Goal: Task Accomplishment & Management: Complete application form

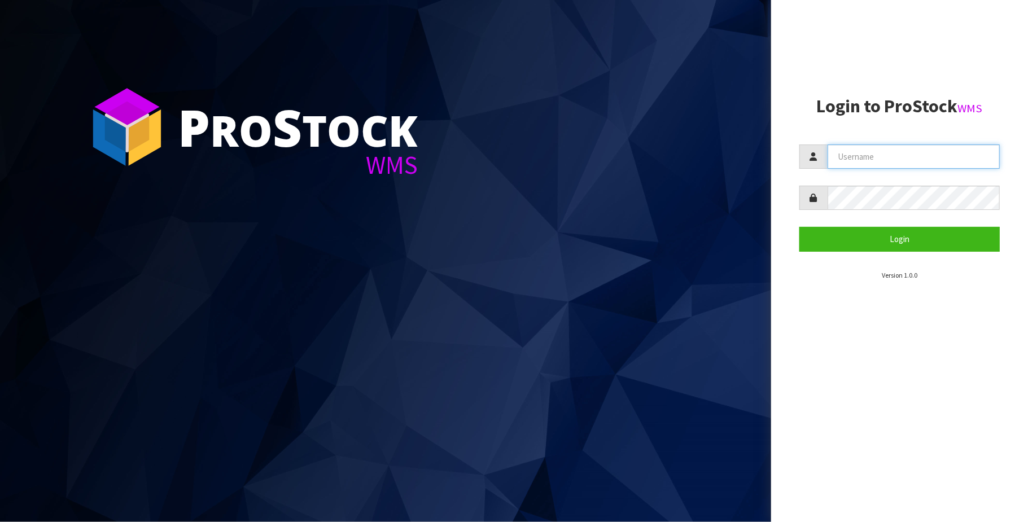
click at [909, 161] on input "text" at bounding box center [914, 157] width 172 height 24
type input "TRACEY@CWL.CO.NZ"
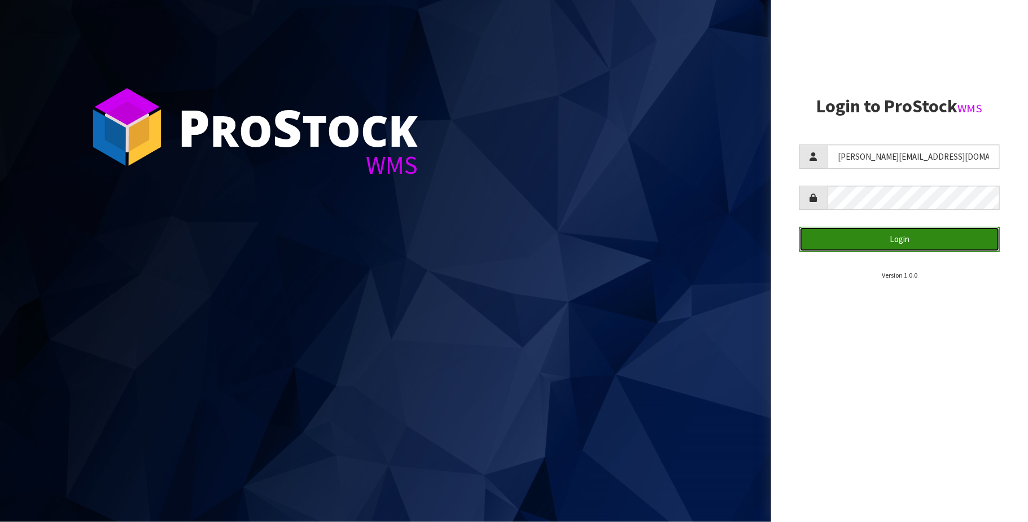
click at [902, 236] on button "Login" at bounding box center [899, 239] width 200 height 24
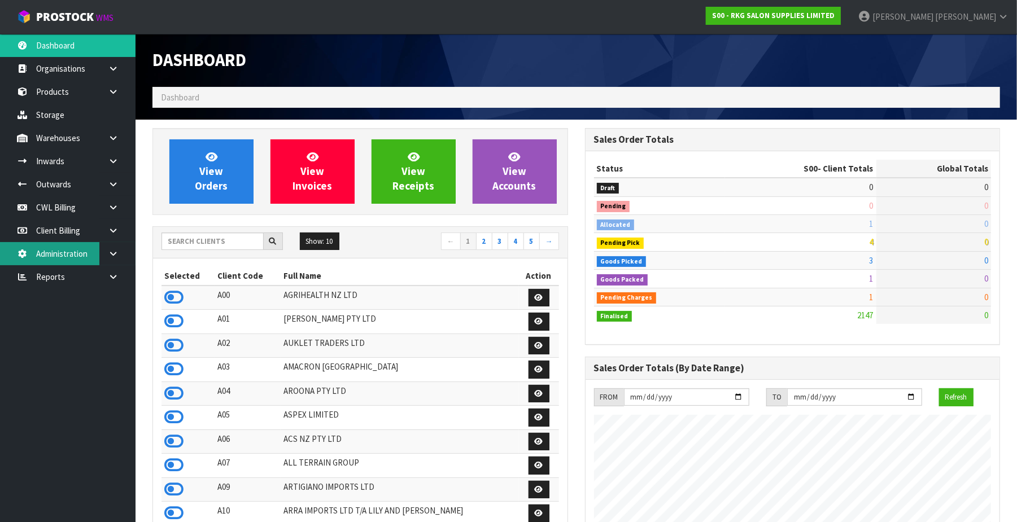
scroll to position [859, 432]
click at [206, 242] on input "text" at bounding box center [212, 241] width 102 height 17
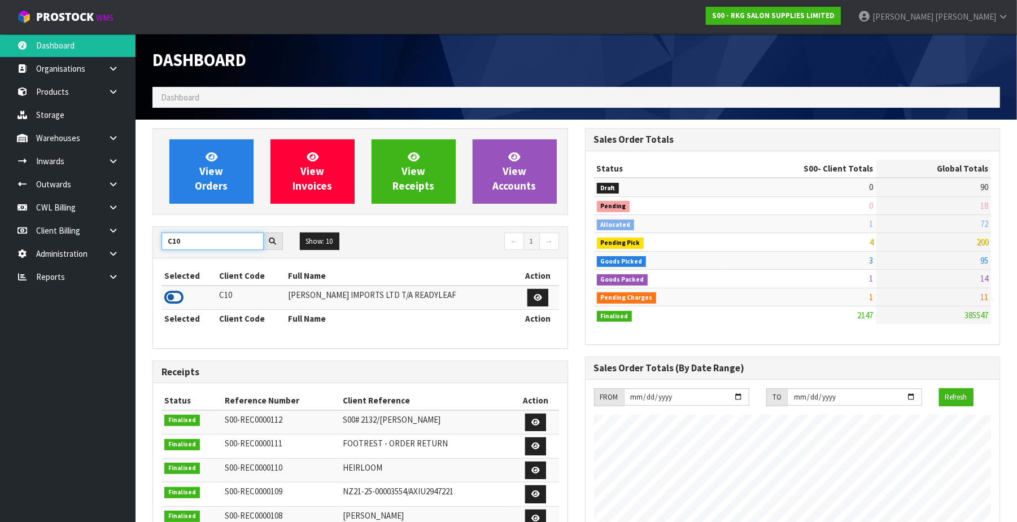
type input "C10"
click at [167, 295] on icon at bounding box center [173, 297] width 19 height 17
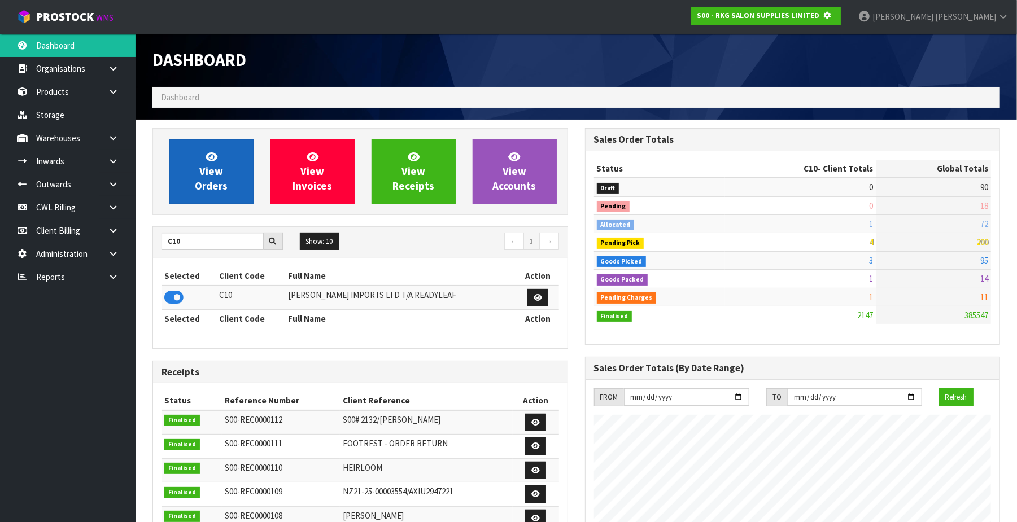
scroll to position [706, 432]
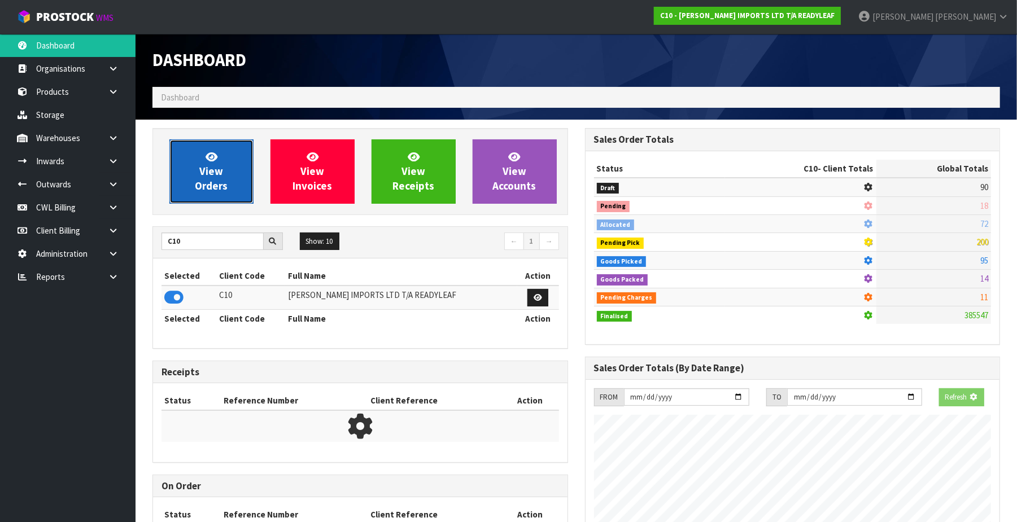
click at [208, 186] on span "View Orders" at bounding box center [211, 171] width 33 height 42
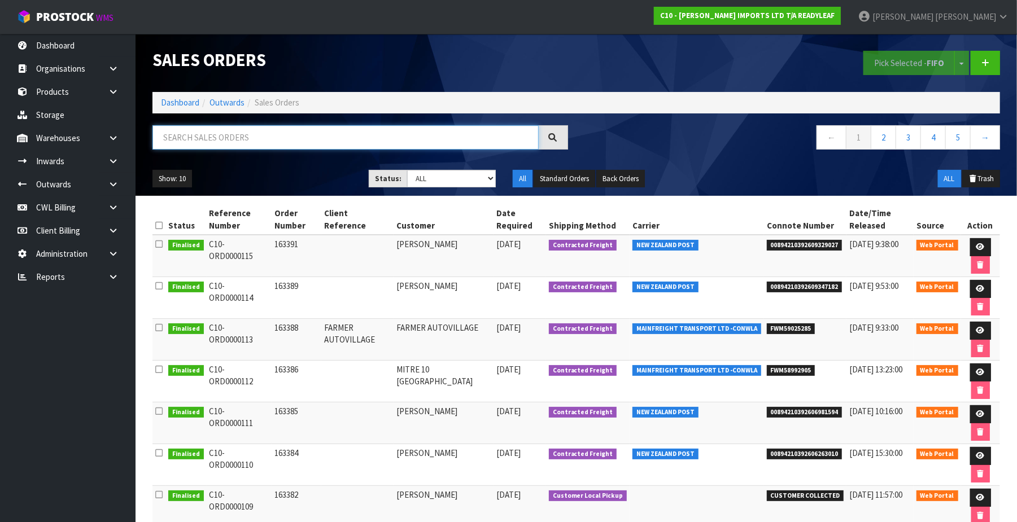
click at [202, 135] on input "text" at bounding box center [345, 137] width 386 height 24
paste input "CWL7724541E7"
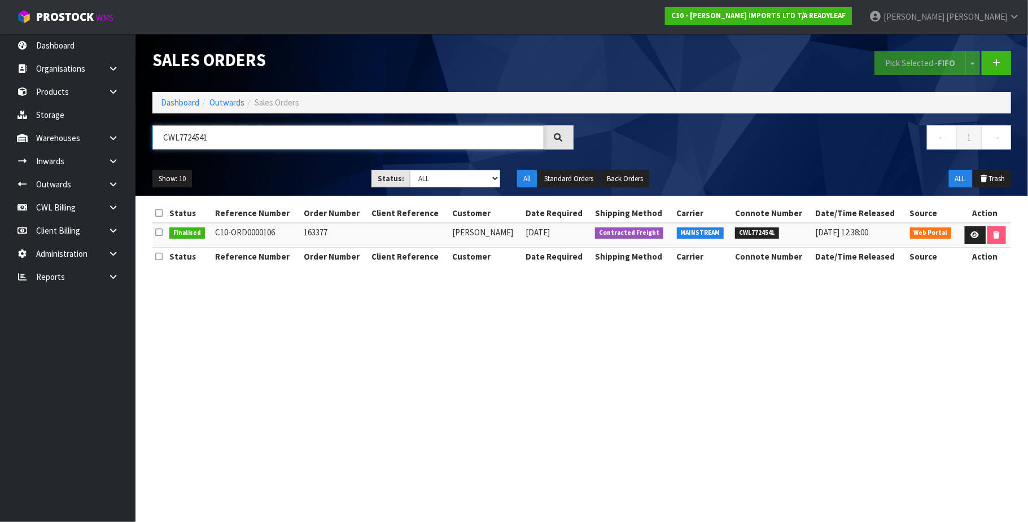
type input "CWL7724541"
click at [967, 235] on link at bounding box center [975, 235] width 21 height 18
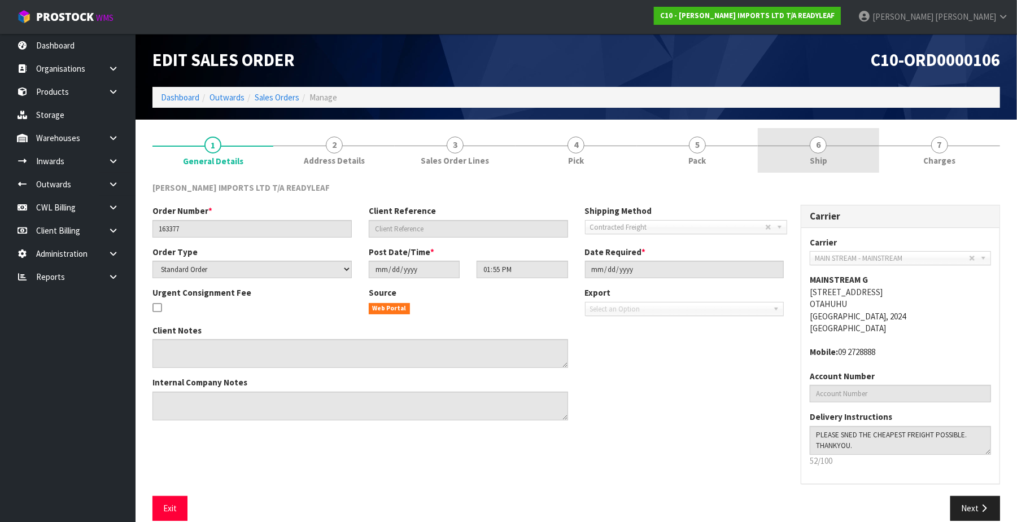
click at [825, 148] on span "6" at bounding box center [817, 145] width 17 height 17
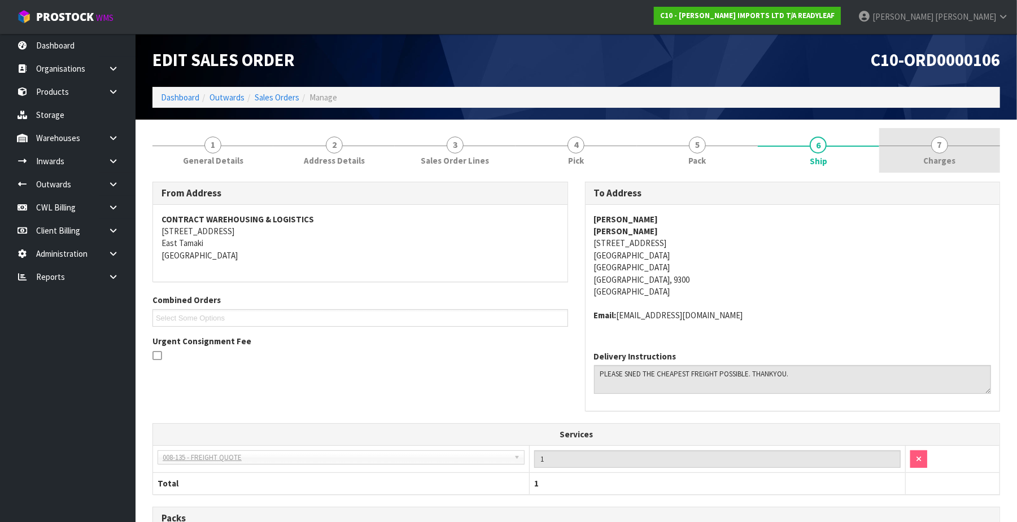
click at [944, 146] on span "7" at bounding box center [939, 145] width 17 height 17
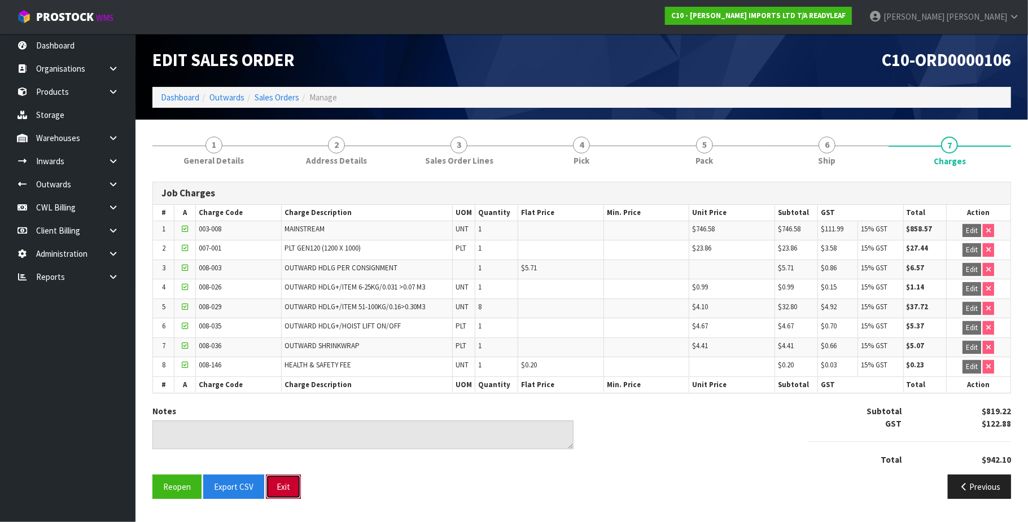
click at [283, 487] on button "Exit" at bounding box center [283, 487] width 35 height 24
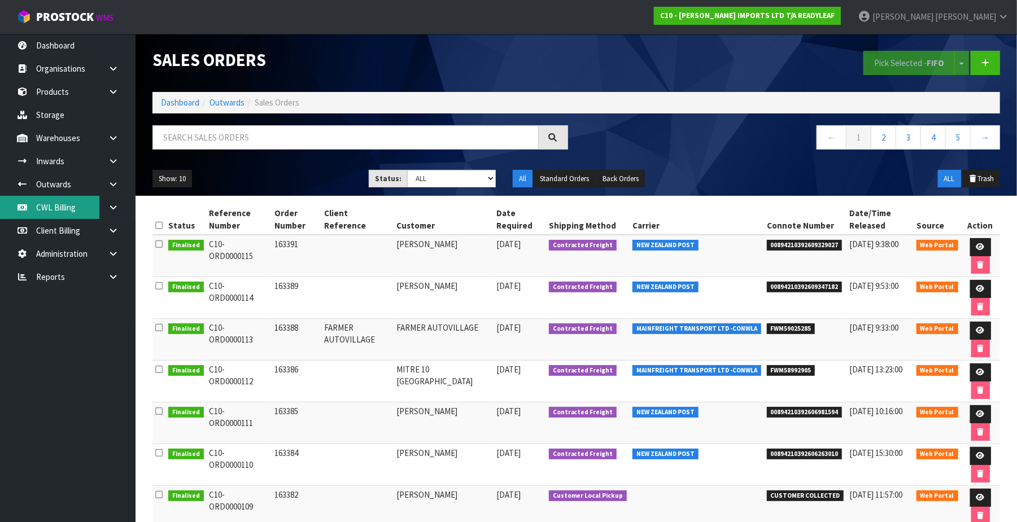
click at [45, 210] on link "CWL Billing" at bounding box center [67, 207] width 135 height 23
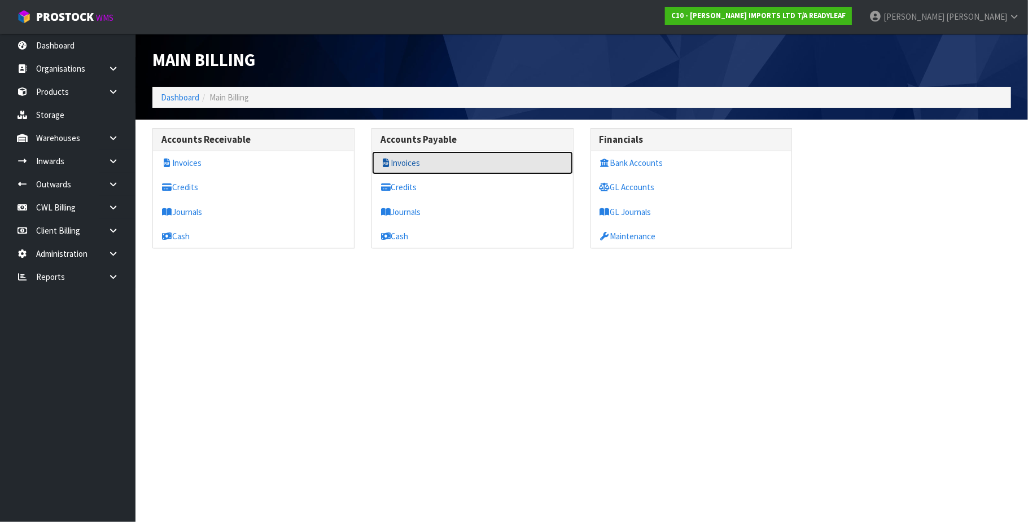
click at [405, 161] on link "Invoices" at bounding box center [472, 162] width 201 height 23
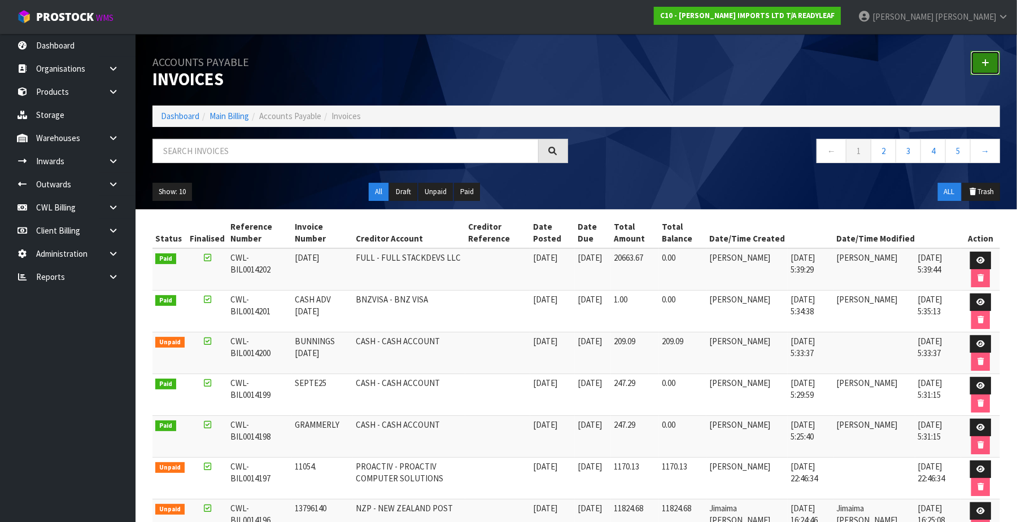
click at [979, 64] on link at bounding box center [984, 63] width 29 height 24
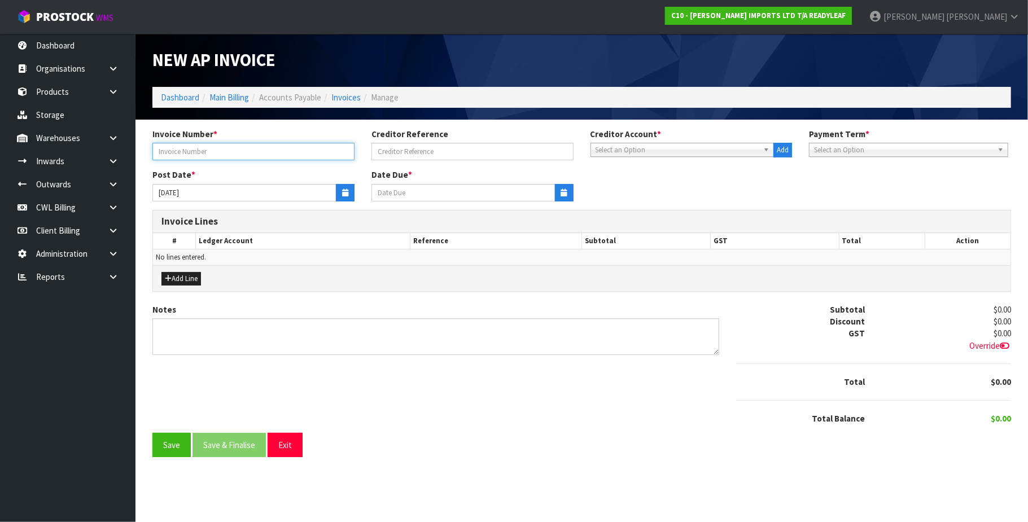
click at [222, 143] on input "text" at bounding box center [253, 151] width 202 height 17
click at [633, 150] on span "Select an Option" at bounding box center [678, 150] width 164 height 14
drag, startPoint x: 276, startPoint y: 120, endPoint x: 163, endPoint y: 113, distance: 113.1
click at [238, 120] on section "Invoice Number * 0715 Creditor Reference Creditor Account * 1STCALL - 1ST CALL …" at bounding box center [581, 297] width 892 height 354
click at [185, 149] on input "0715" at bounding box center [253, 151] width 202 height 17
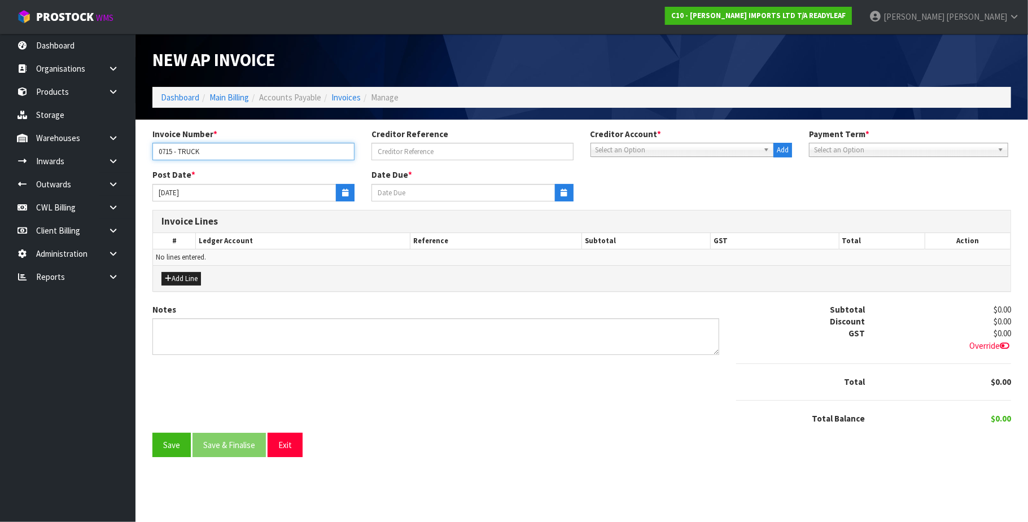
type input "0715 - TRUCK"
click at [630, 147] on span "Select an Option" at bounding box center [678, 150] width 164 height 14
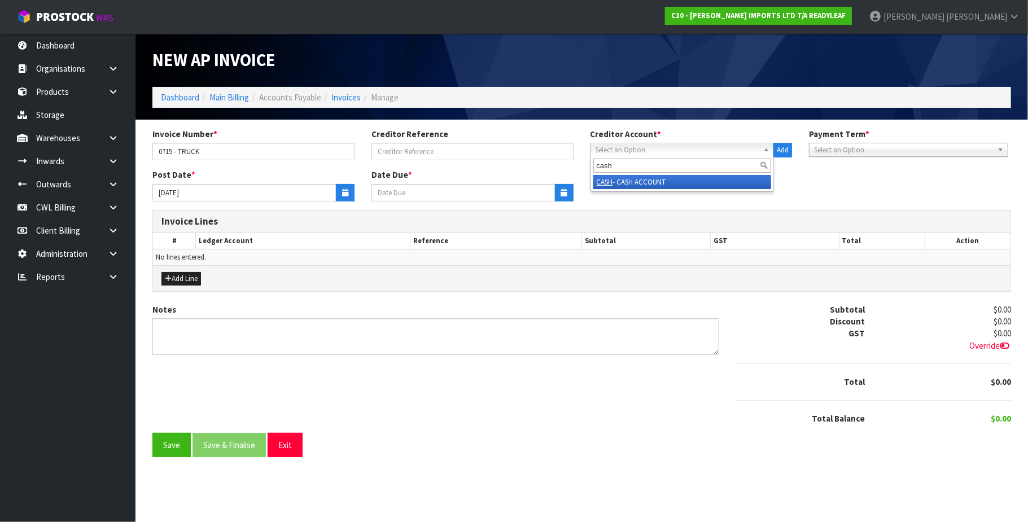
type input "cash"
click at [658, 179] on li "CASH - CASH ACCOUNT" at bounding box center [682, 182] width 178 height 14
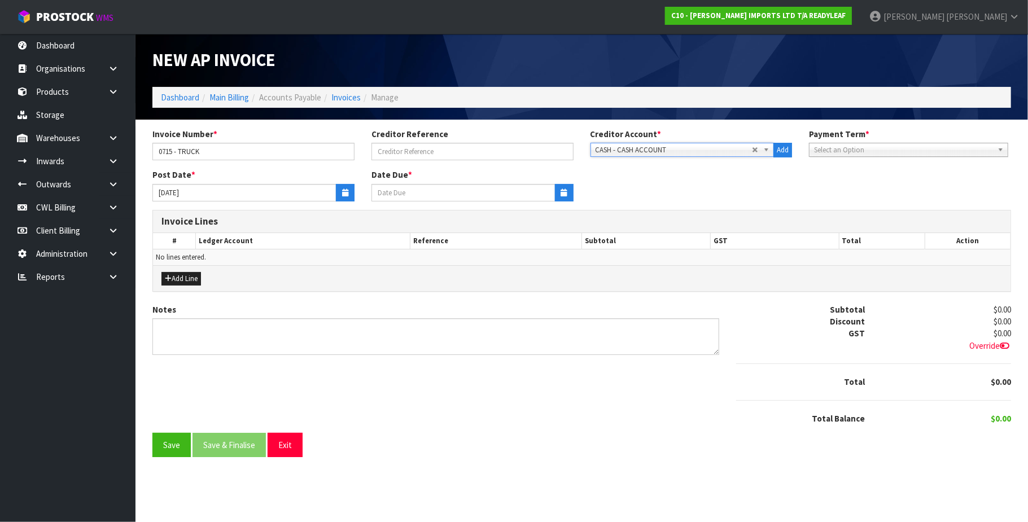
type input "14/10/2025"
drag, startPoint x: 344, startPoint y: 196, endPoint x: 339, endPoint y: 192, distance: 6.8
click at [343, 195] on button "button" at bounding box center [345, 192] width 19 height 17
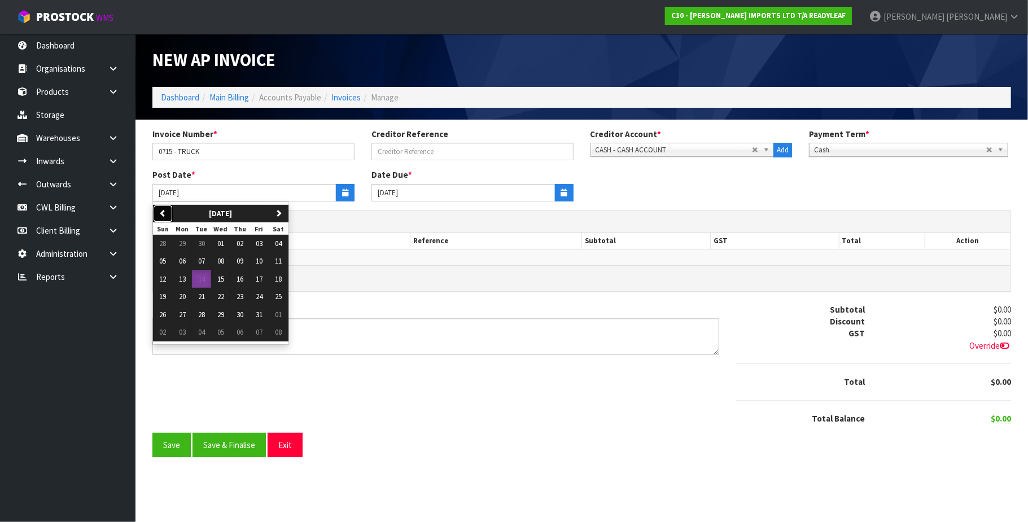
click at [163, 212] on icon "button" at bounding box center [162, 212] width 7 height 7
click at [243, 279] on span "18" at bounding box center [240, 279] width 7 height 10
type input "[DATE]"
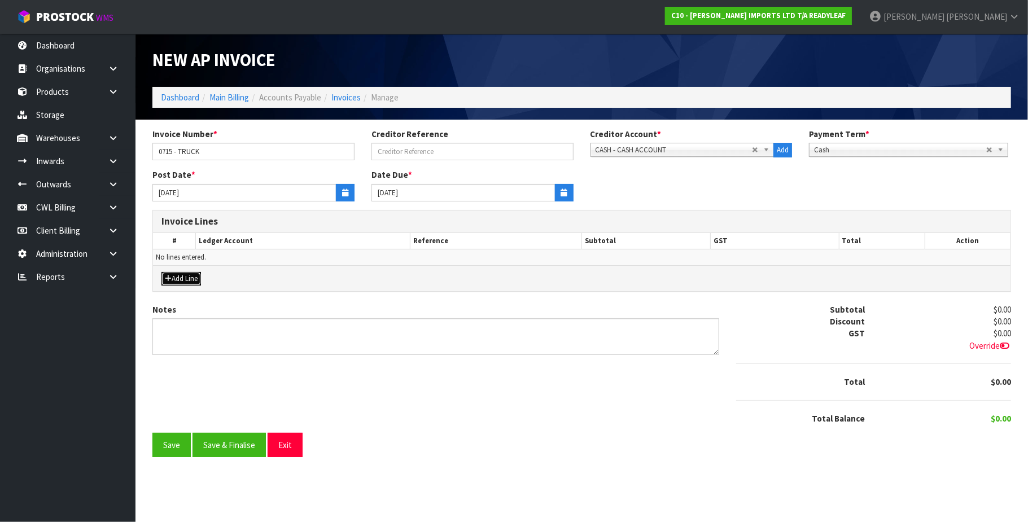
click at [197, 281] on button "Add Line" at bounding box center [181, 279] width 40 height 14
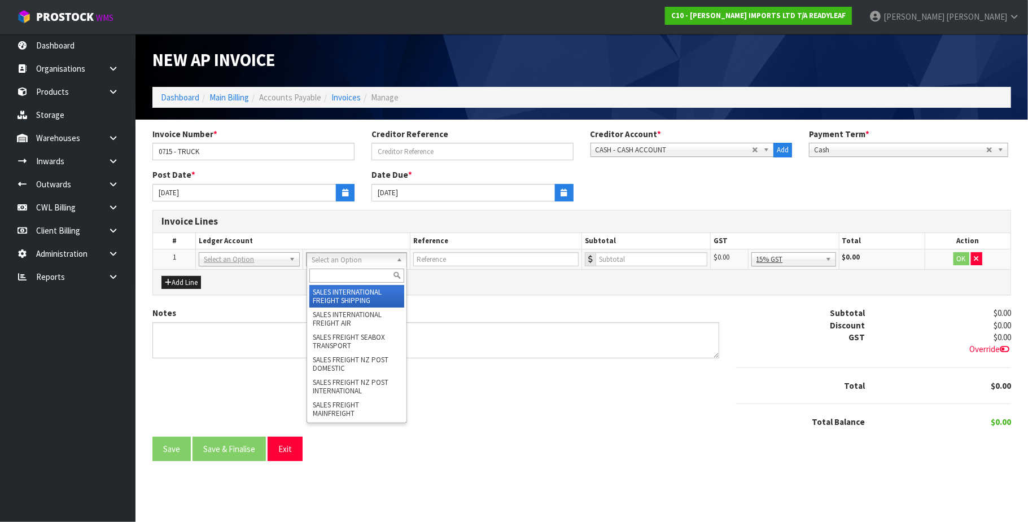
click at [340, 273] on input "text" at bounding box center [356, 276] width 95 height 14
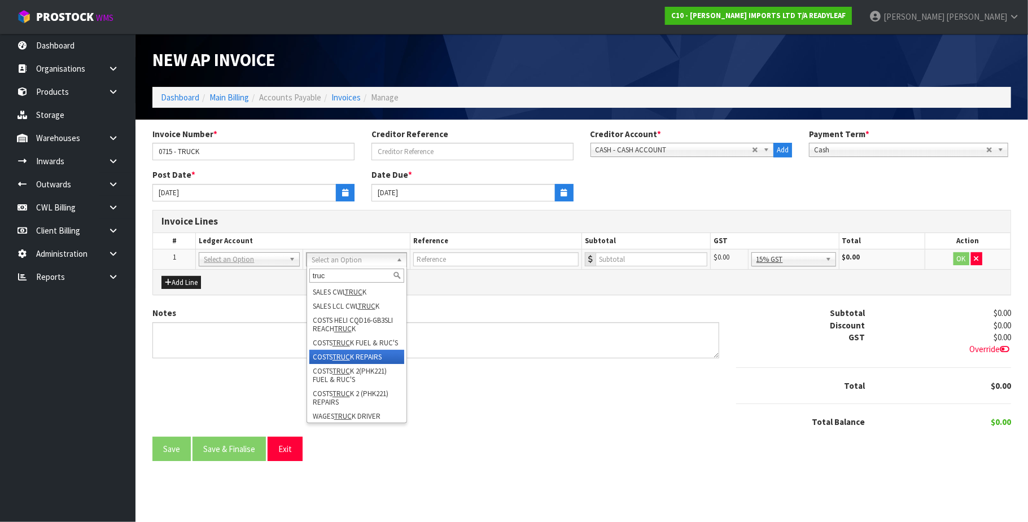
type input "truc"
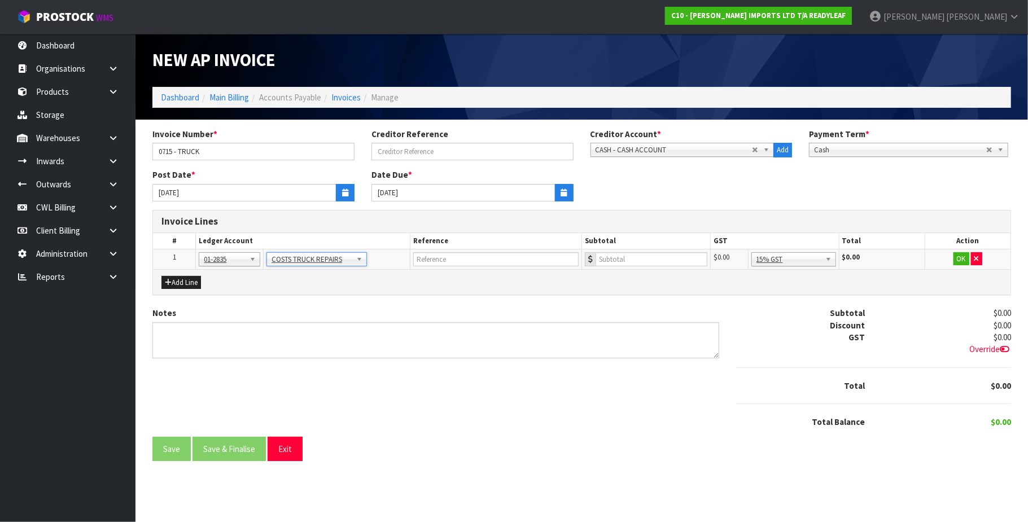
click at [631, 251] on td at bounding box center [645, 259] width 129 height 20
click at [638, 260] on input "number" at bounding box center [652, 259] width 112 height 14
type input "520.87"
click at [501, 261] on input "text" at bounding box center [495, 259] width 165 height 14
type input "TRUCK POLISH"
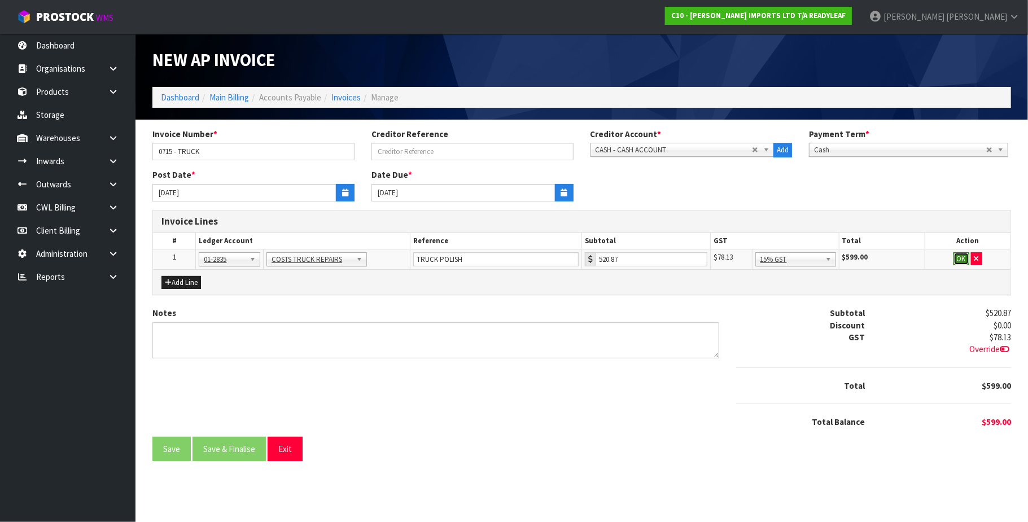
click at [962, 260] on button "OK" at bounding box center [961, 259] width 16 height 14
click at [238, 450] on button "Save & Finalise" at bounding box center [228, 449] width 73 height 24
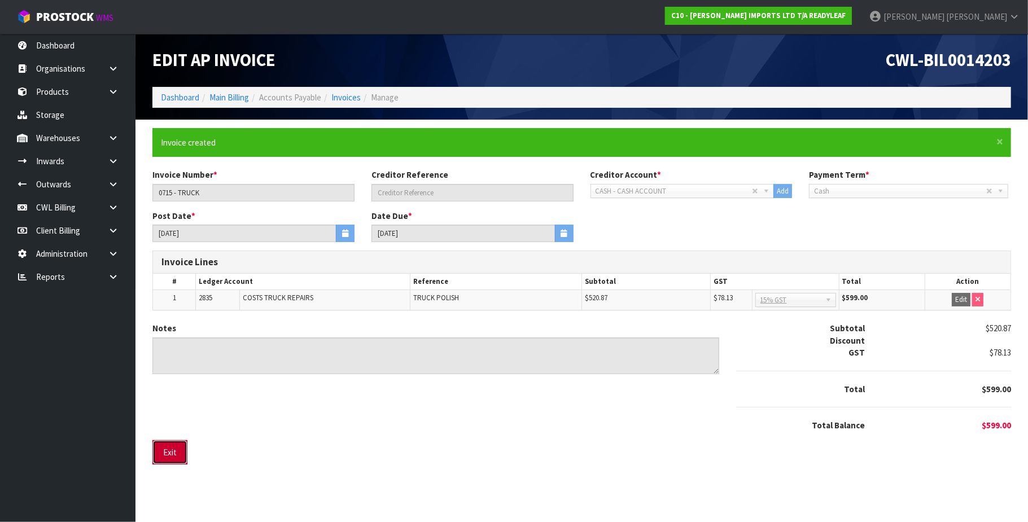
click at [173, 456] on button "Exit" at bounding box center [169, 452] width 35 height 24
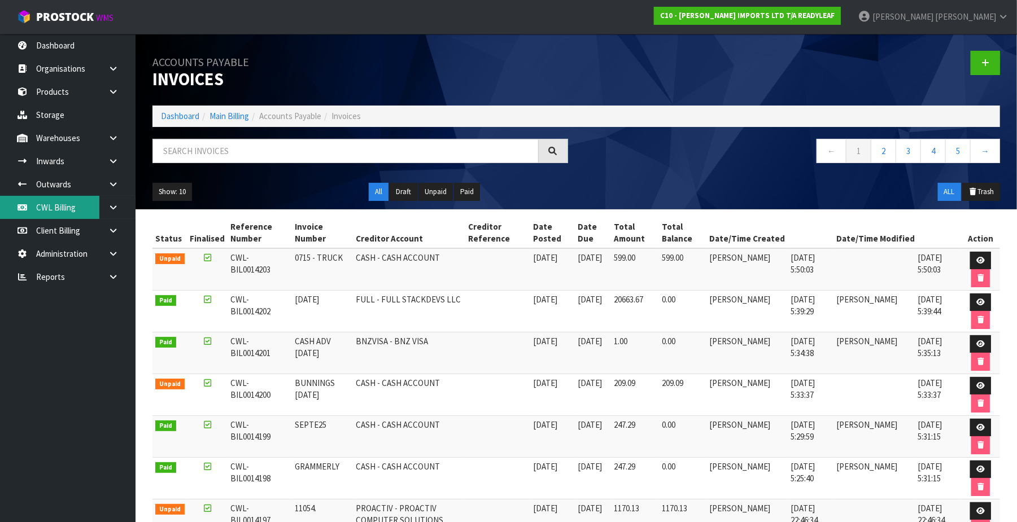
click at [70, 212] on link "CWL Billing" at bounding box center [67, 207] width 135 height 23
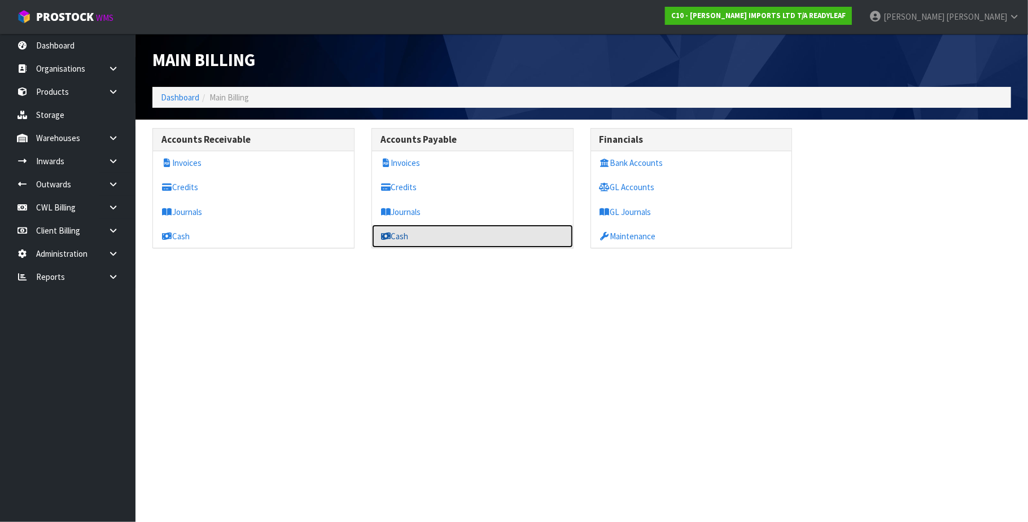
click at [405, 237] on link "Cash" at bounding box center [472, 236] width 201 height 23
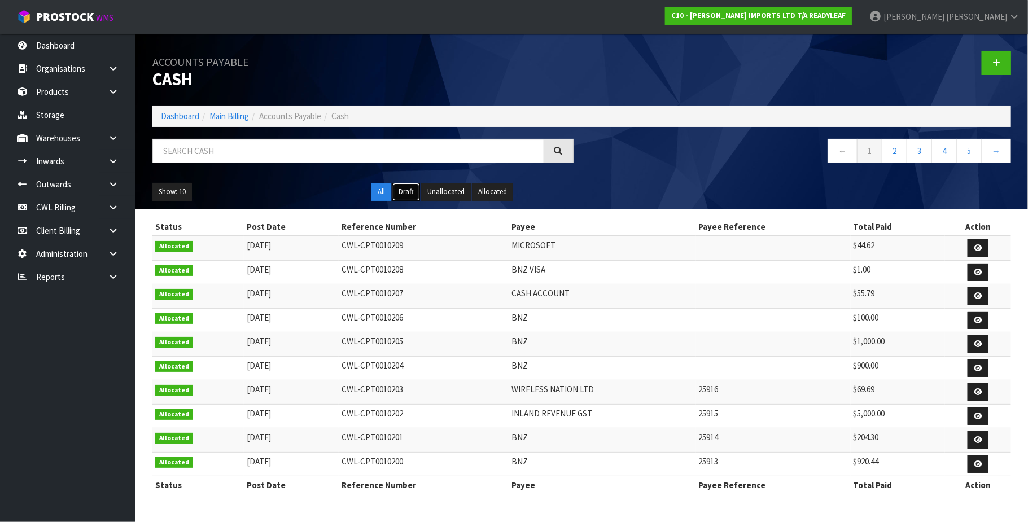
click at [404, 193] on button "Draft" at bounding box center [406, 192] width 28 height 18
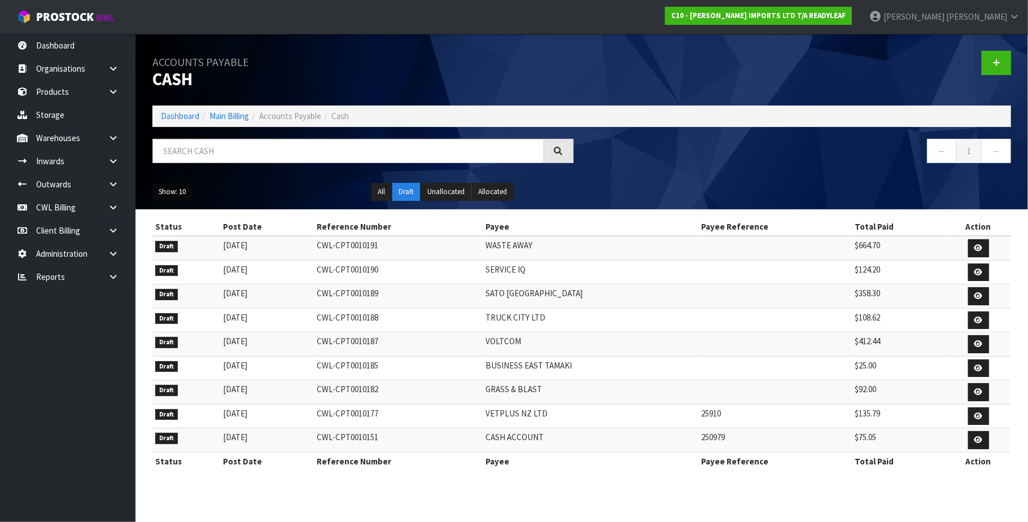
click at [181, 194] on button "Show: 10" at bounding box center [172, 192] width 40 height 18
click at [187, 260] on link "50" at bounding box center [197, 259] width 89 height 15
click at [53, 211] on link "CWL Billing" at bounding box center [67, 207] width 135 height 23
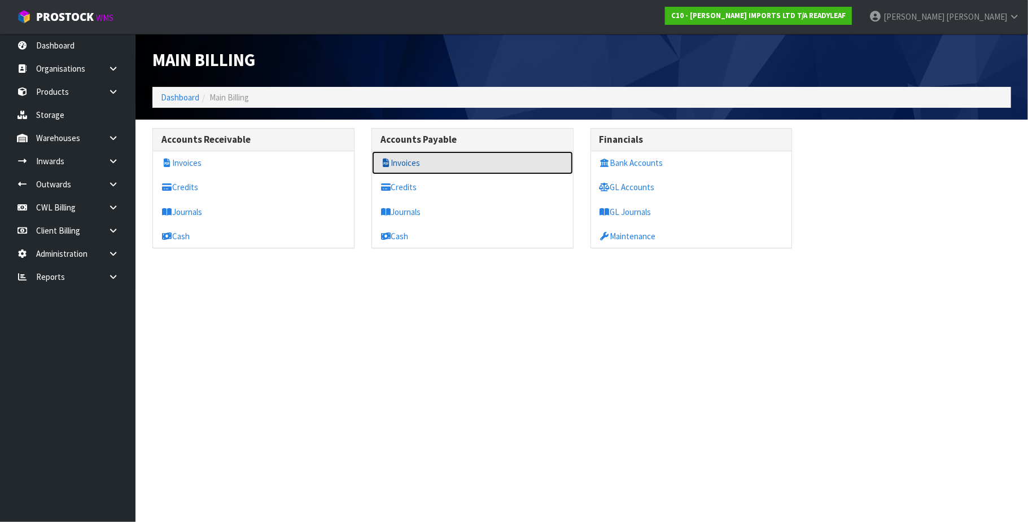
click at [434, 165] on link "Invoices" at bounding box center [472, 162] width 201 height 23
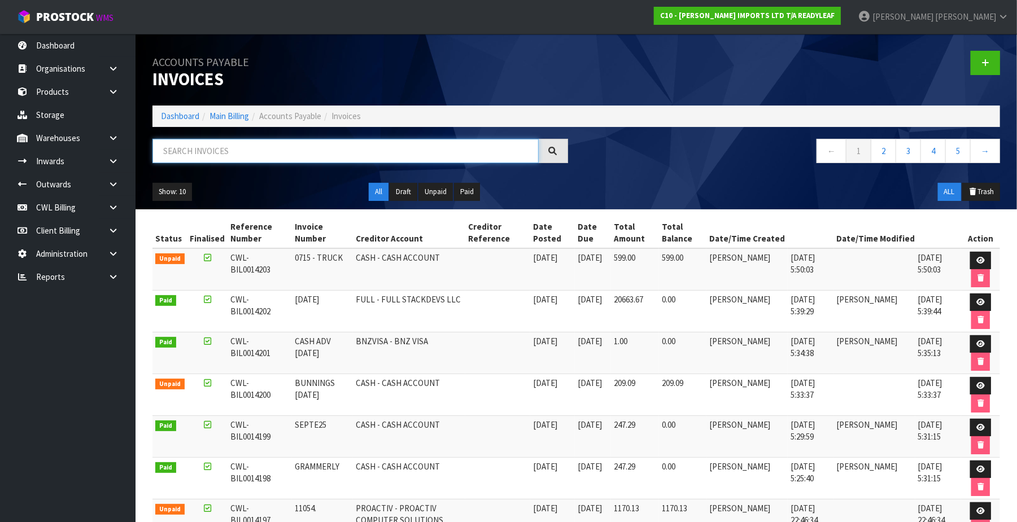
click at [273, 152] on input "text" at bounding box center [345, 151] width 386 height 24
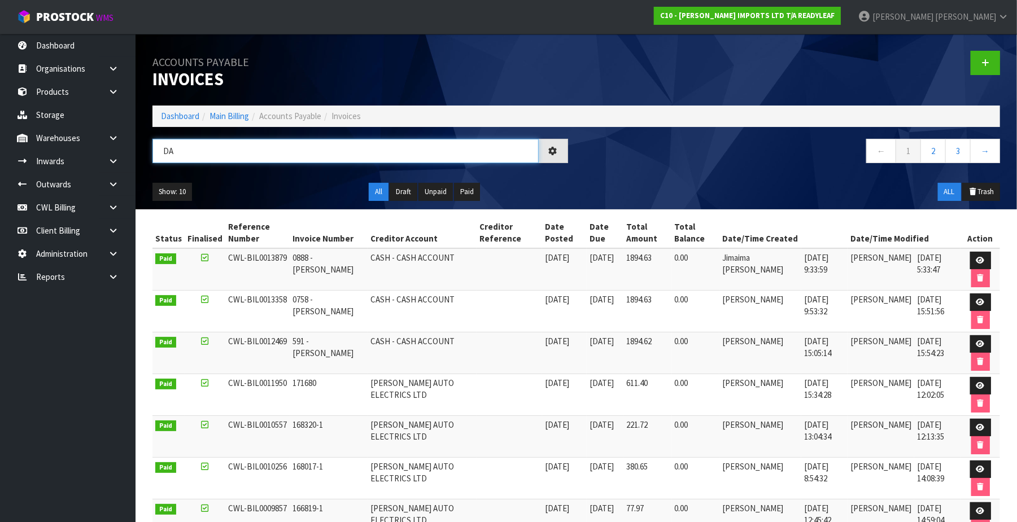
type input "D"
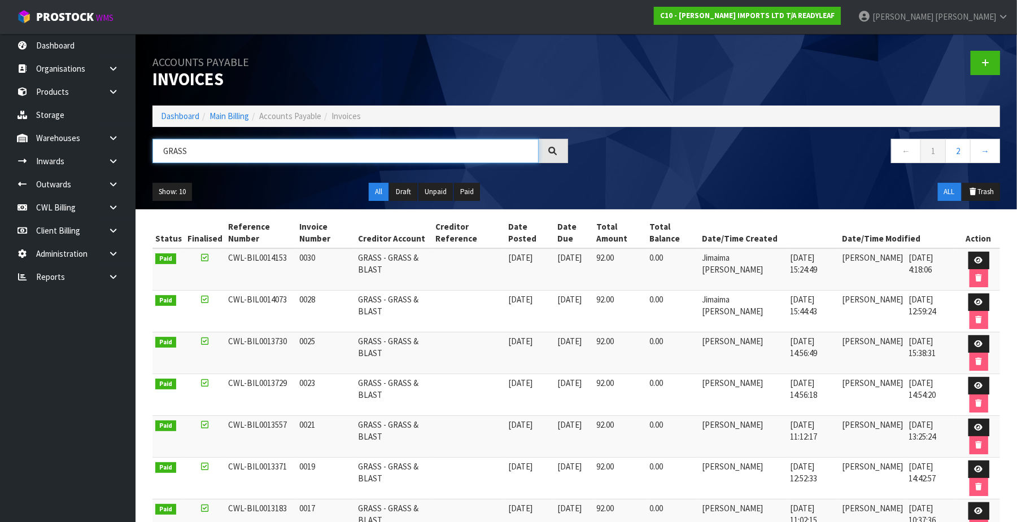
type input "GRASS"
click at [75, 210] on link "CWL Billing" at bounding box center [67, 207] width 135 height 23
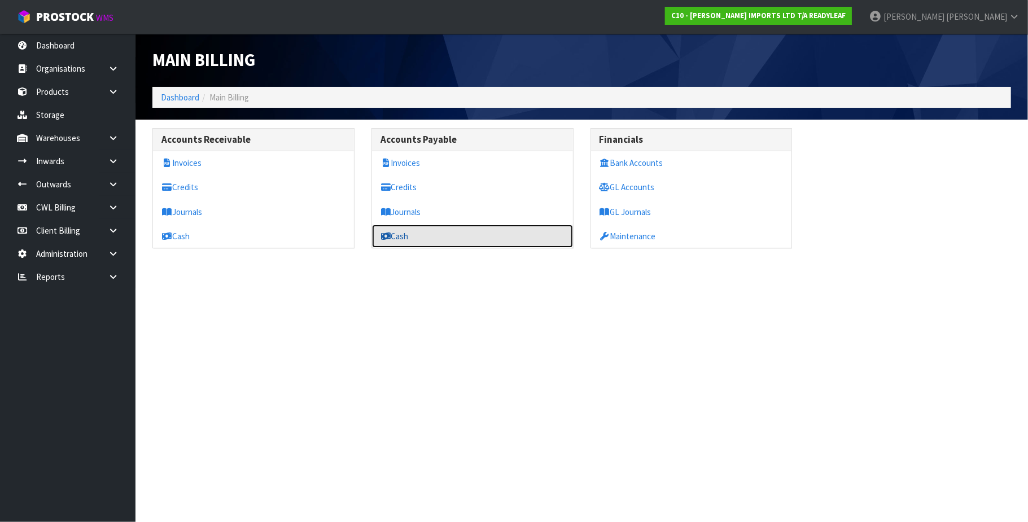
click at [417, 237] on link "Cash" at bounding box center [472, 236] width 201 height 23
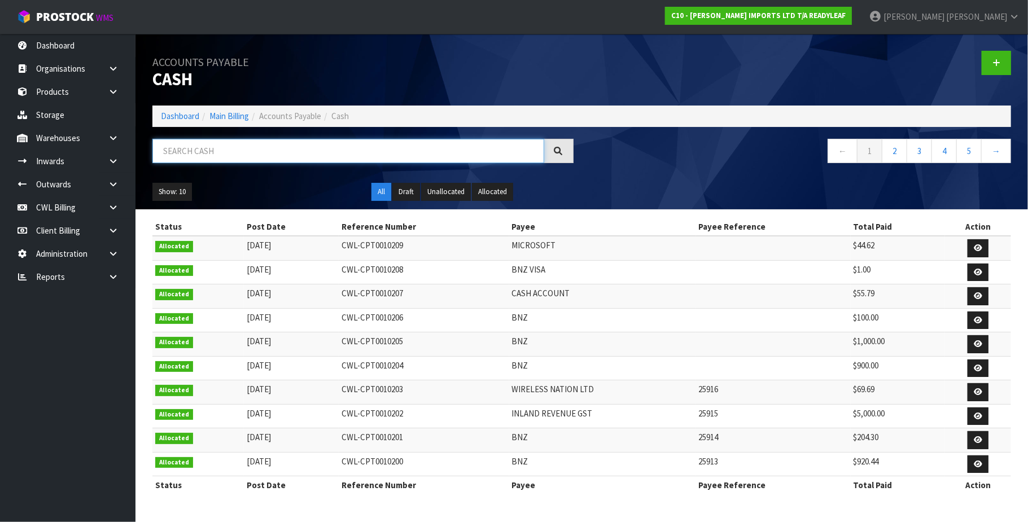
click at [292, 155] on input "text" at bounding box center [348, 151] width 392 height 24
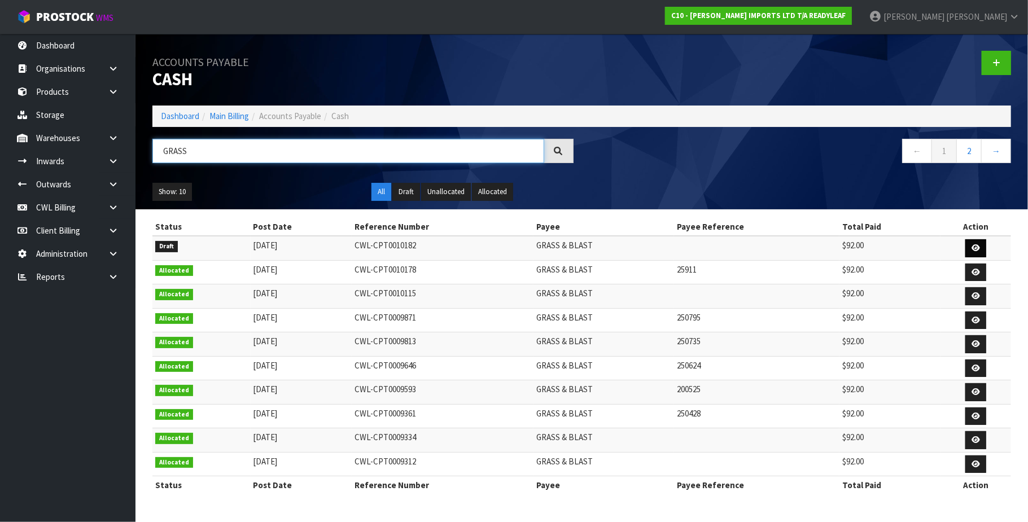
type input "GRASS"
click at [973, 244] on icon at bounding box center [975, 247] width 8 height 7
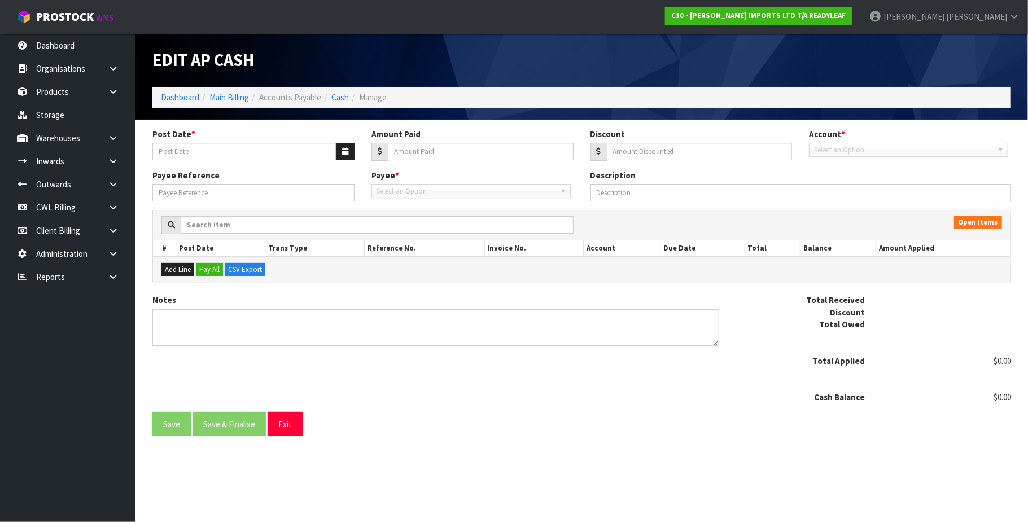
type input "[DATE]"
type input "92"
type input "0"
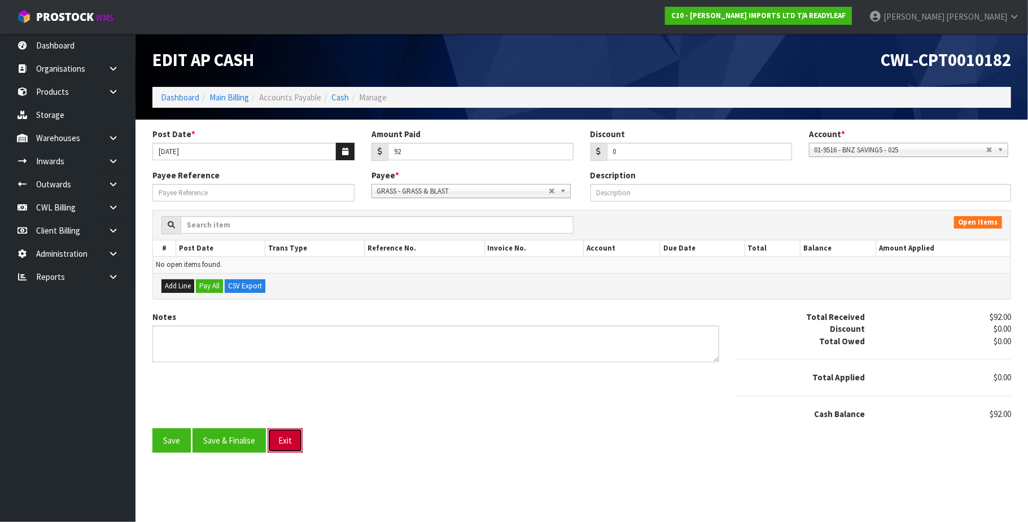
click at [294, 446] on button "Exit" at bounding box center [285, 440] width 35 height 24
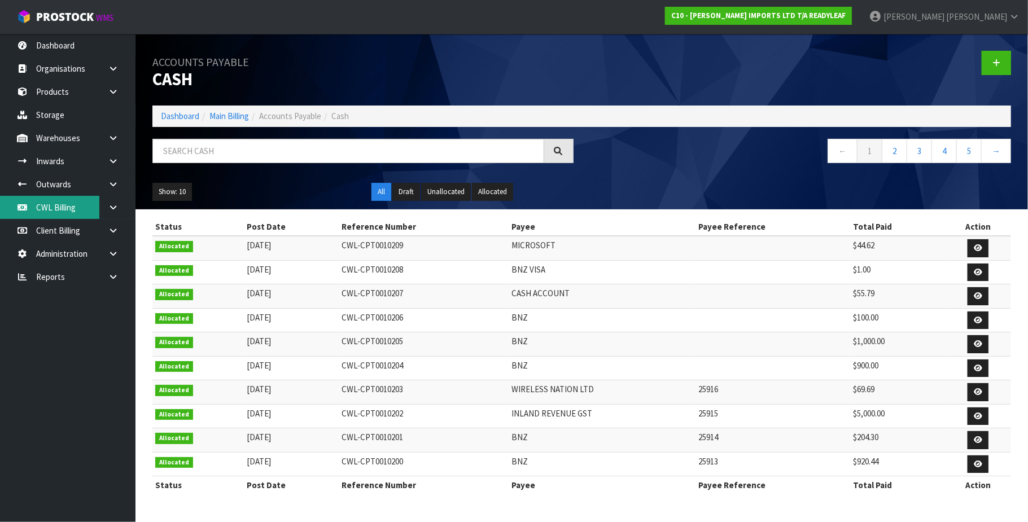
click at [67, 211] on link "CWL Billing" at bounding box center [67, 207] width 135 height 23
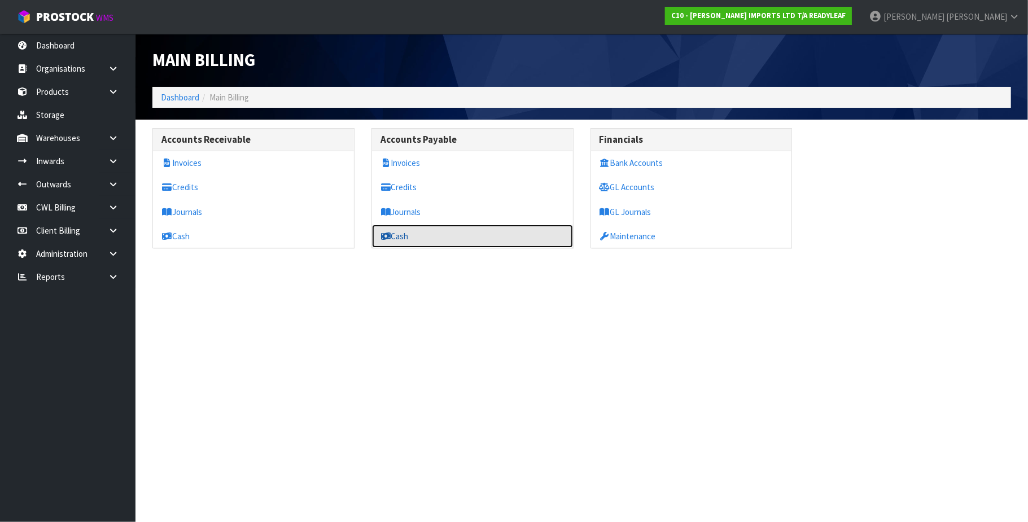
click at [445, 235] on link "Cash" at bounding box center [472, 236] width 201 height 23
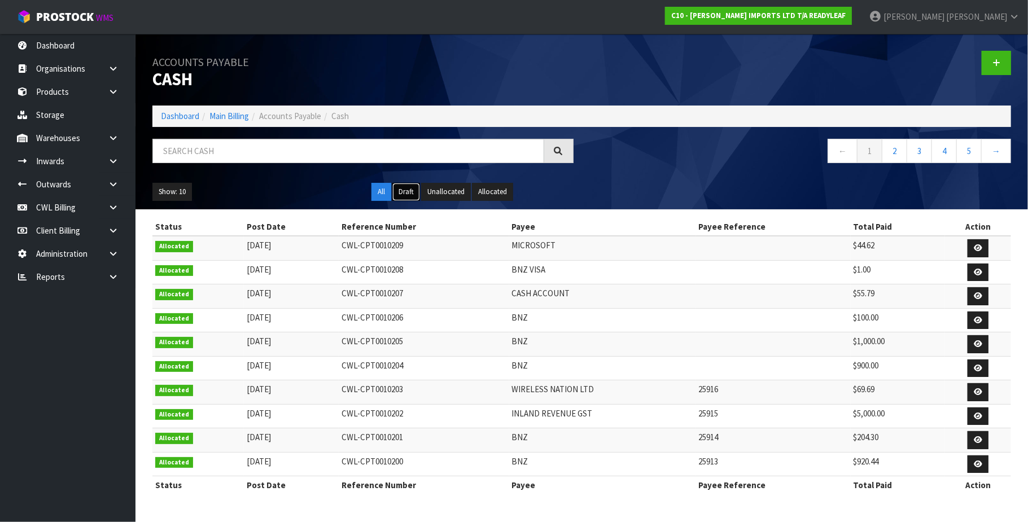
click at [411, 192] on button "Draft" at bounding box center [406, 192] width 28 height 18
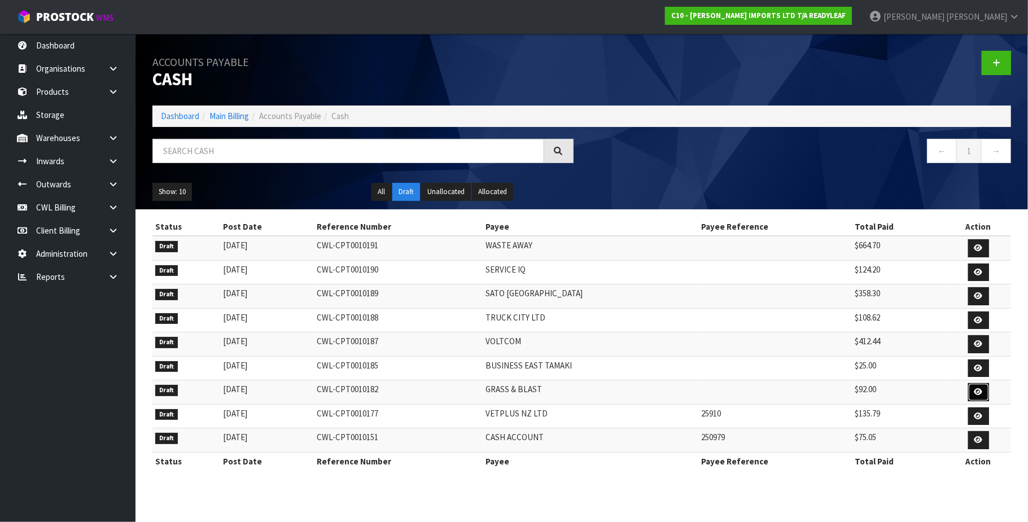
click at [978, 396] on icon at bounding box center [978, 391] width 8 height 7
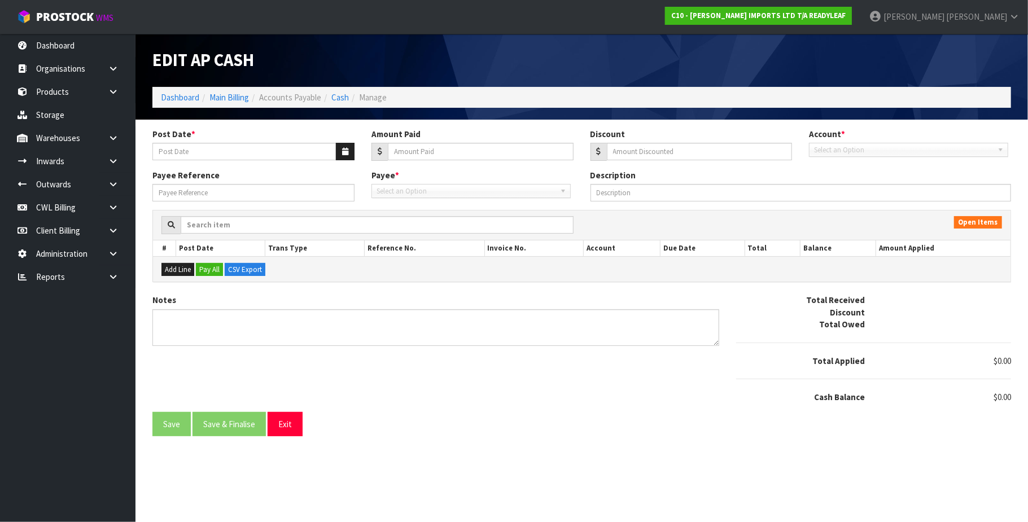
type input "[DATE]"
type input "92"
type input "0"
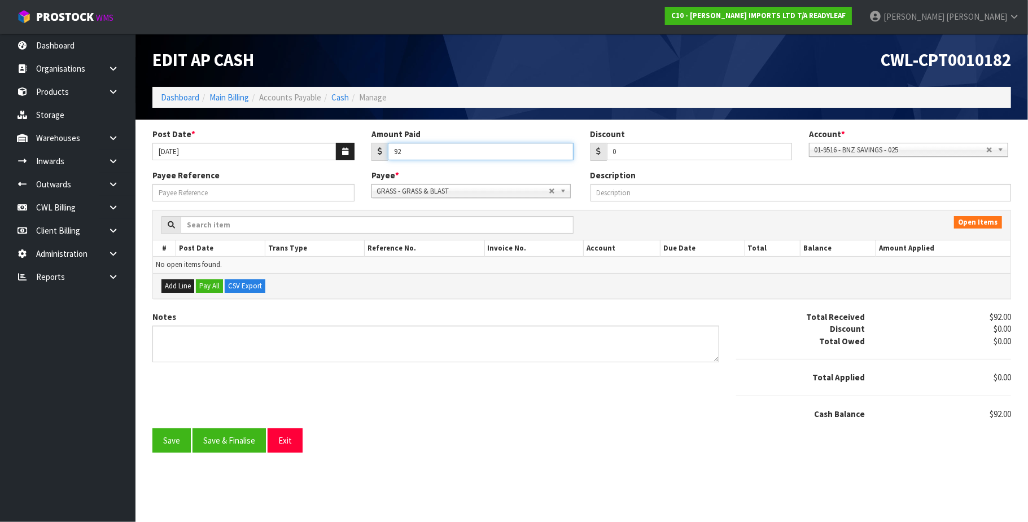
click at [427, 156] on input "92" at bounding box center [481, 151] width 186 height 17
type input "9"
click at [172, 447] on button "Save" at bounding box center [171, 440] width 38 height 24
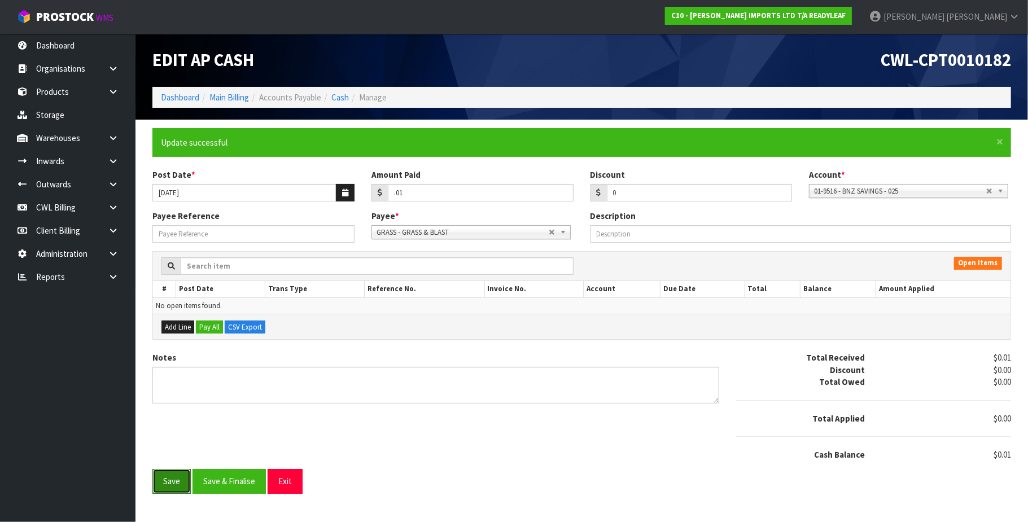
type input "0.01"
click at [282, 487] on button "Exit" at bounding box center [285, 481] width 35 height 24
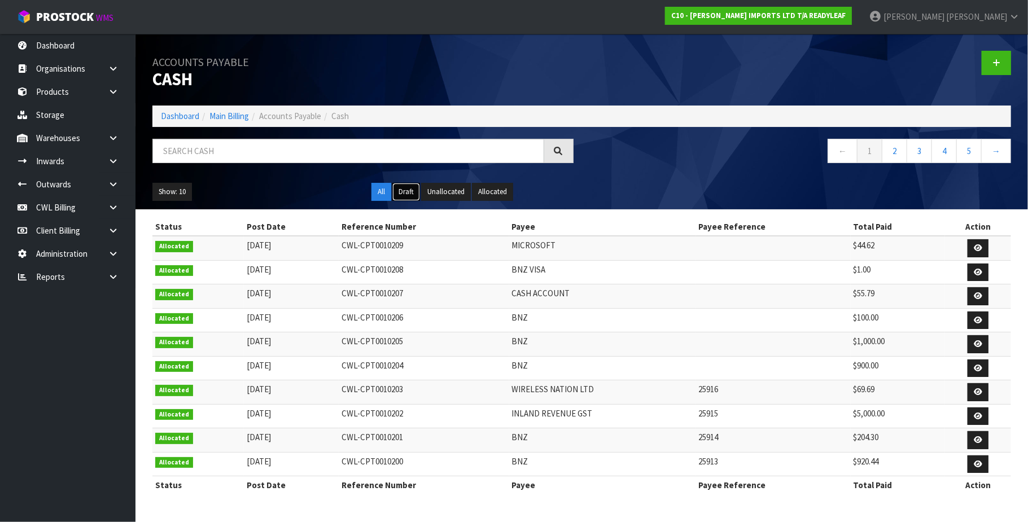
click at [409, 192] on button "Draft" at bounding box center [406, 192] width 28 height 18
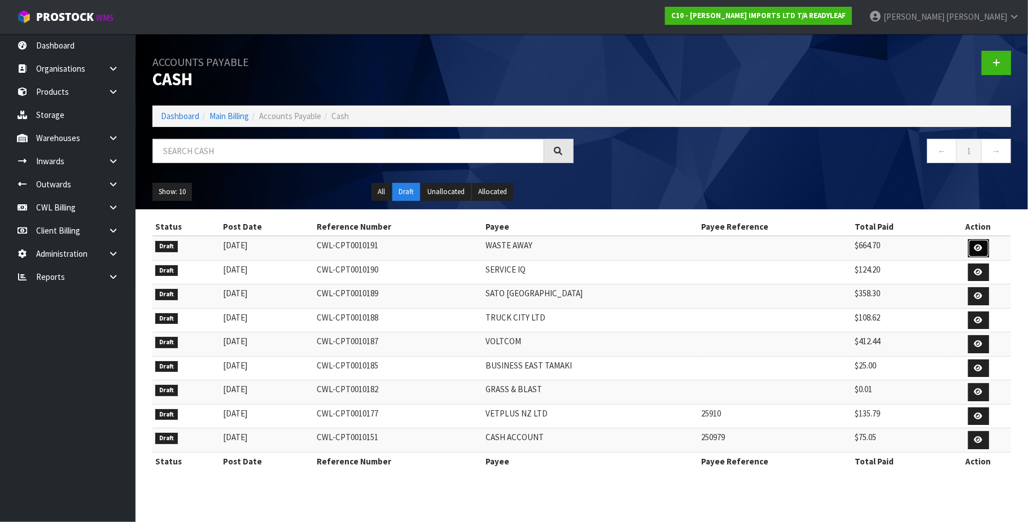
click at [977, 245] on icon at bounding box center [978, 247] width 8 height 7
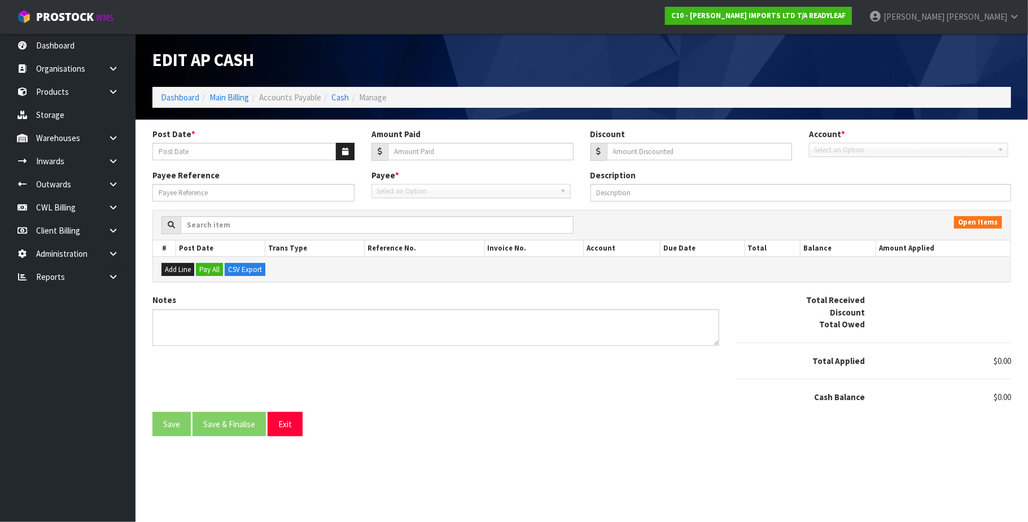
type input "[DATE]"
type input "664.7"
type input "0"
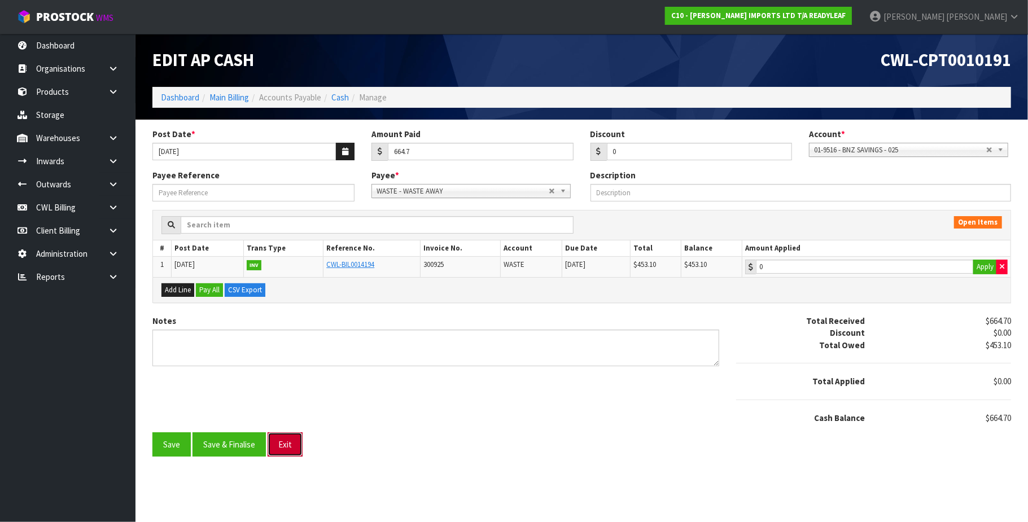
click at [295, 452] on button "Exit" at bounding box center [285, 444] width 35 height 24
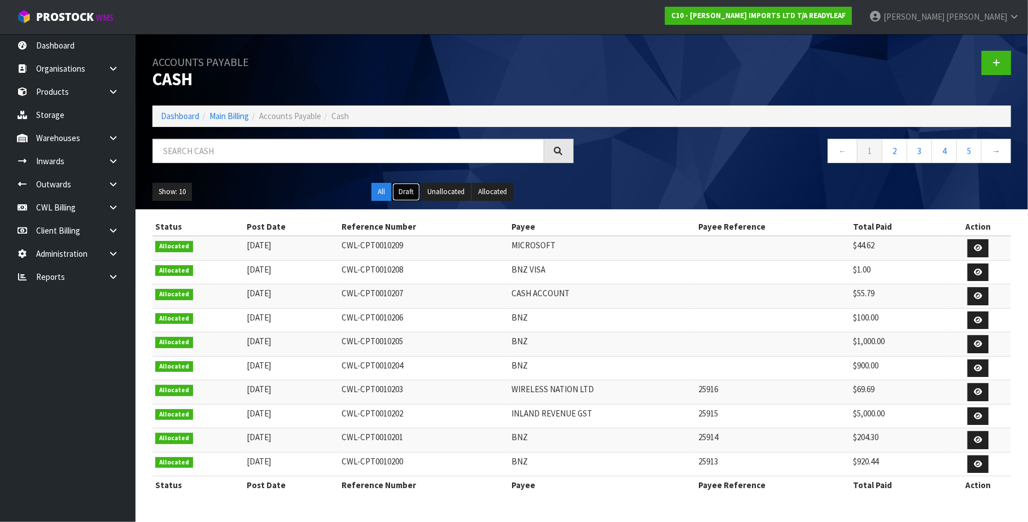
click at [404, 194] on button "Draft" at bounding box center [406, 192] width 28 height 18
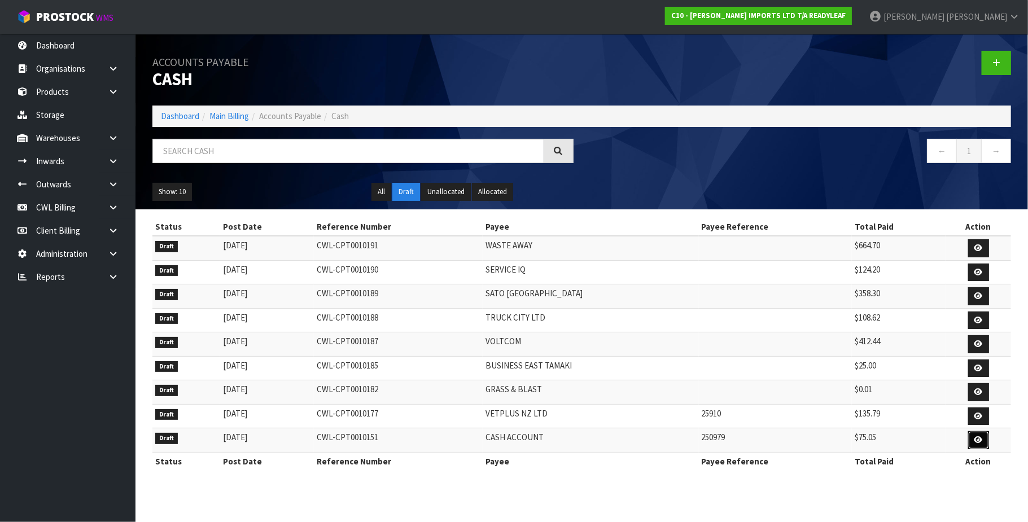
click at [977, 444] on icon at bounding box center [978, 439] width 8 height 7
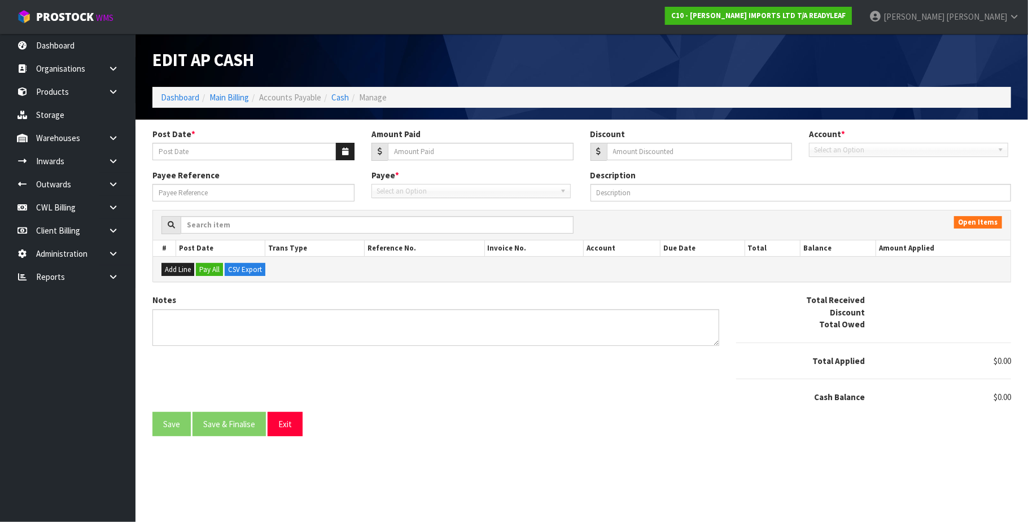
type input "[DATE]"
type input "75.05"
type input "0"
type input "250979"
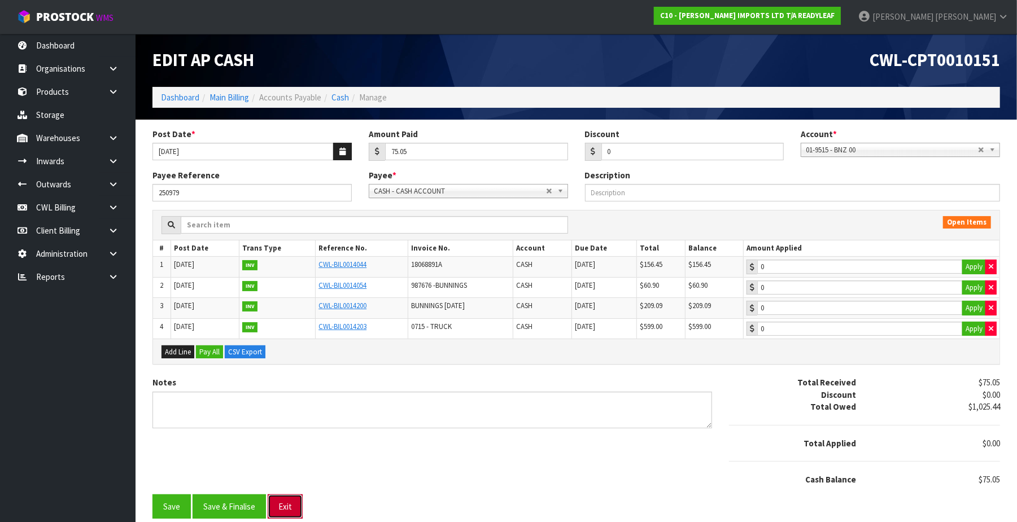
click at [279, 509] on button "Exit" at bounding box center [285, 506] width 35 height 24
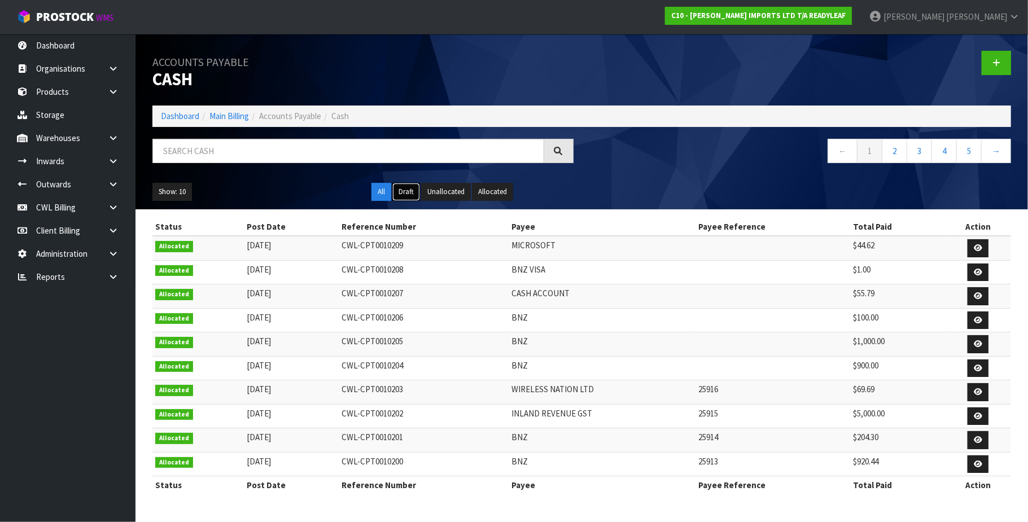
click at [406, 197] on button "Draft" at bounding box center [406, 192] width 28 height 18
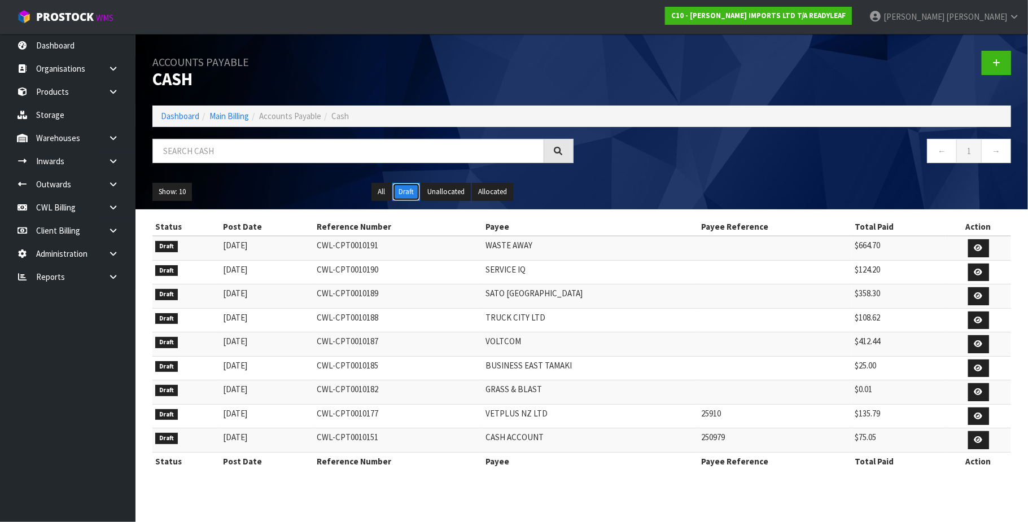
click at [403, 198] on button "Draft" at bounding box center [406, 192] width 28 height 18
click at [405, 196] on button "Draft" at bounding box center [406, 192] width 28 height 18
click at [409, 192] on button "Draft" at bounding box center [406, 192] width 28 height 18
click at [72, 205] on link "CWL Billing" at bounding box center [67, 207] width 135 height 23
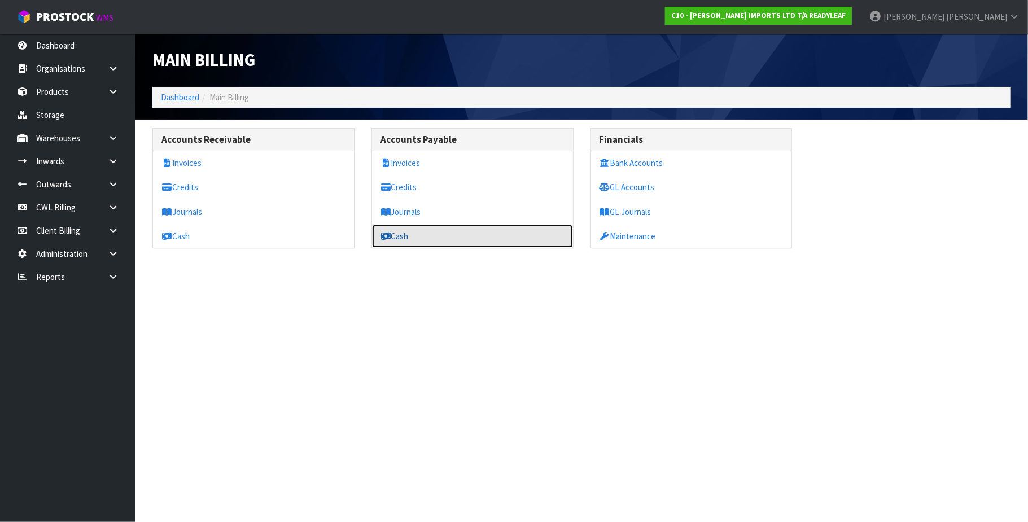
click at [408, 238] on link "Cash" at bounding box center [472, 236] width 201 height 23
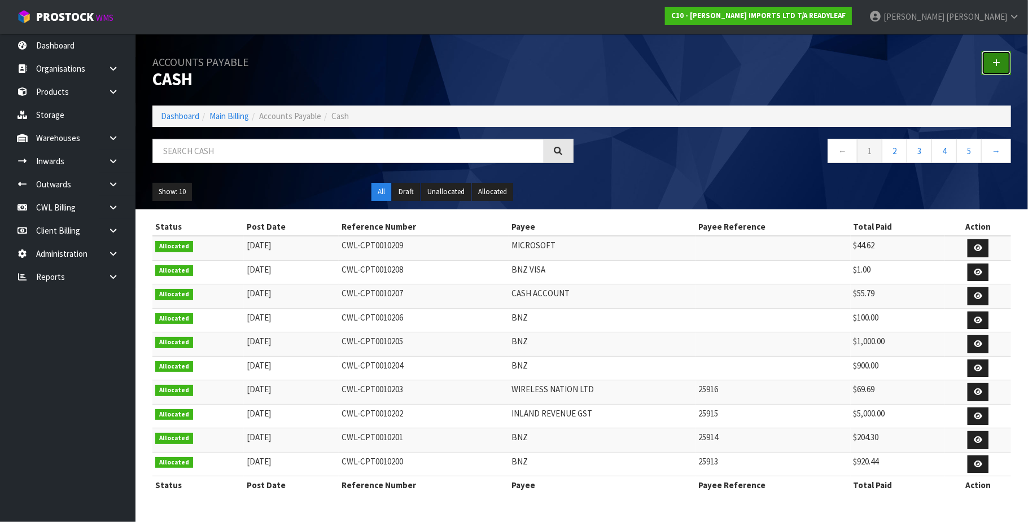
click at [997, 64] on icon at bounding box center [996, 63] width 8 height 8
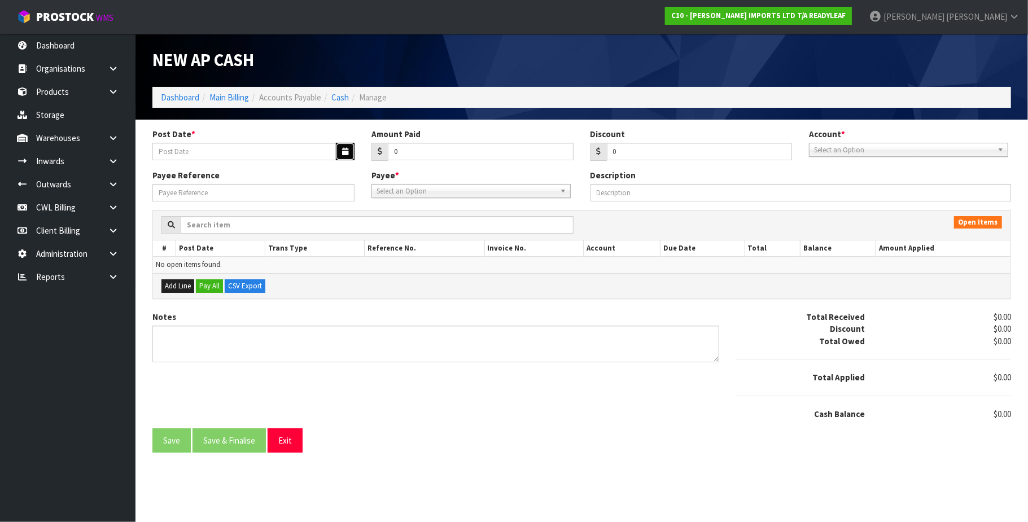
click at [343, 149] on icon "button" at bounding box center [345, 151] width 6 height 7
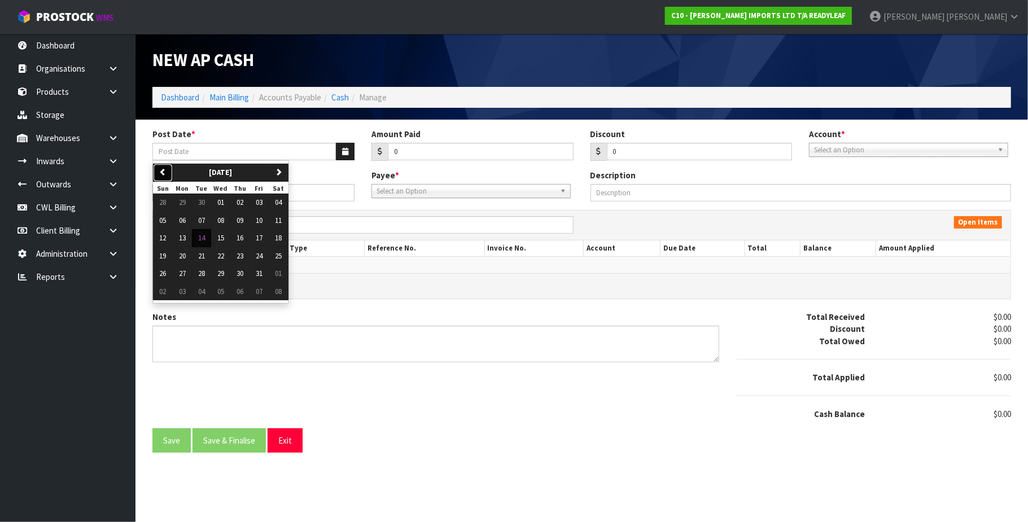
click at [161, 176] on icon "button" at bounding box center [162, 171] width 7 height 7
drag, startPoint x: 188, startPoint y: 253, endPoint x: 206, endPoint y: 244, distance: 20.5
click at [190, 253] on button "22" at bounding box center [182, 256] width 19 height 18
type input "[DATE]"
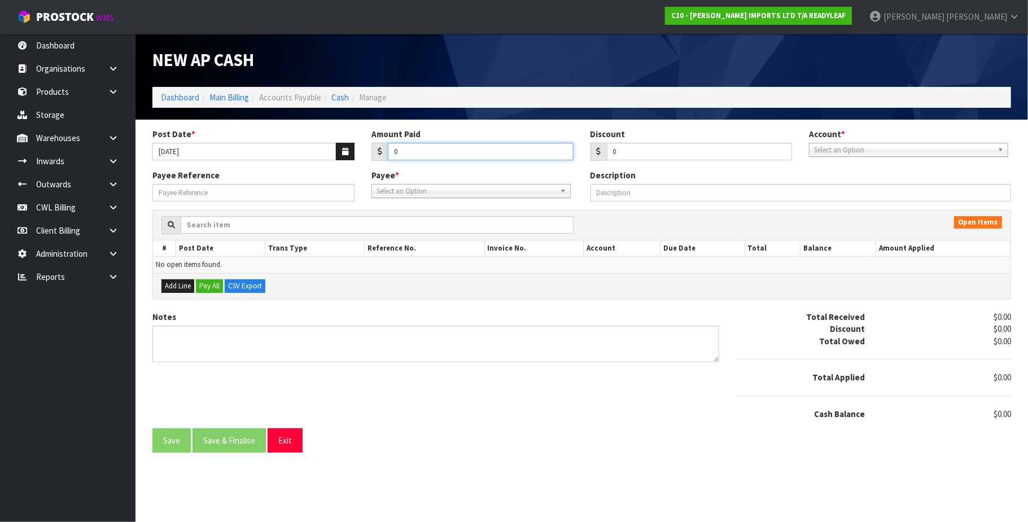
click at [415, 152] on input "0" at bounding box center [481, 151] width 186 height 17
type input "599"
click at [210, 190] on input "Payee Reference" at bounding box center [253, 192] width 202 height 17
paste input "250991"
type input "250991"
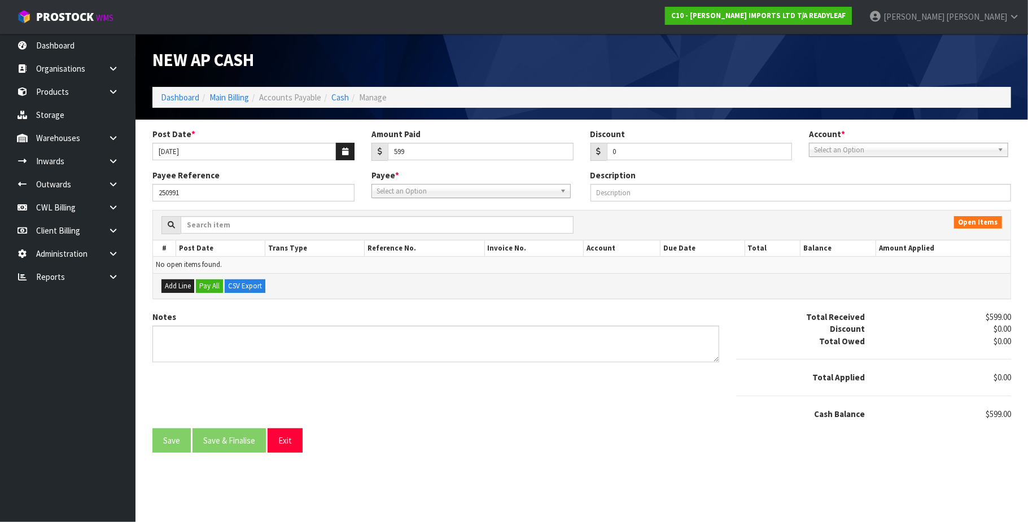
click at [838, 147] on span "Select an Option" at bounding box center [903, 150] width 179 height 14
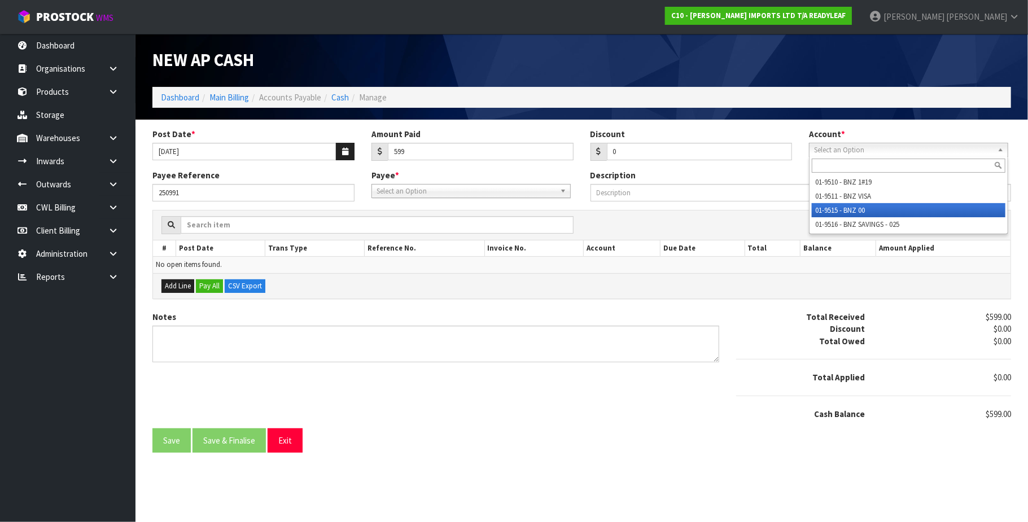
click at [865, 208] on li "01-9515 - BNZ 00" at bounding box center [909, 210] width 194 height 14
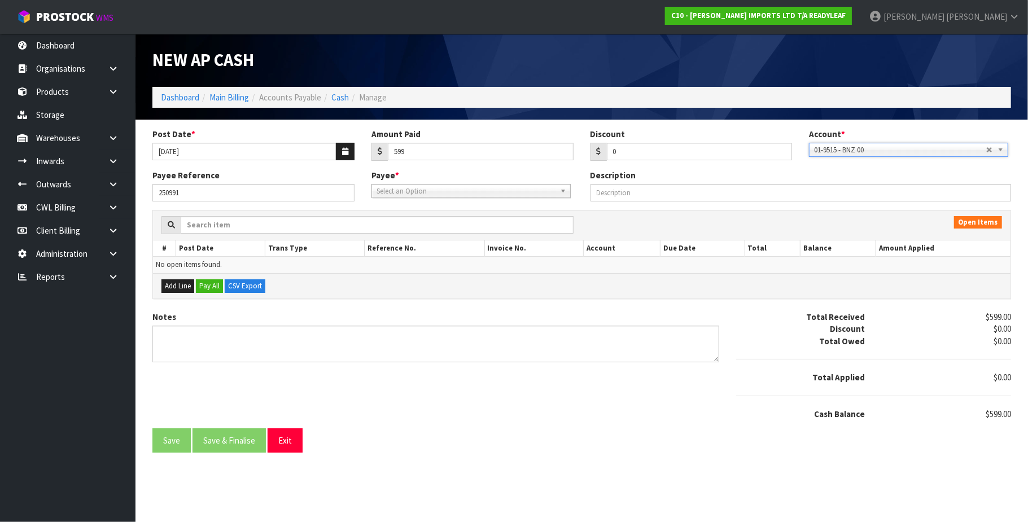
click at [471, 199] on div "Payee Reference 250991 Payee * 1STCALL - 1ST CALL RECRUITMENT A00 - AGRIHEALTH …" at bounding box center [581, 189] width 875 height 41
click at [400, 192] on span "Select an Option" at bounding box center [465, 192] width 179 height 14
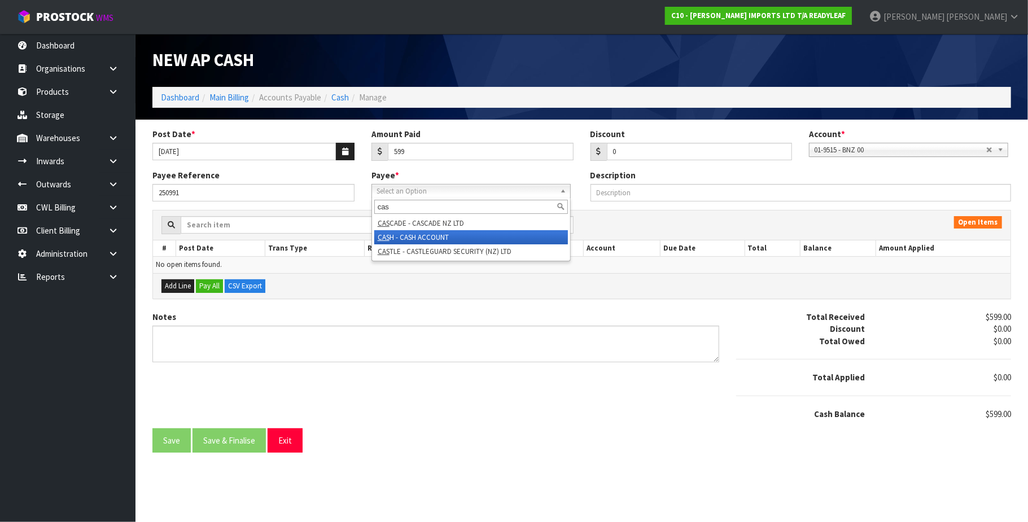
type input "cas"
click at [428, 238] on li "CAS H - CASH ACCOUNT" at bounding box center [471, 237] width 194 height 14
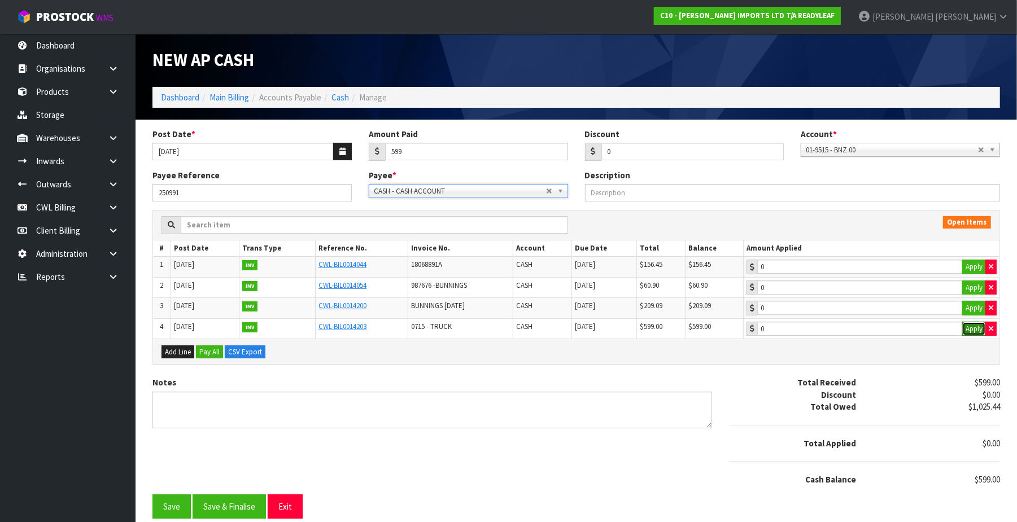
click at [974, 333] on button "Apply" at bounding box center [974, 329] width 24 height 15
type input "599"
click at [227, 515] on button "Save & Finalise" at bounding box center [228, 506] width 73 height 24
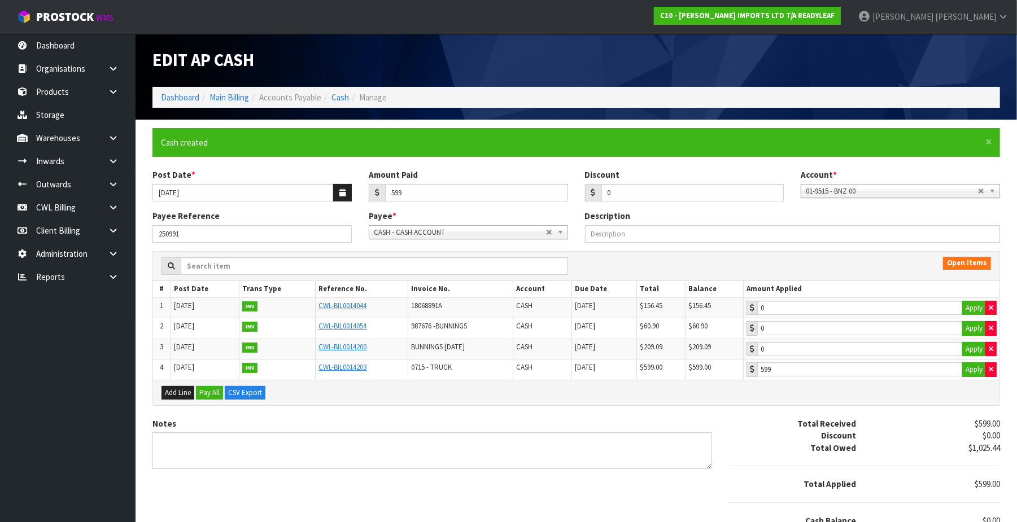
type input "599"
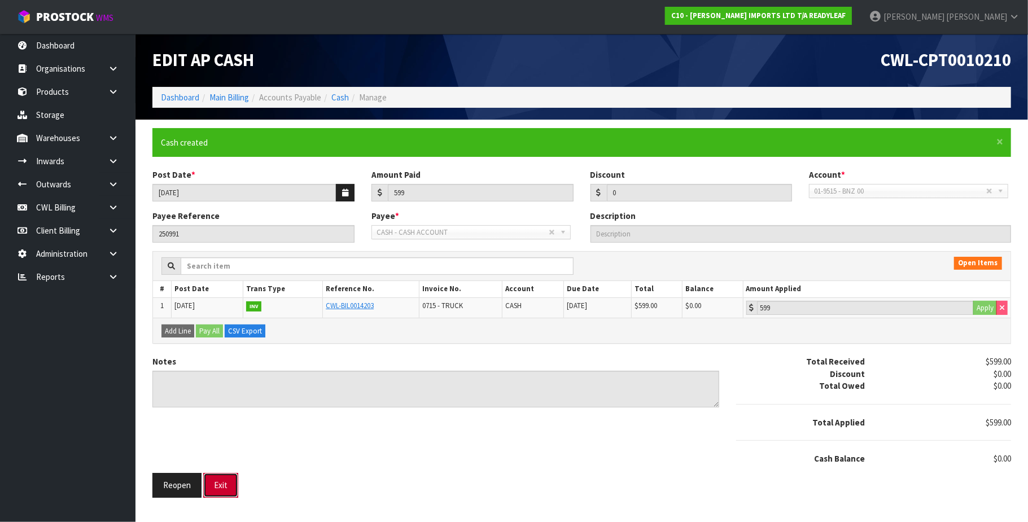
click at [230, 490] on button "Exit" at bounding box center [220, 485] width 35 height 24
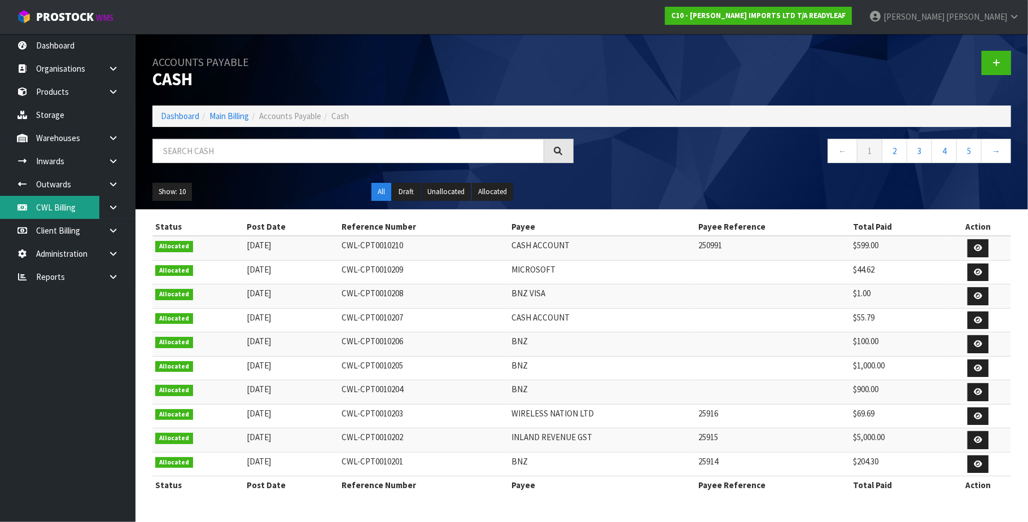
drag, startPoint x: 76, startPoint y: 208, endPoint x: 68, endPoint y: 200, distance: 11.6
click at [76, 208] on link "CWL Billing" at bounding box center [67, 207] width 135 height 23
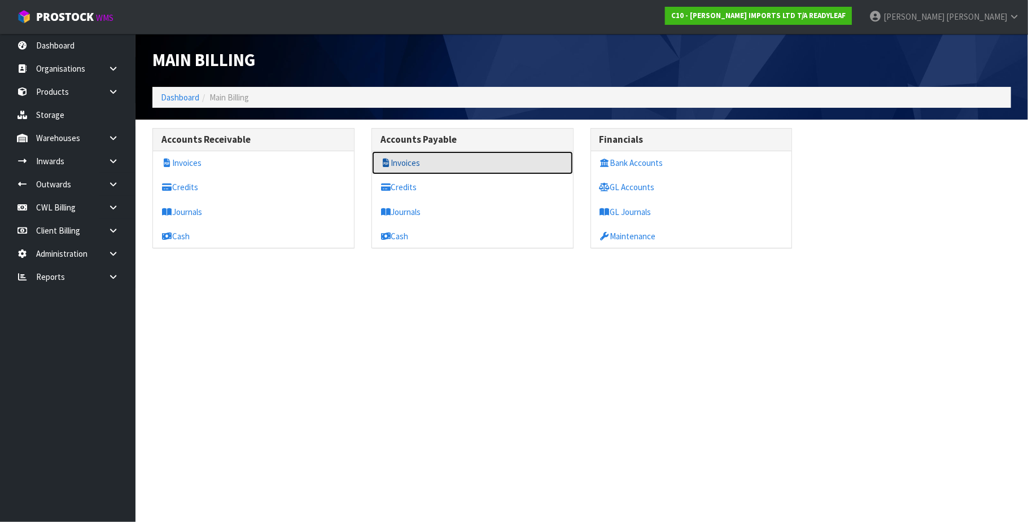
click at [417, 161] on link "Invoices" at bounding box center [472, 162] width 201 height 23
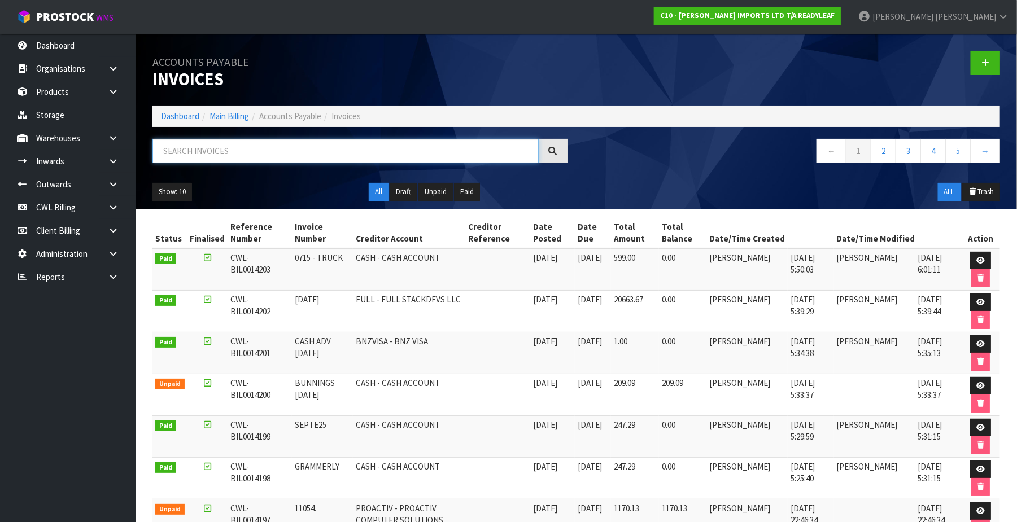
click at [277, 156] on input "text" at bounding box center [345, 151] width 386 height 24
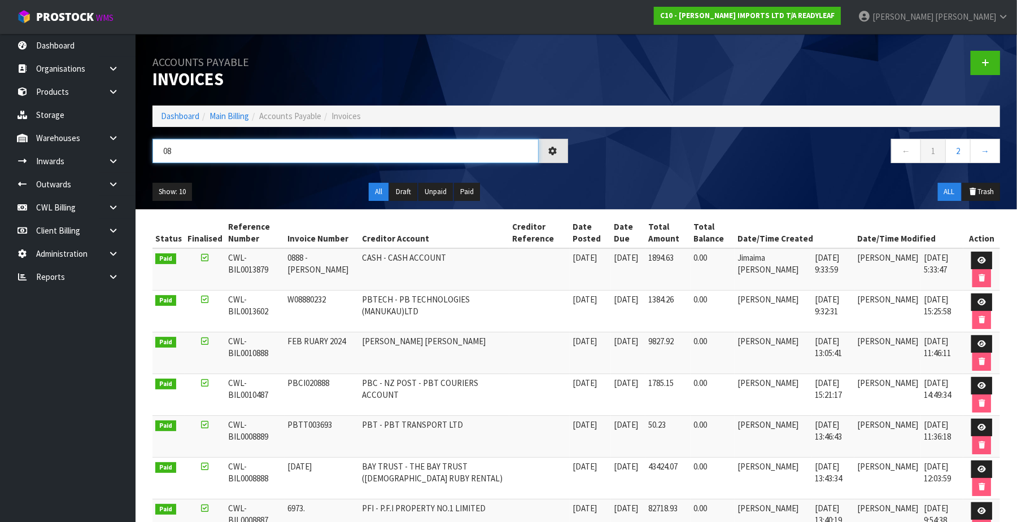
type input "0"
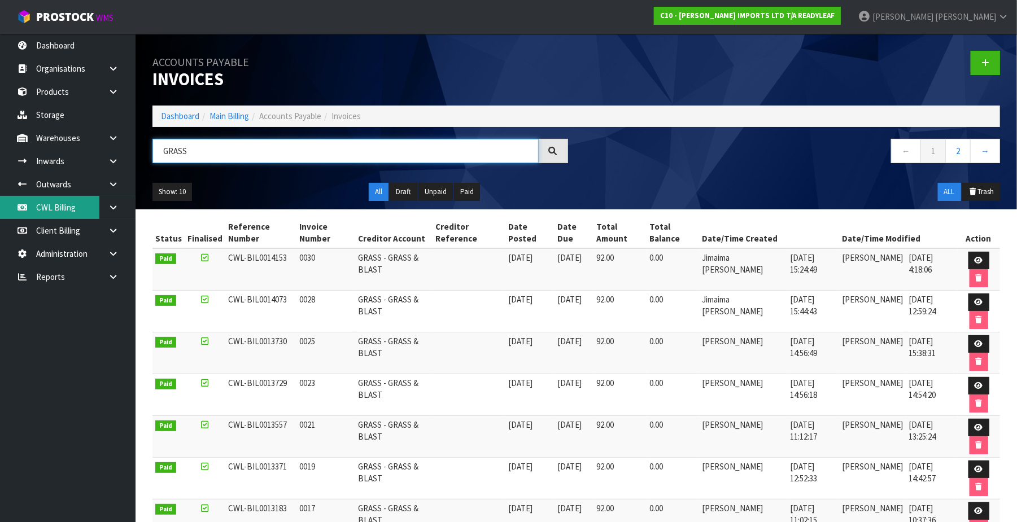
type input "GRASS"
click at [71, 209] on link "CWL Billing" at bounding box center [67, 207] width 135 height 23
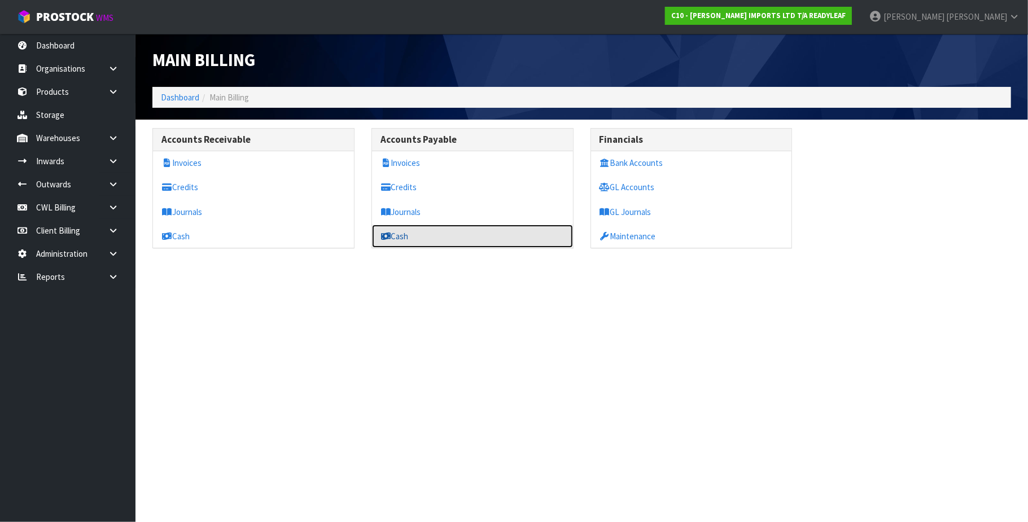
click at [421, 235] on link "Cash" at bounding box center [472, 236] width 201 height 23
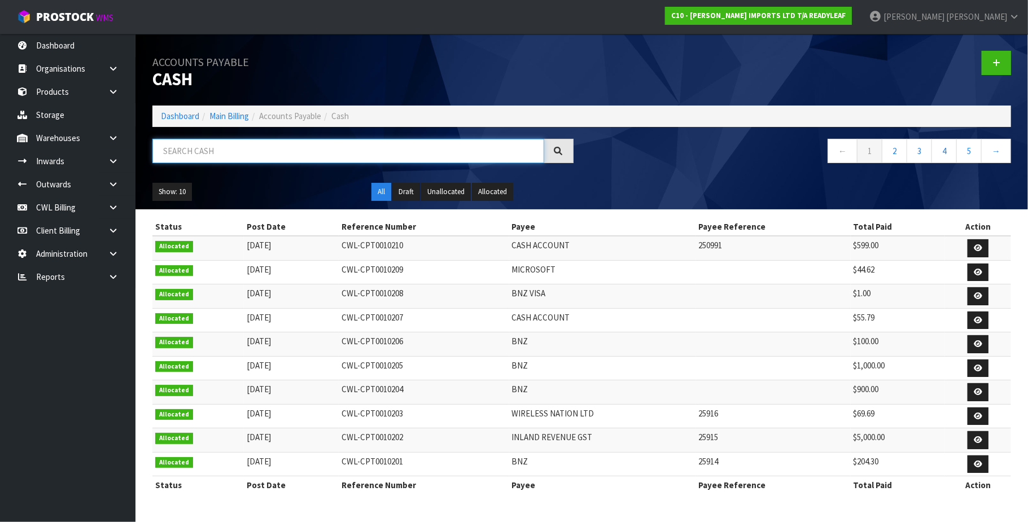
click at [289, 152] on input "text" at bounding box center [348, 151] width 392 height 24
click at [289, 154] on input "text" at bounding box center [348, 151] width 392 height 24
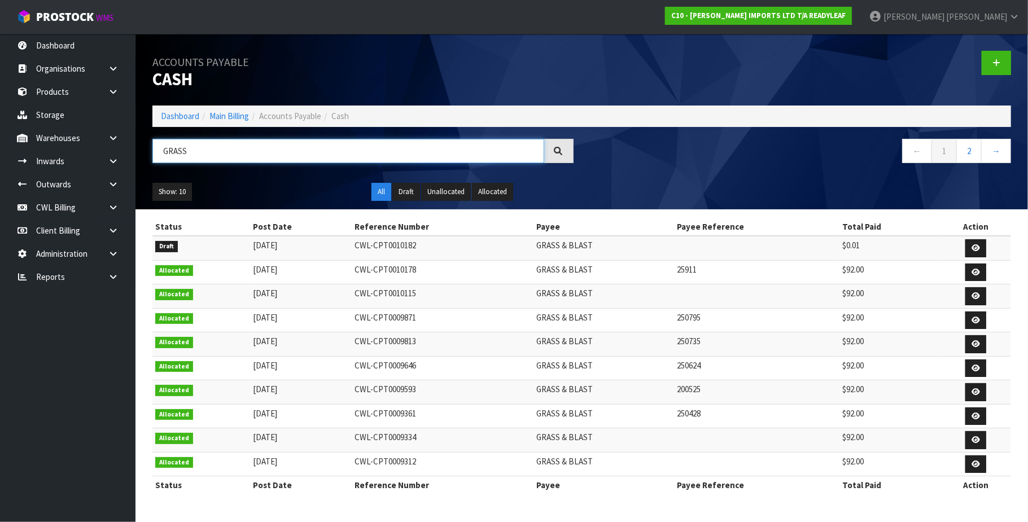
type input "GRASS"
click at [975, 244] on icon at bounding box center [975, 247] width 8 height 7
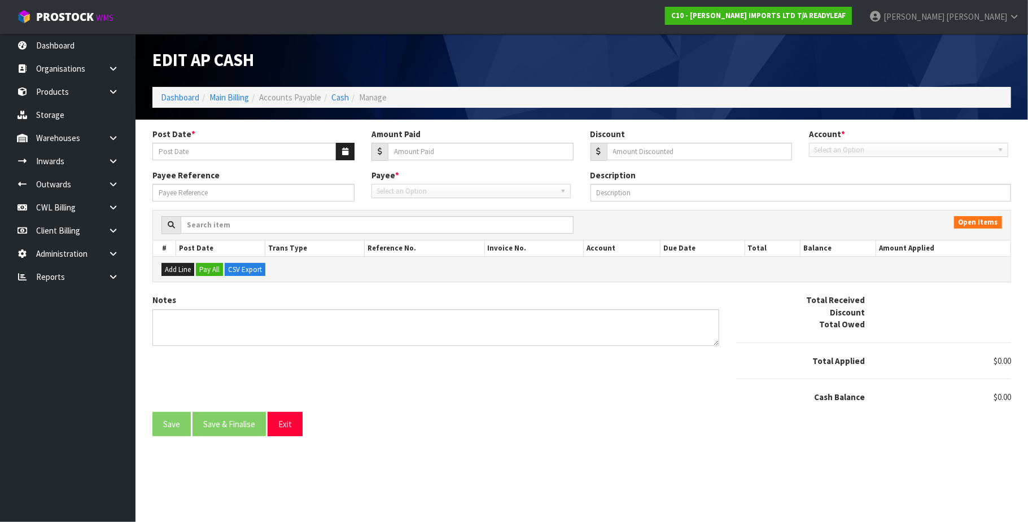
type input "[DATE]"
type input "0.01"
type input "0"
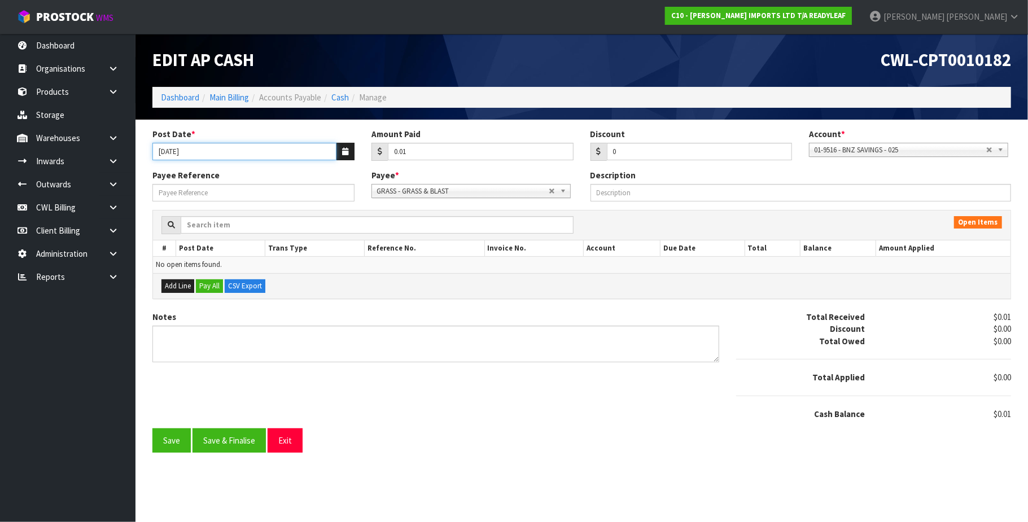
click at [236, 150] on input "[DATE]" at bounding box center [244, 151] width 184 height 17
click at [348, 149] on icon "button" at bounding box center [345, 151] width 6 height 7
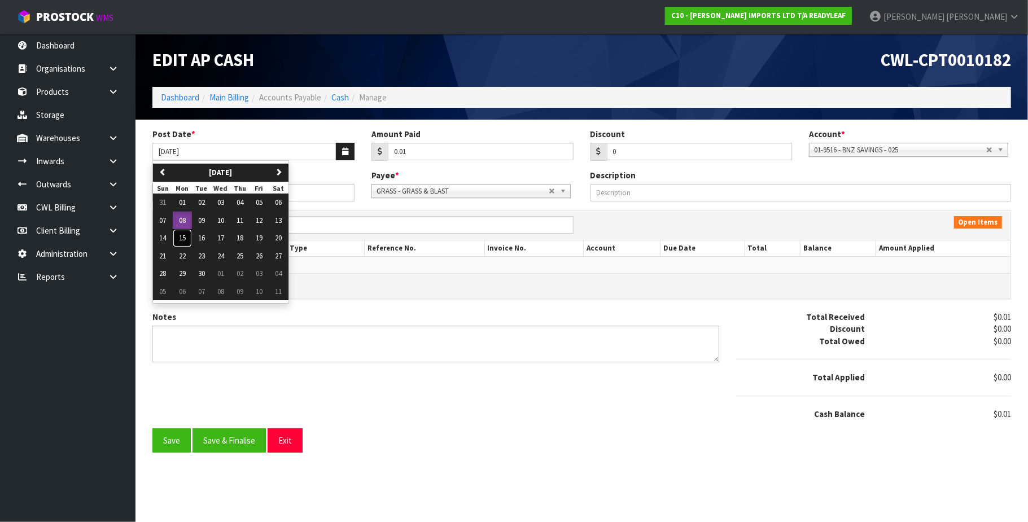
click at [183, 238] on span "15" at bounding box center [182, 238] width 7 height 10
type input "[DATE]"
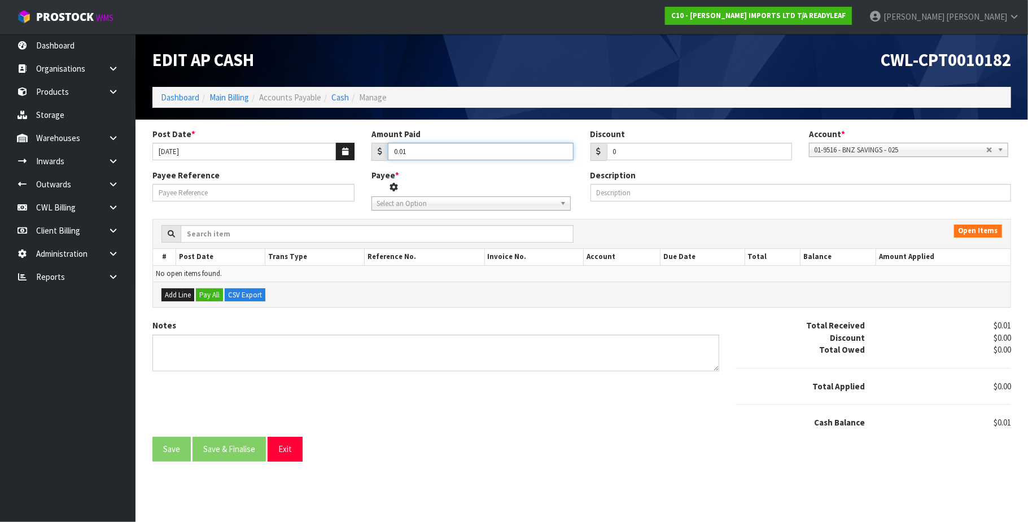
click at [430, 151] on input "0.01" at bounding box center [481, 151] width 186 height 17
type input "0"
paste input "412.44"
type input "412.44"
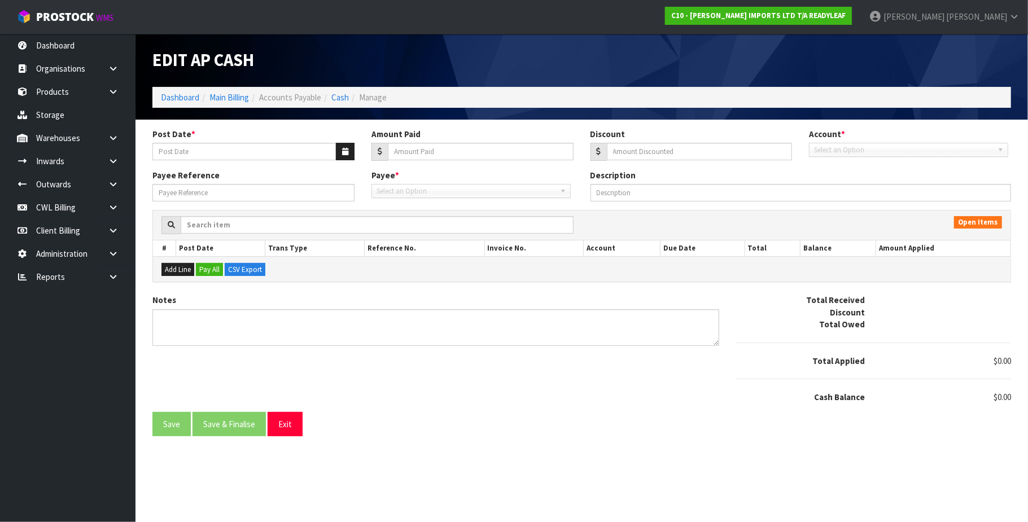
type input "[DATE]"
type input "0.01"
type input "0"
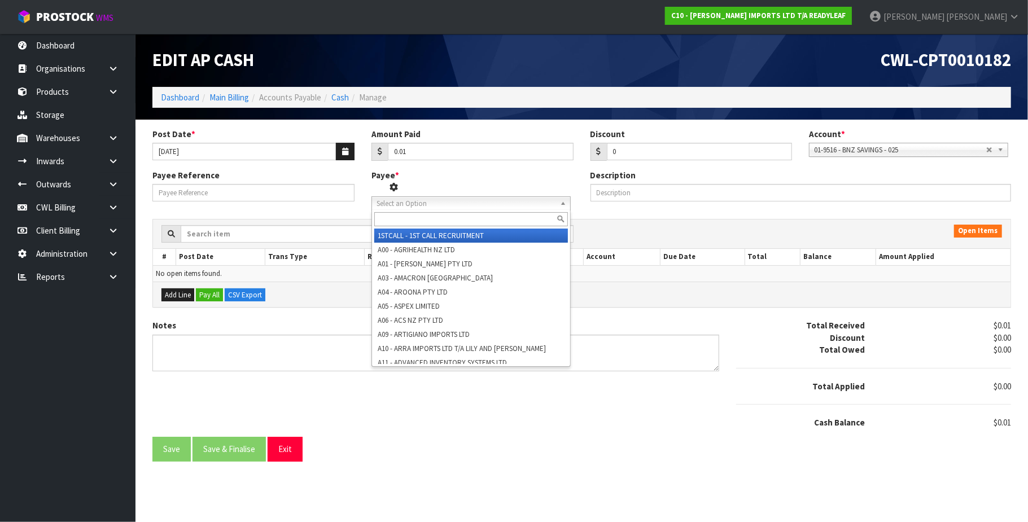
click at [434, 204] on span "Select an Option" at bounding box center [462, 204] width 172 height 14
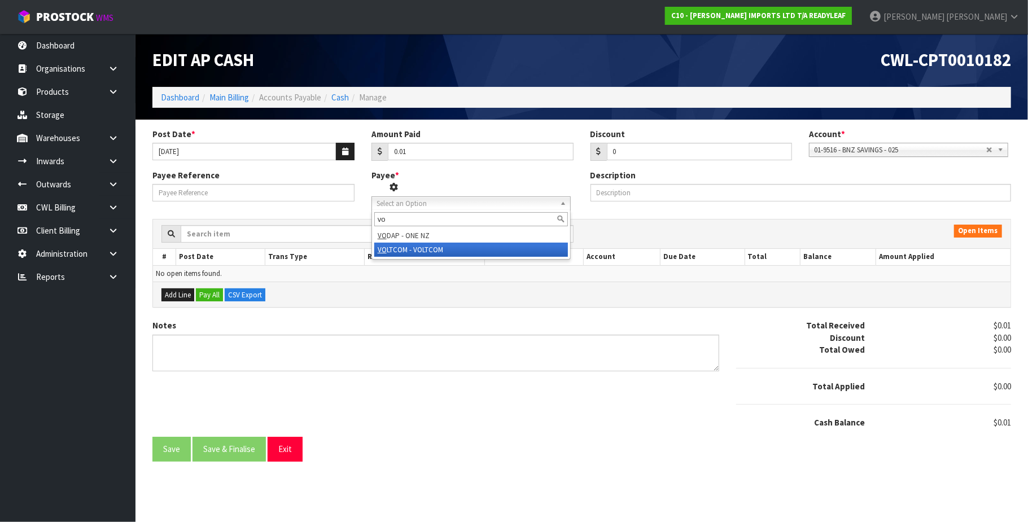
type input "vo"
click at [414, 249] on li "VO LTCOM - VOLTCOM" at bounding box center [471, 250] width 194 height 14
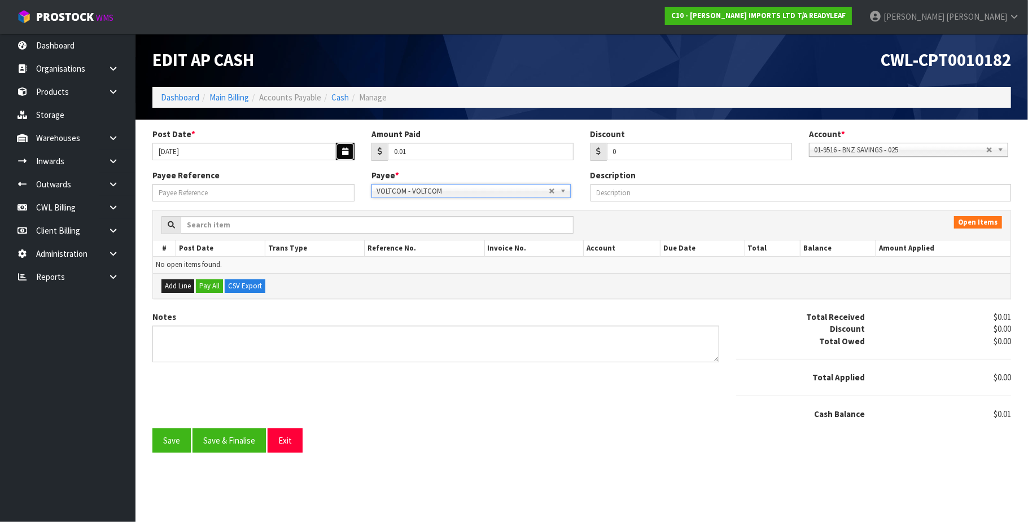
click at [342, 151] on icon "button" at bounding box center [345, 151] width 6 height 7
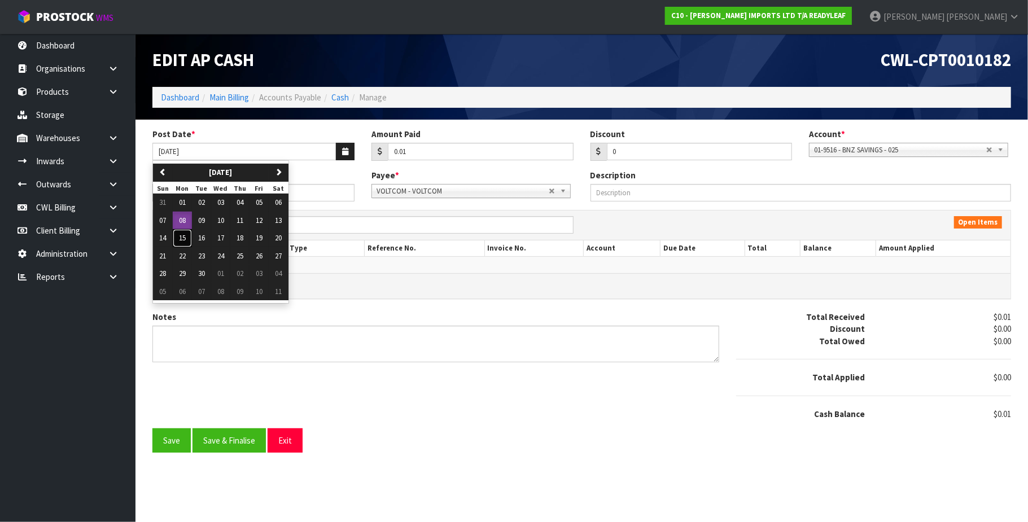
click at [183, 239] on span "15" at bounding box center [182, 238] width 7 height 10
type input "[DATE]"
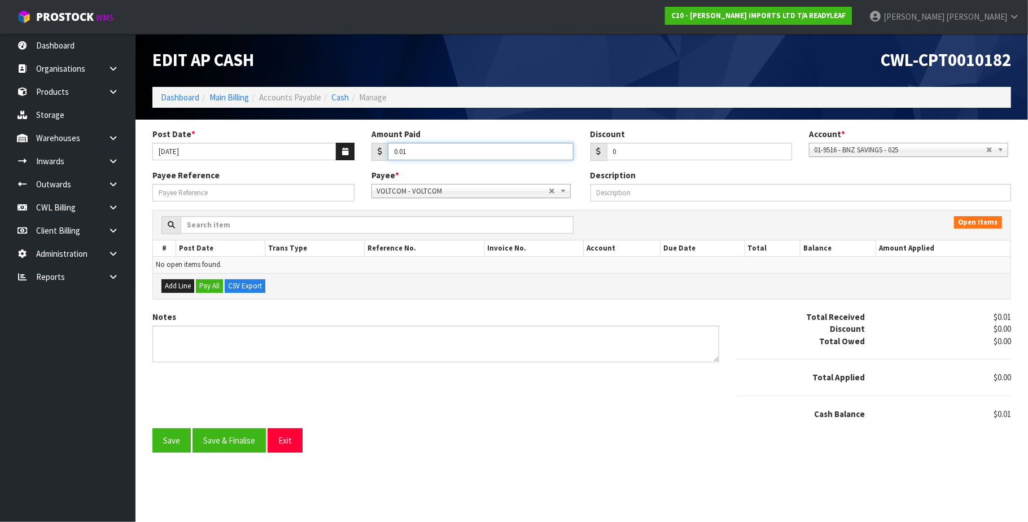
click at [412, 150] on input "0.01" at bounding box center [481, 151] width 186 height 17
type input "0"
paste input "412.44"
type input "412.44"
click at [172, 439] on button "Save" at bounding box center [171, 440] width 38 height 24
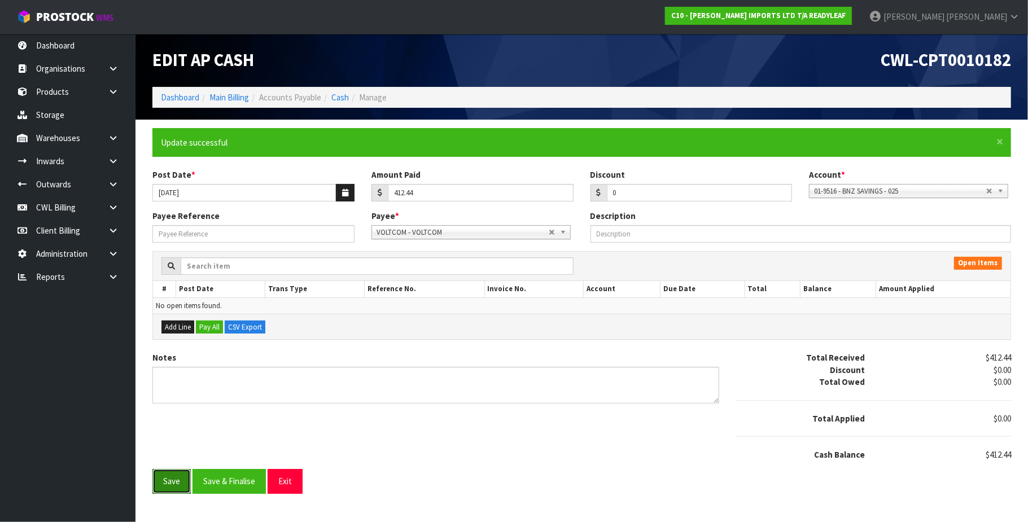
click at [163, 483] on button "Save" at bounding box center [171, 481] width 38 height 24
click at [287, 489] on button "Exit" at bounding box center [285, 481] width 35 height 24
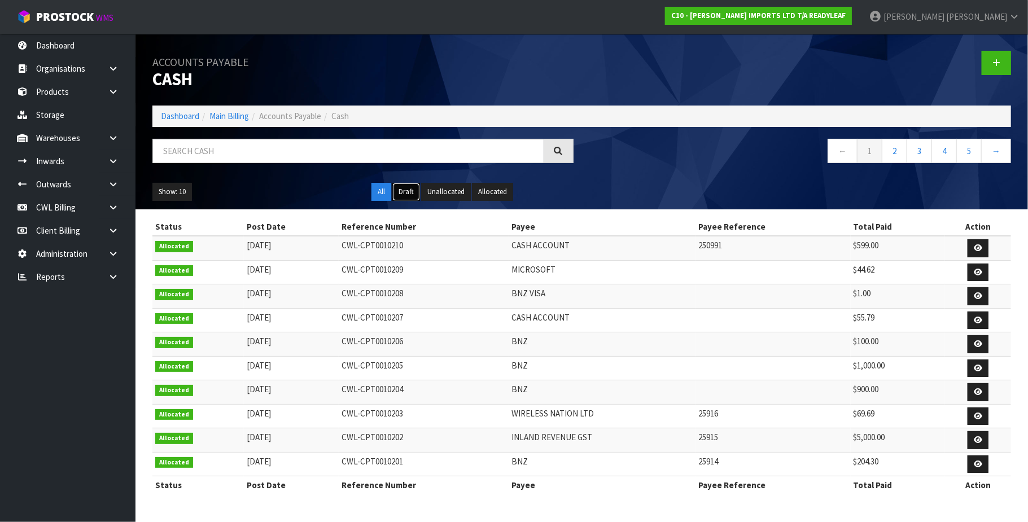
click at [408, 192] on button "Draft" at bounding box center [406, 192] width 28 height 18
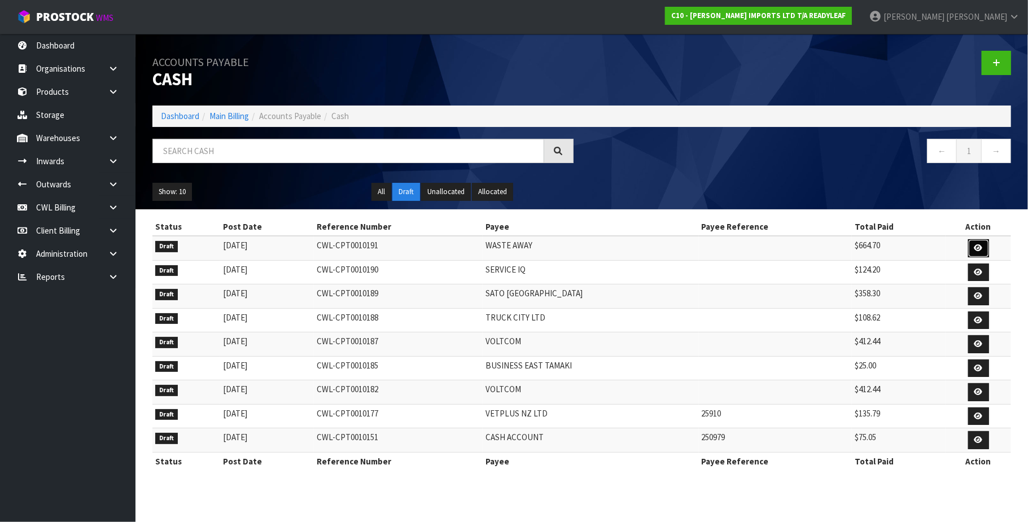
click at [978, 245] on icon at bounding box center [978, 247] width 8 height 7
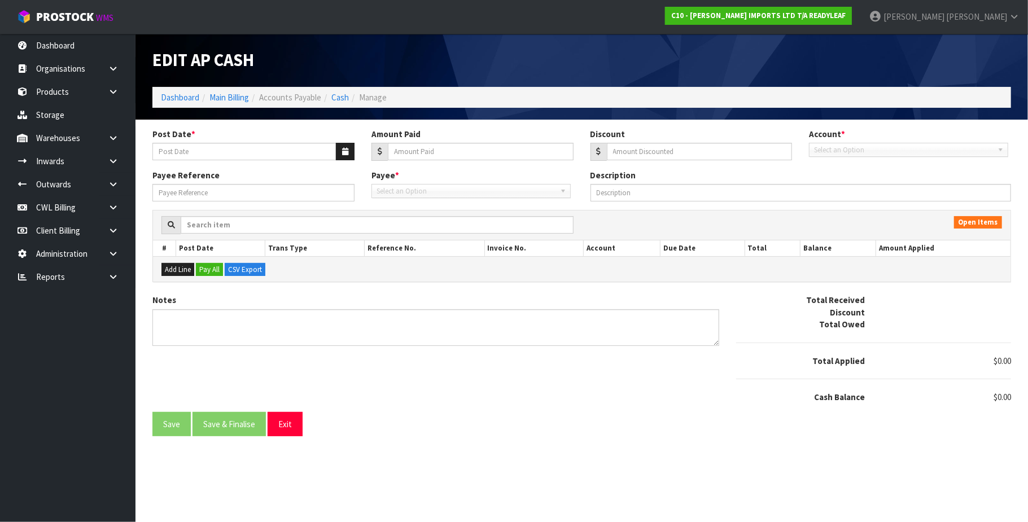
type input "[DATE]"
type input "664.7"
type input "0"
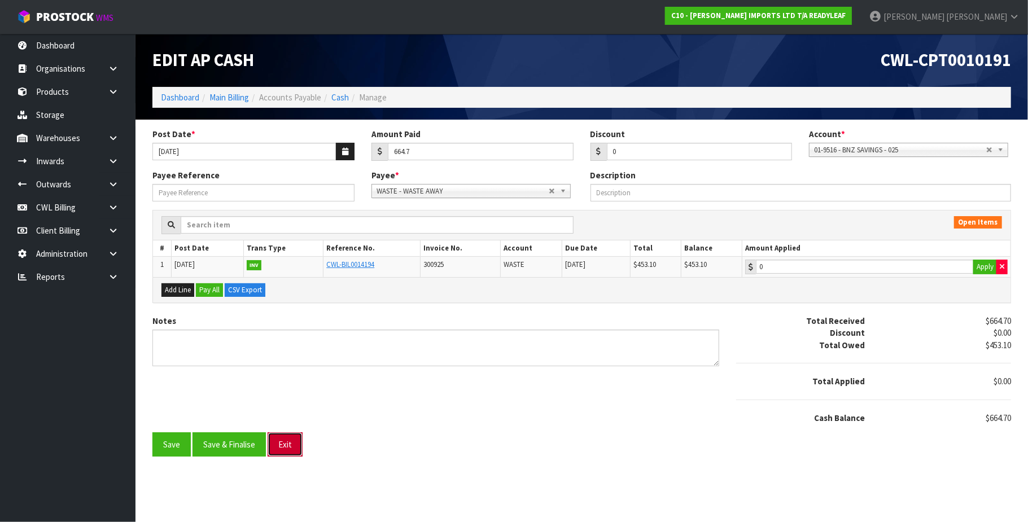
click at [287, 450] on button "Exit" at bounding box center [285, 444] width 35 height 24
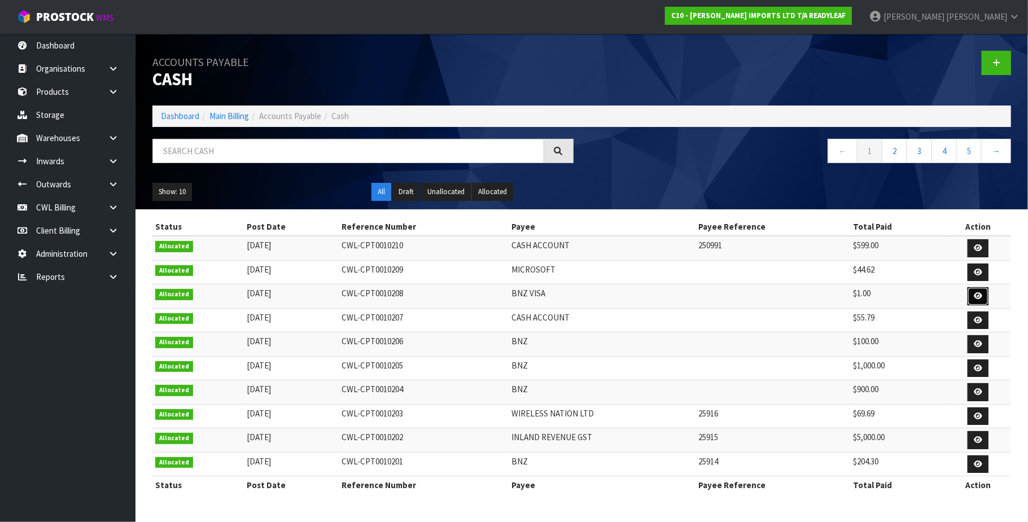
click at [973, 296] on link at bounding box center [977, 296] width 21 height 18
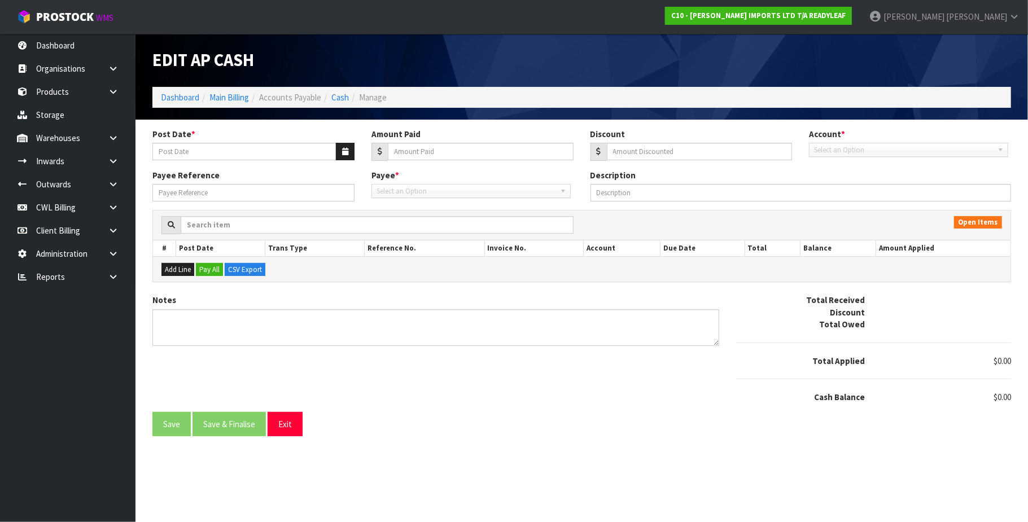
type input "[DATE]"
type input "1"
type input "0"
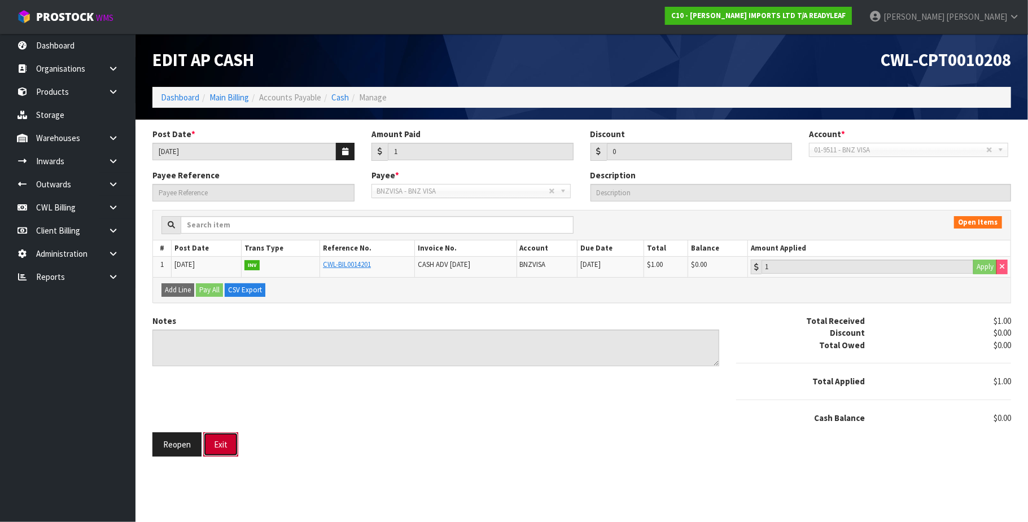
click at [222, 445] on button "Exit" at bounding box center [220, 444] width 35 height 24
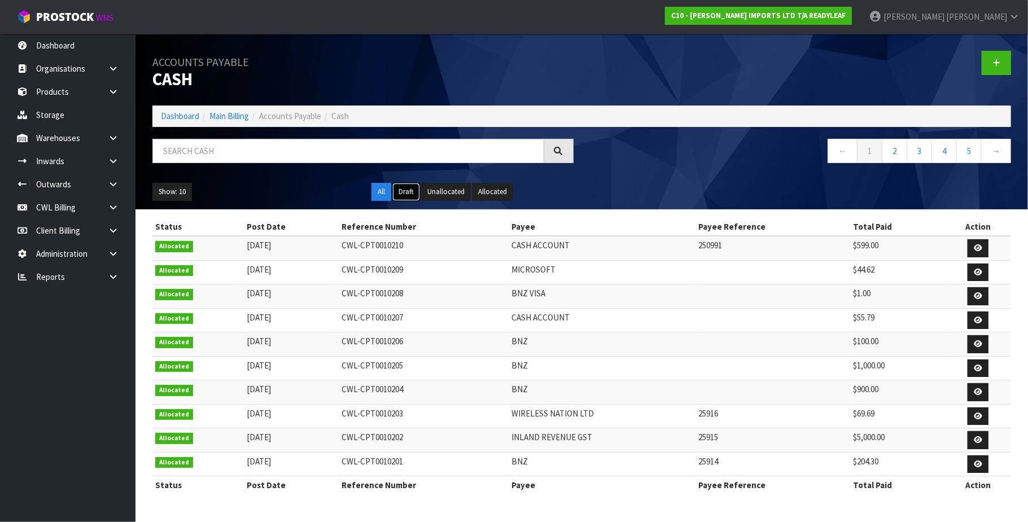
click at [405, 188] on button "Draft" at bounding box center [406, 192] width 28 height 18
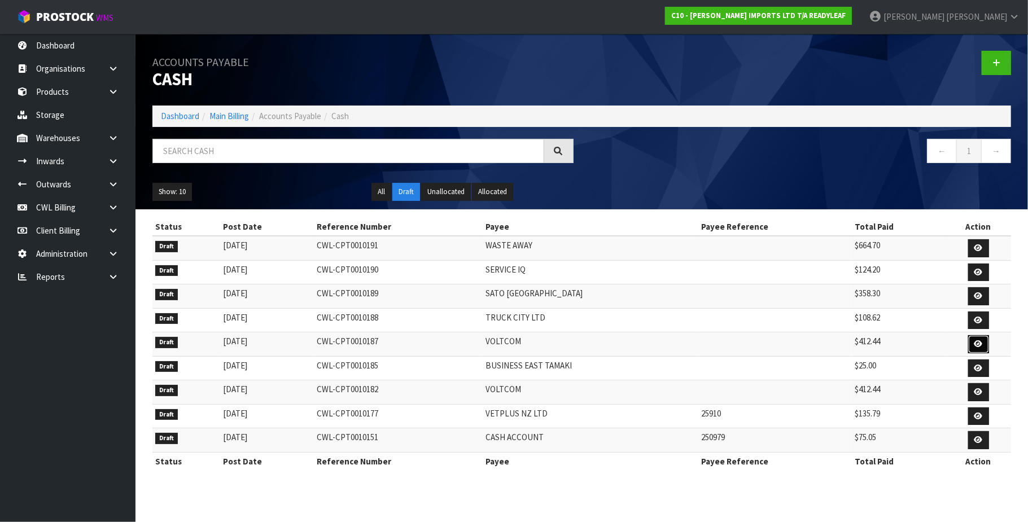
click at [975, 347] on icon at bounding box center [978, 343] width 8 height 7
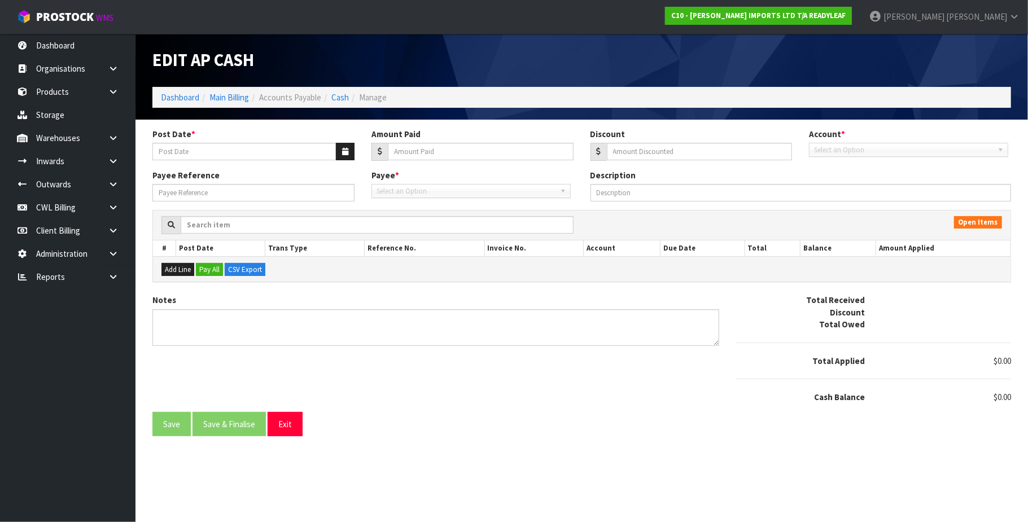
type input "[DATE]"
type input "412.44"
type input "0"
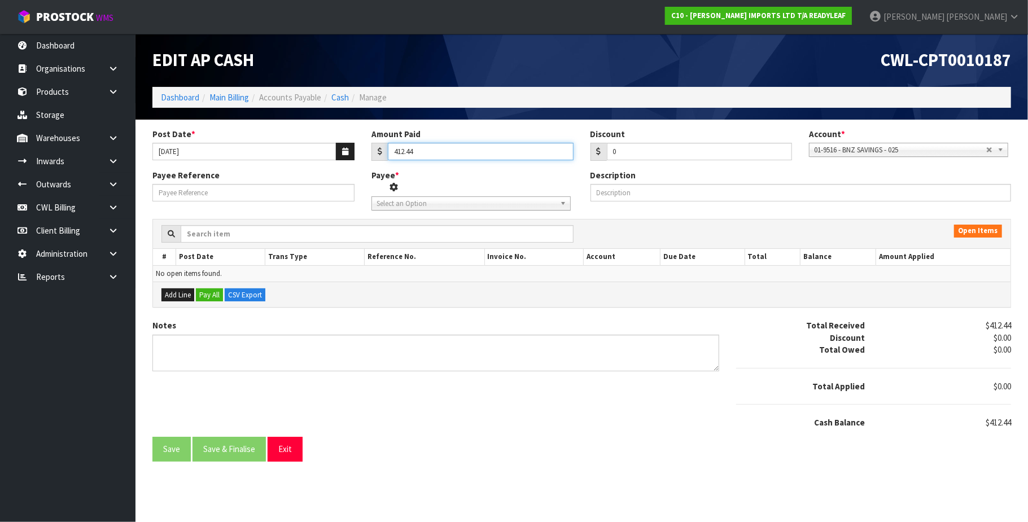
click at [466, 150] on input "412.44" at bounding box center [481, 151] width 186 height 17
type input "4"
type input "1"
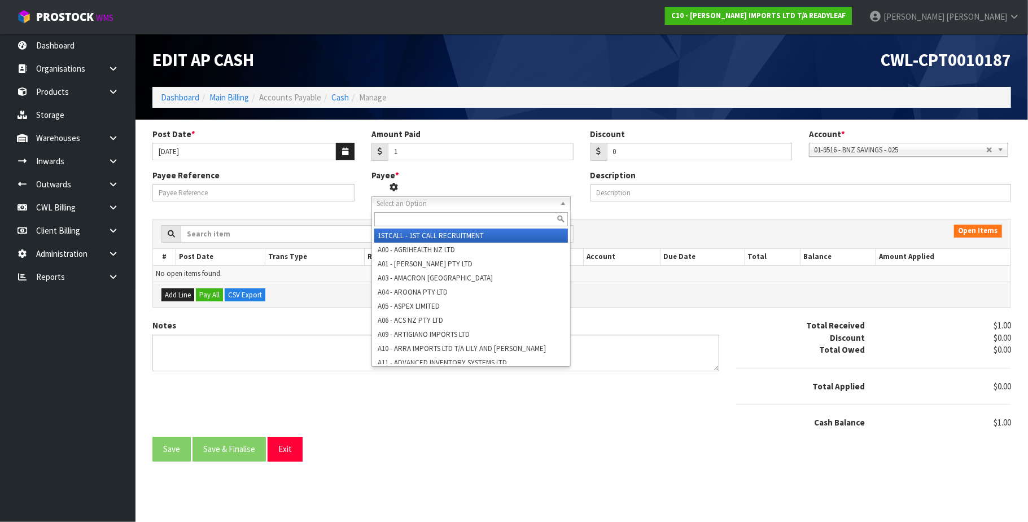
click at [414, 203] on span "Select an Option" at bounding box center [462, 204] width 172 height 14
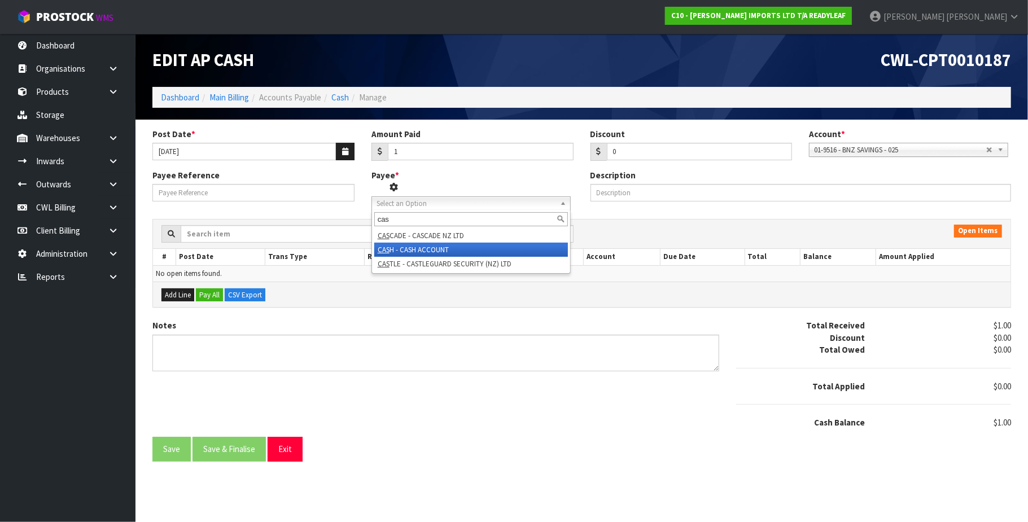
type input "cas"
click at [428, 247] on li "CAS H - CASH ACCOUNT" at bounding box center [471, 250] width 194 height 14
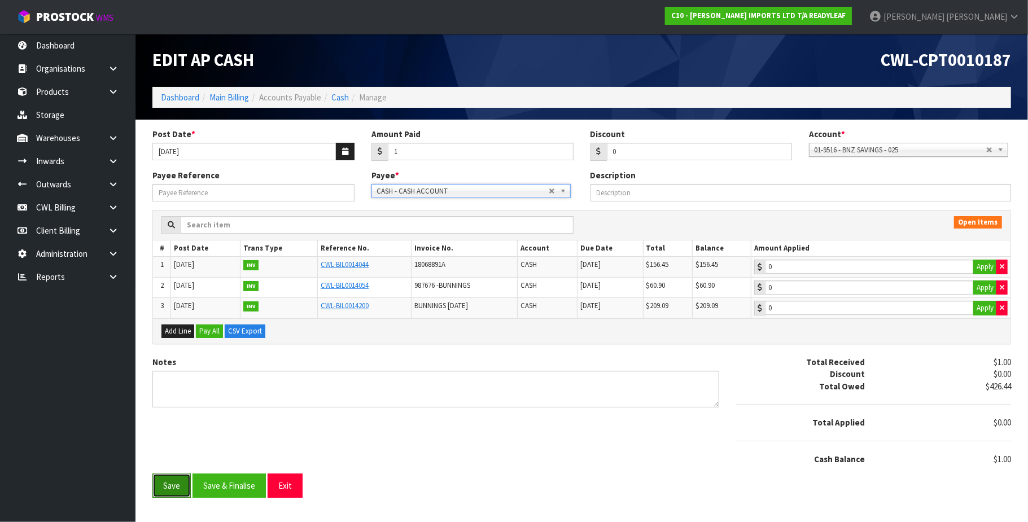
click at [166, 488] on button "Save" at bounding box center [171, 486] width 38 height 24
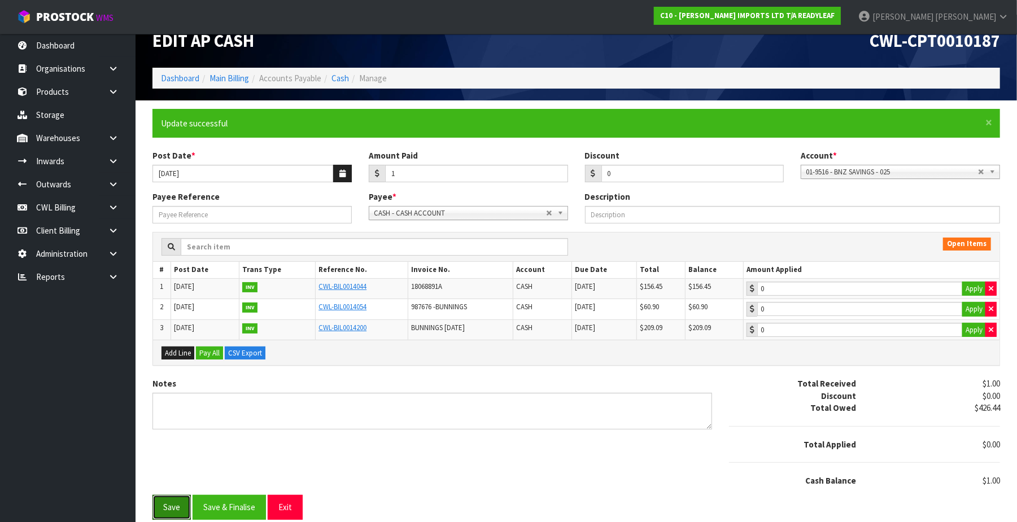
scroll to position [29, 0]
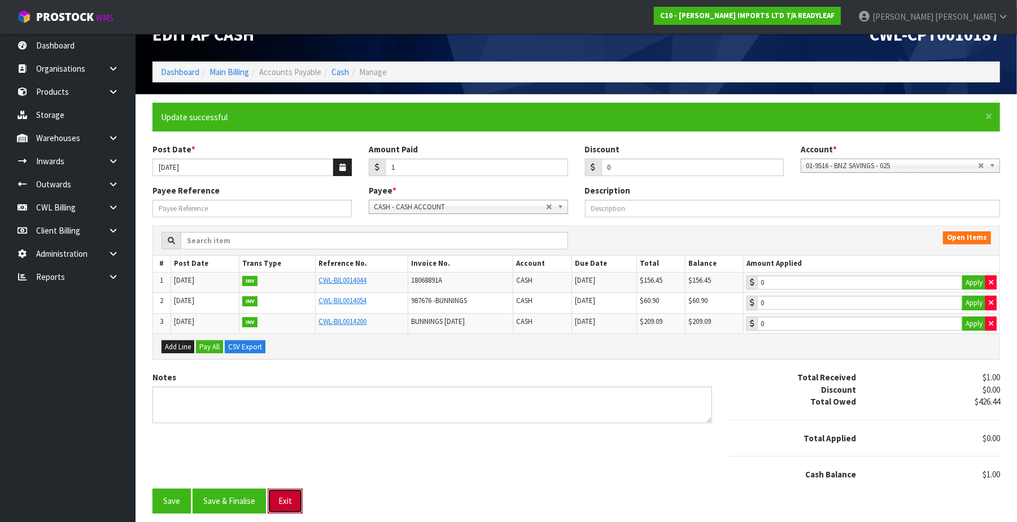
click at [290, 500] on button "Exit" at bounding box center [285, 501] width 35 height 24
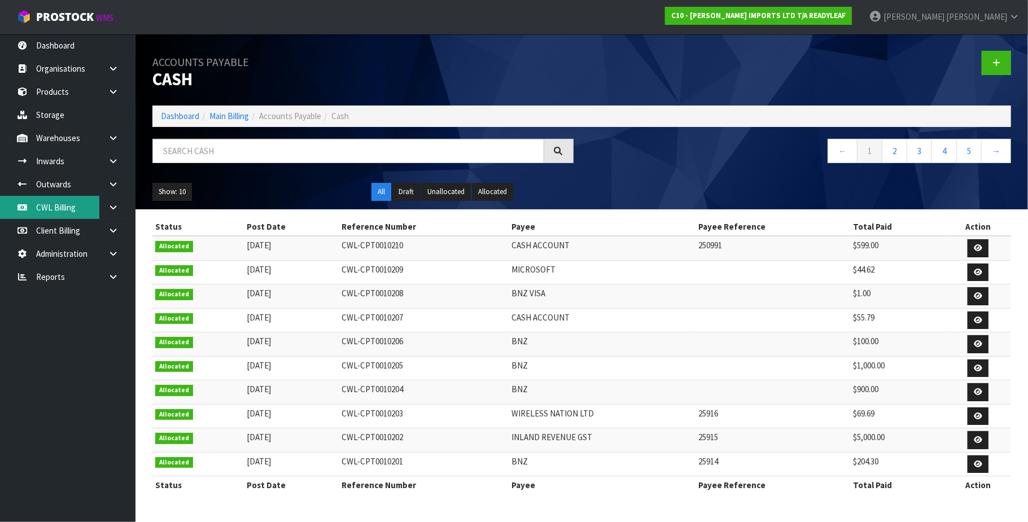
click at [67, 204] on link "CWL Billing" at bounding box center [67, 207] width 135 height 23
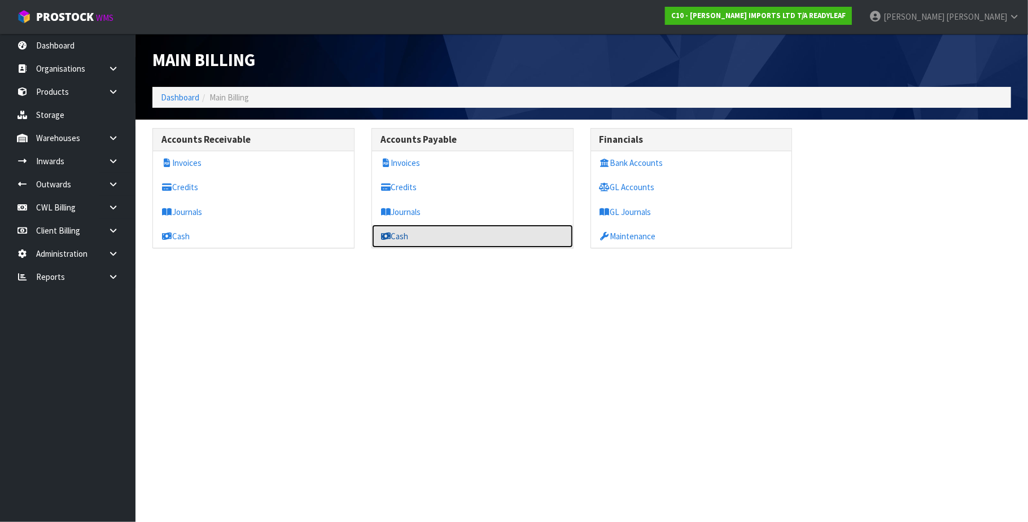
click at [426, 237] on link "Cash" at bounding box center [472, 236] width 201 height 23
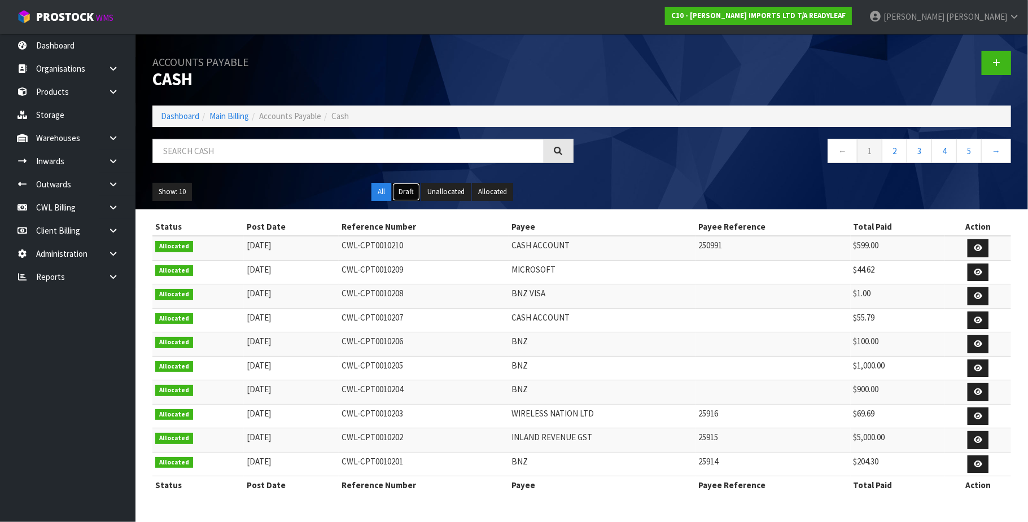
click at [404, 192] on button "Draft" at bounding box center [406, 192] width 28 height 18
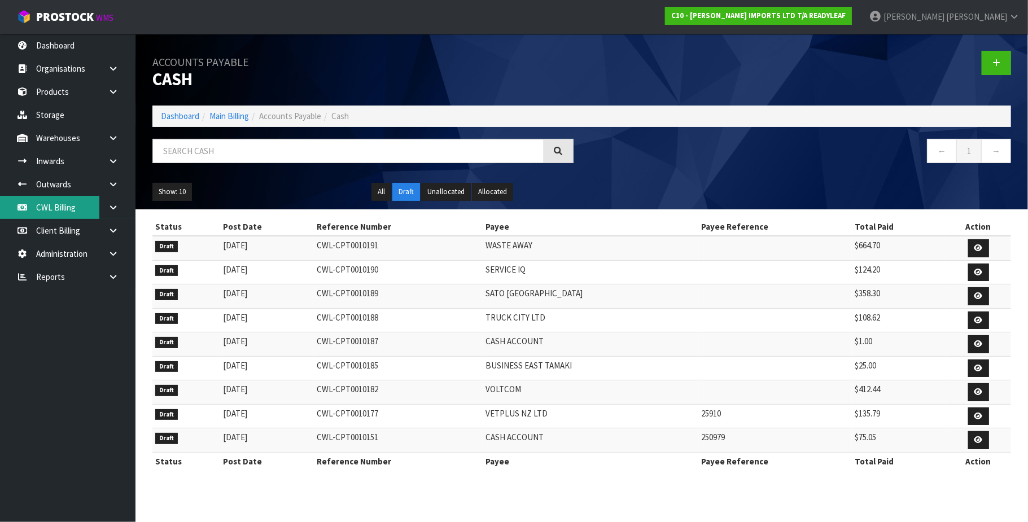
click at [63, 208] on link "CWL Billing" at bounding box center [67, 207] width 135 height 23
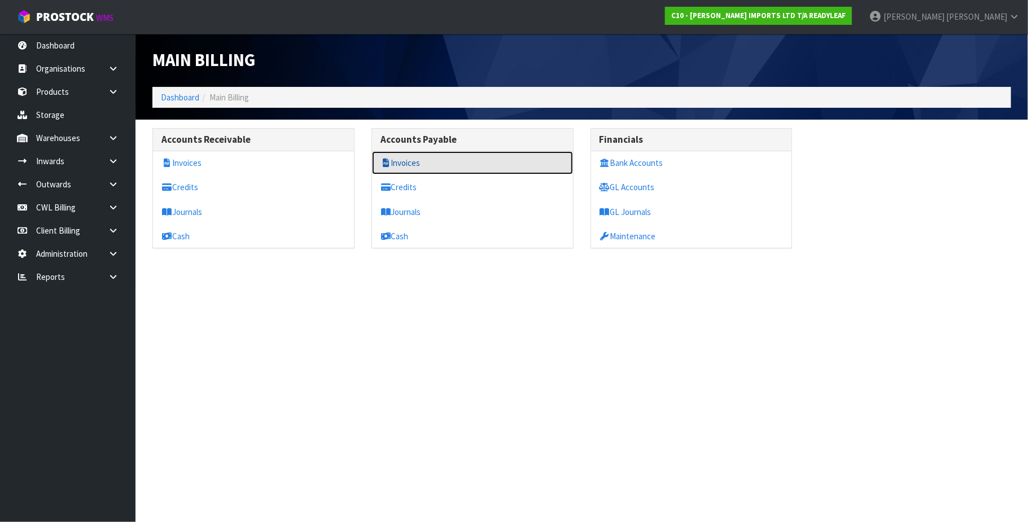
click at [421, 165] on link "Invoices" at bounding box center [472, 162] width 201 height 23
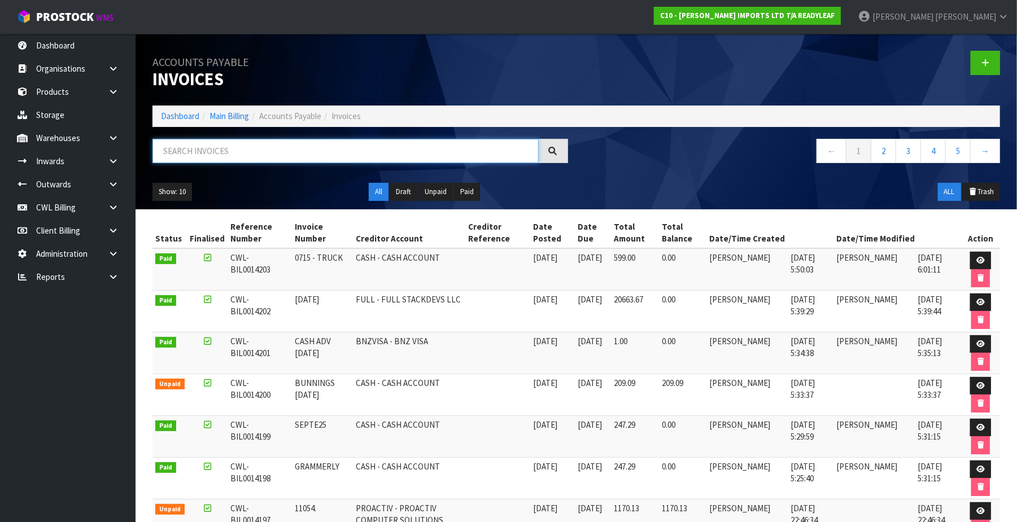
click at [231, 154] on input "text" at bounding box center [345, 151] width 386 height 24
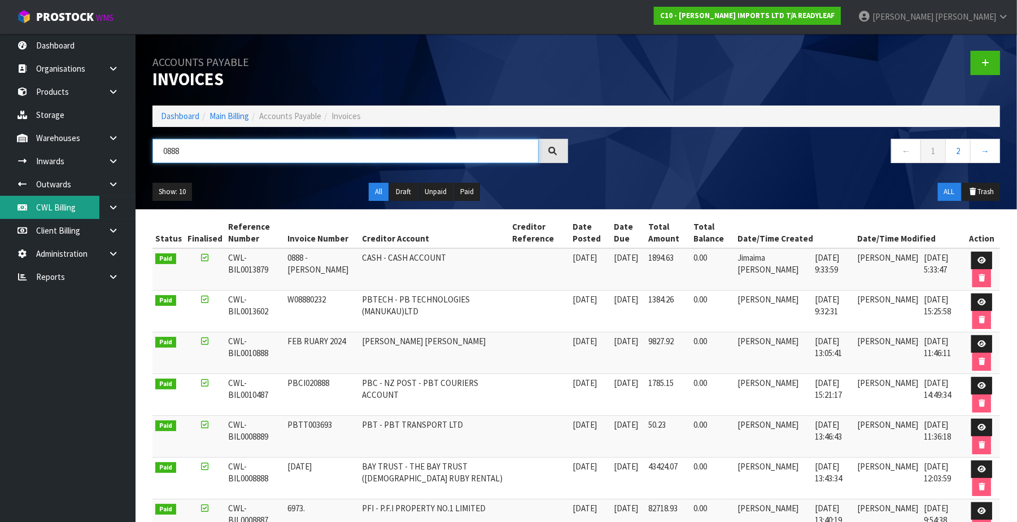
type input "0888"
click at [77, 207] on link "CWL Billing" at bounding box center [67, 207] width 135 height 23
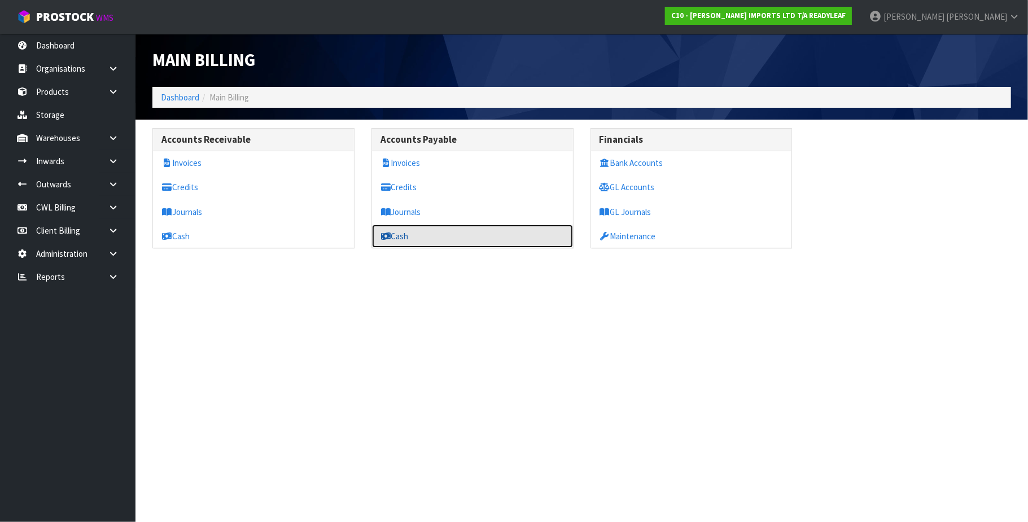
click at [439, 238] on link "Cash" at bounding box center [472, 236] width 201 height 23
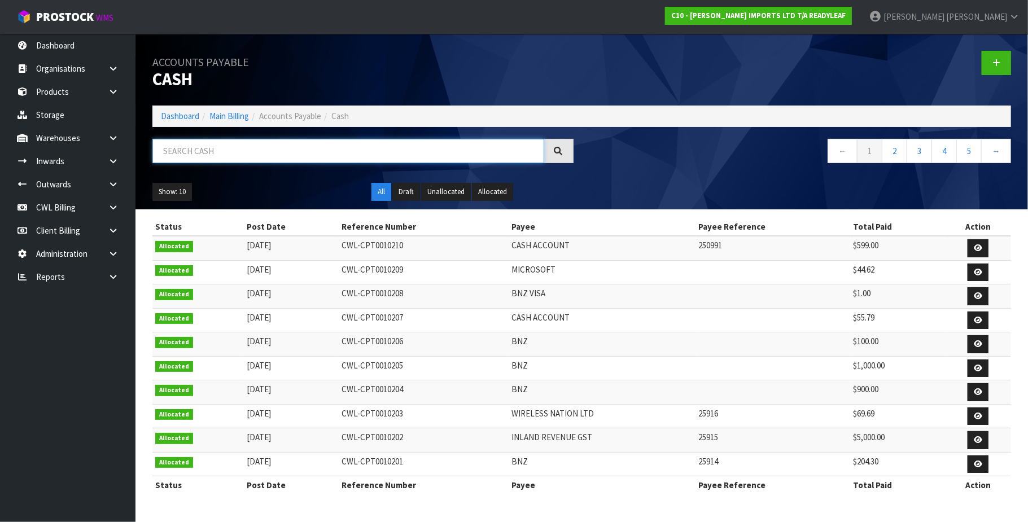
click at [265, 151] on input "text" at bounding box center [348, 151] width 392 height 24
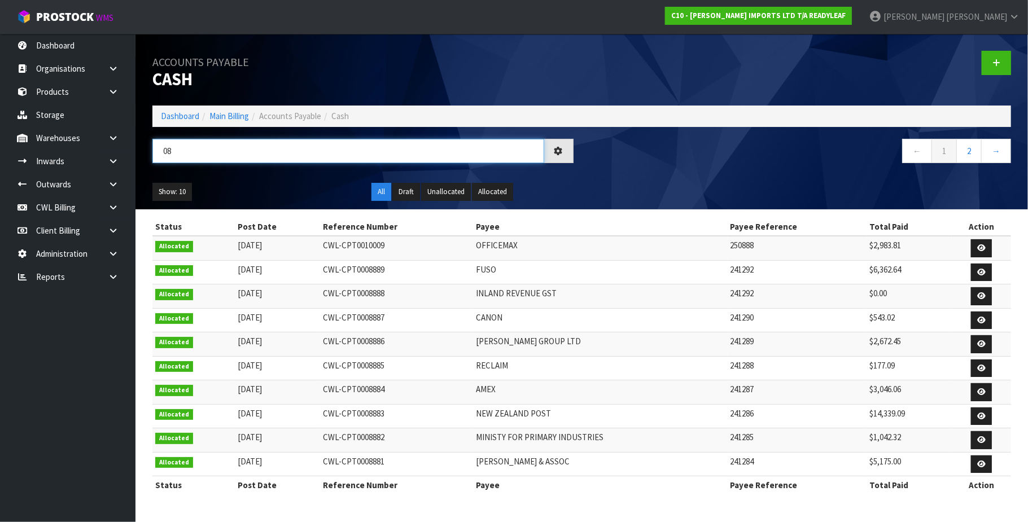
type input "0"
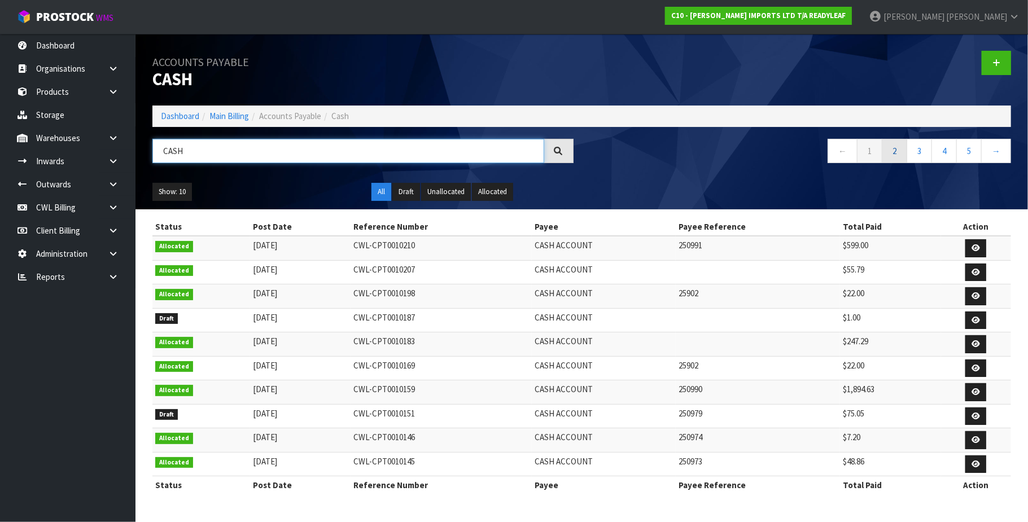
type input "CASH"
click at [887, 155] on link "2" at bounding box center [894, 151] width 25 height 24
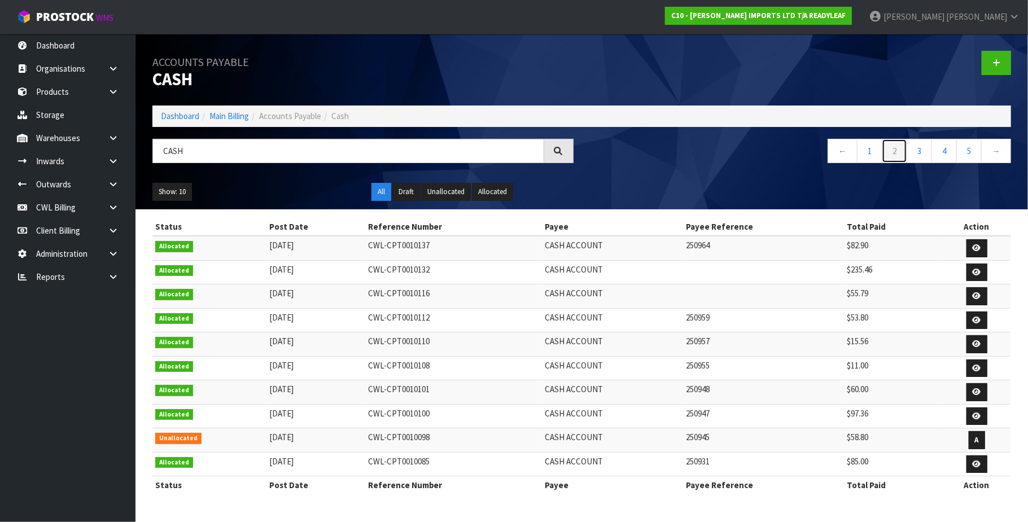
click at [887, 155] on link "2" at bounding box center [894, 151] width 25 height 24
click at [913, 150] on link "3" at bounding box center [919, 151] width 25 height 24
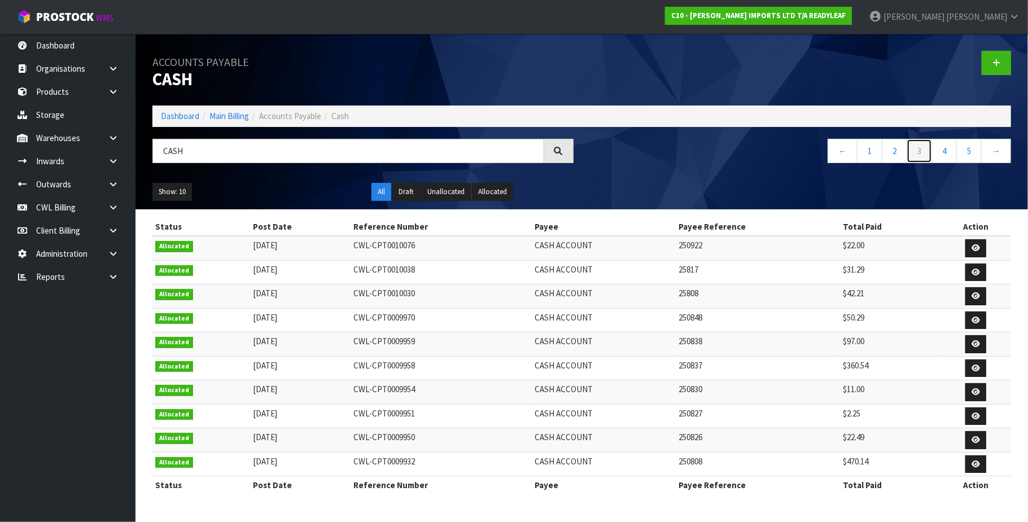
click at [913, 150] on link "3" at bounding box center [919, 151] width 25 height 24
click at [938, 149] on link "4" at bounding box center [943, 151] width 25 height 24
click at [970, 147] on link "6" at bounding box center [968, 151] width 25 height 24
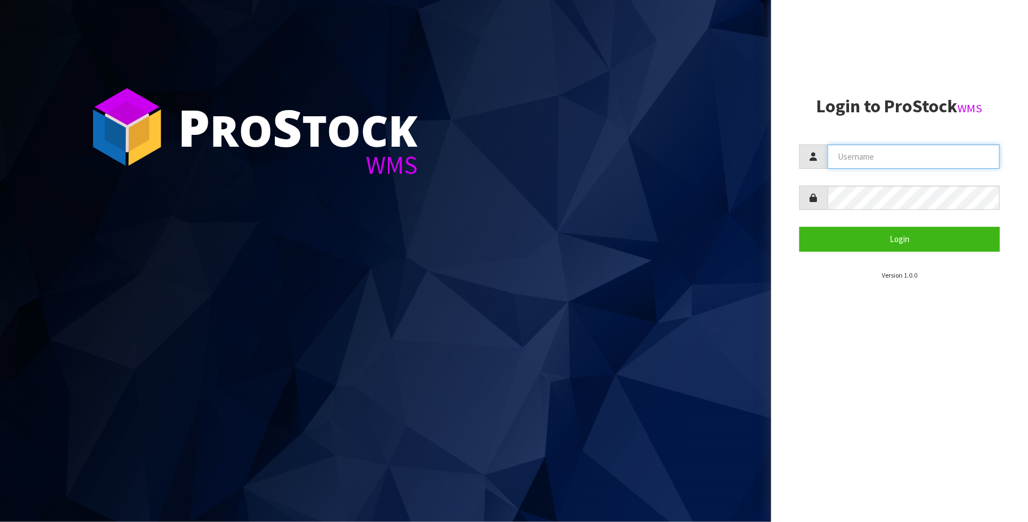
drag, startPoint x: 928, startPoint y: 147, endPoint x: 928, endPoint y: 161, distance: 14.1
click at [928, 147] on input "text" at bounding box center [914, 157] width 172 height 24
type input "[PERSON_NAME][EMAIL_ADDRESS][DOMAIN_NAME]"
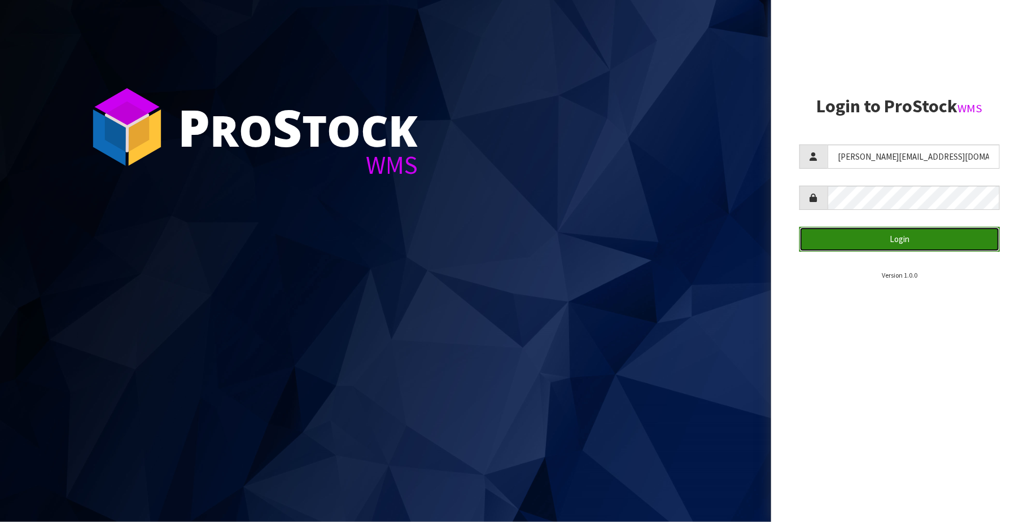
click at [913, 242] on button "Login" at bounding box center [899, 239] width 200 height 24
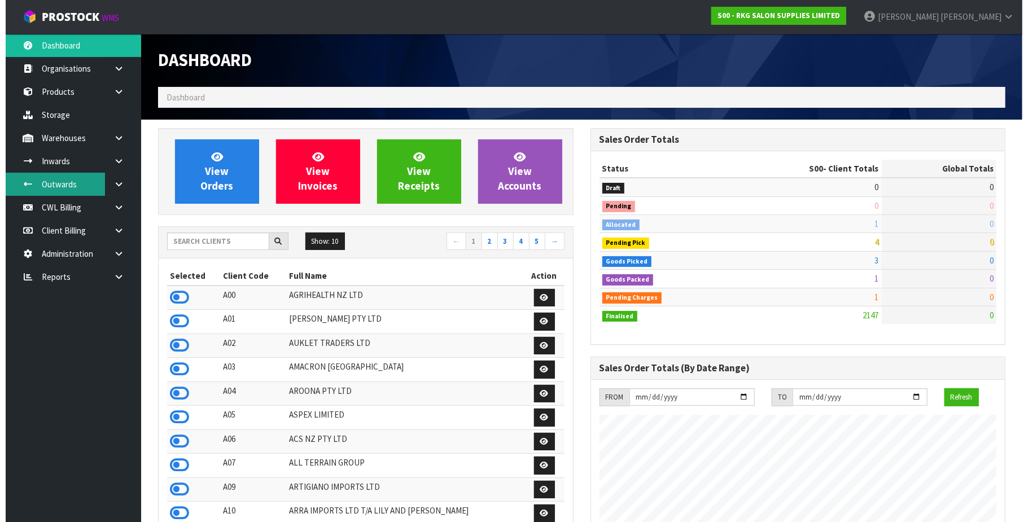
scroll to position [859, 432]
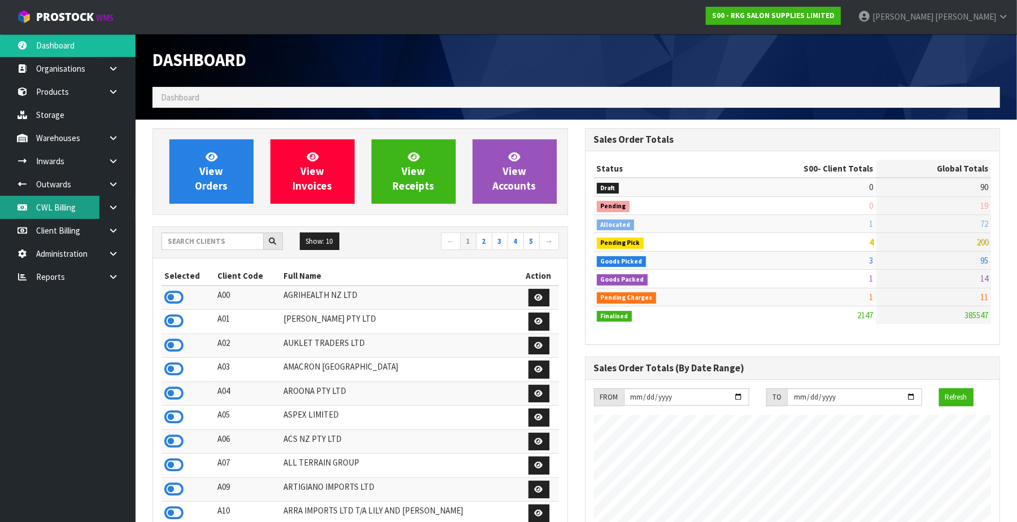
click at [64, 203] on link "CWL Billing" at bounding box center [67, 207] width 135 height 23
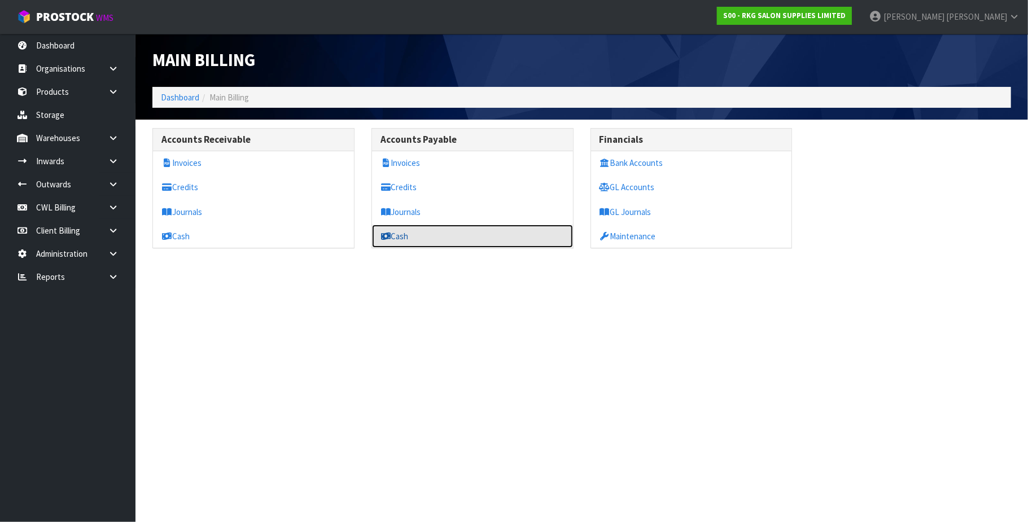
click at [404, 240] on link "Cash" at bounding box center [472, 236] width 201 height 23
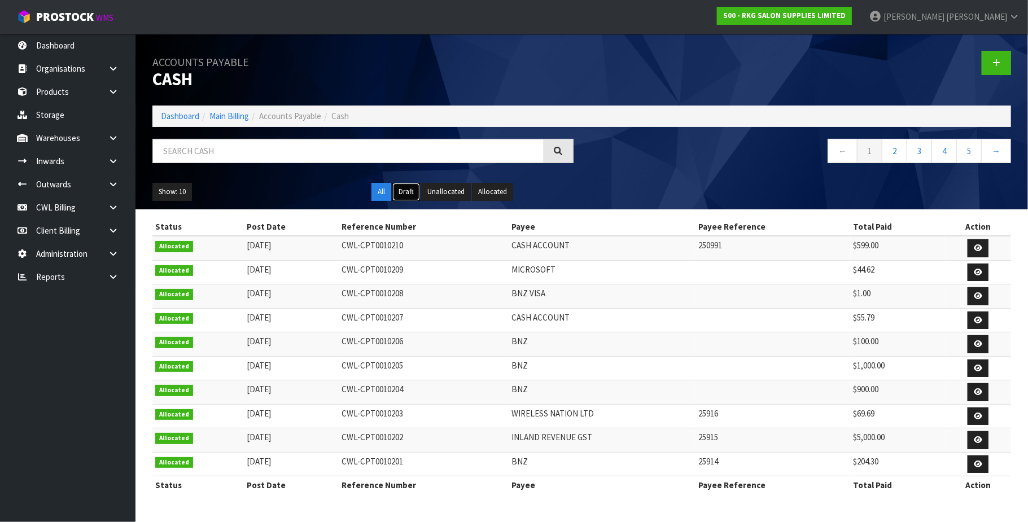
click at [411, 190] on button "Draft" at bounding box center [406, 192] width 28 height 18
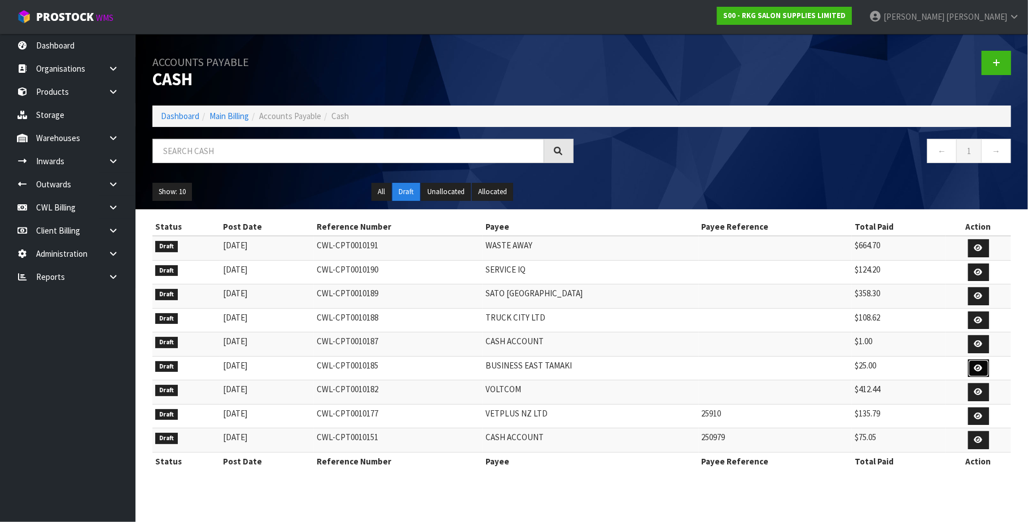
click at [977, 369] on icon at bounding box center [978, 368] width 8 height 7
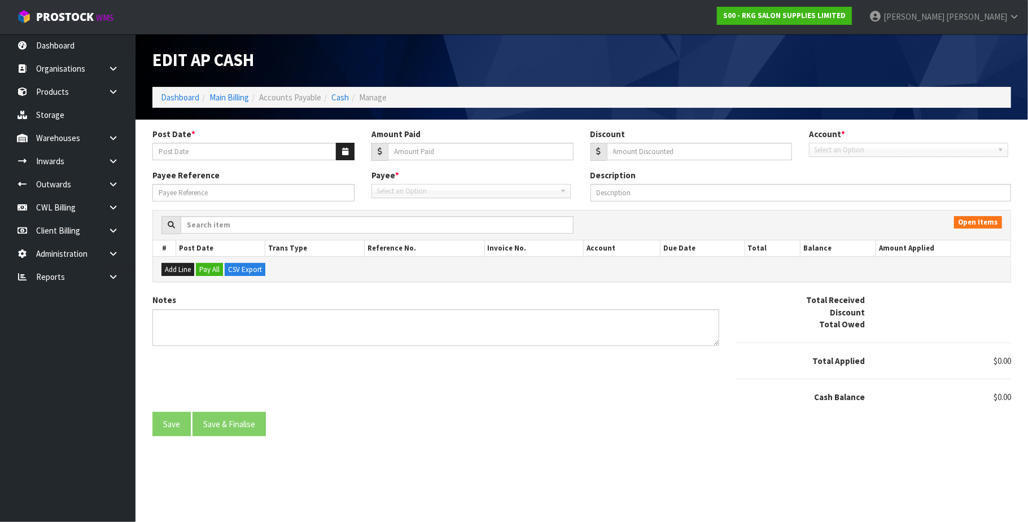
type input "[DATE]"
type input "25"
type input "0"
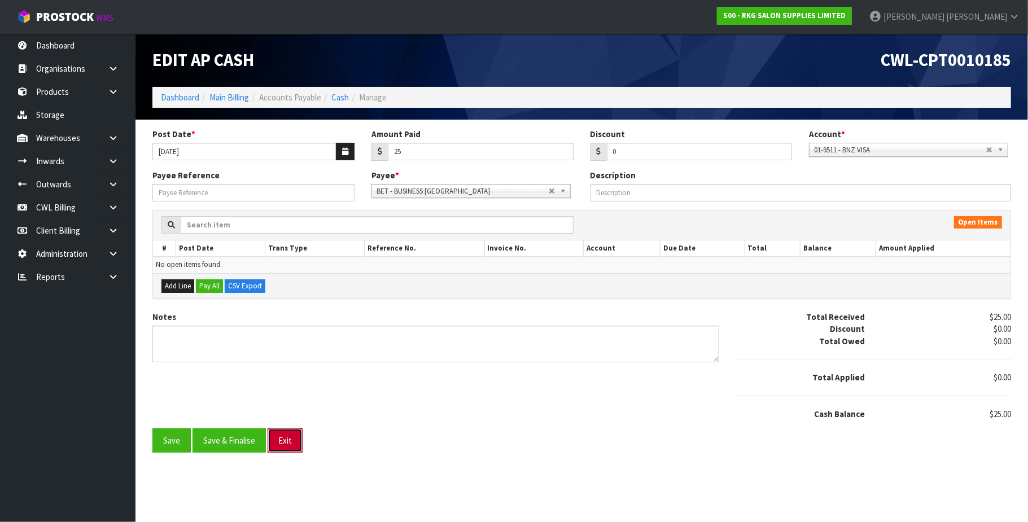
click at [291, 443] on button "Exit" at bounding box center [285, 440] width 35 height 24
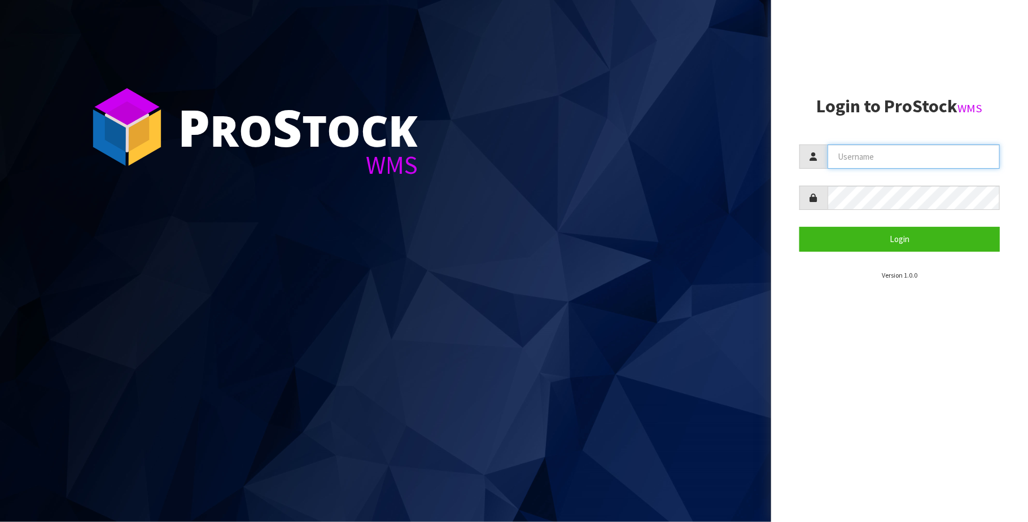
click at [895, 166] on input "text" at bounding box center [914, 157] width 172 height 24
type input "TRACEY@CWL.CO.NZ"
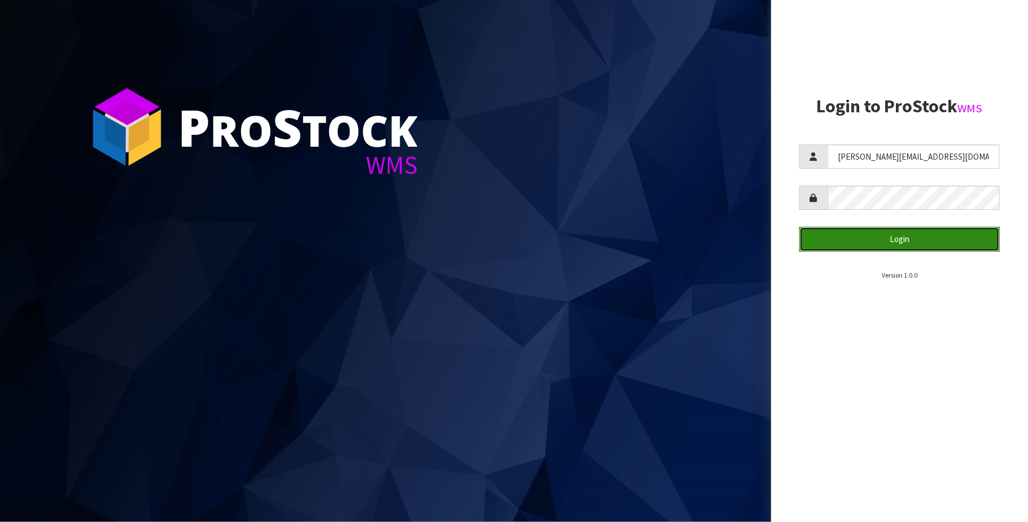
click at [894, 235] on button "Login" at bounding box center [899, 239] width 200 height 24
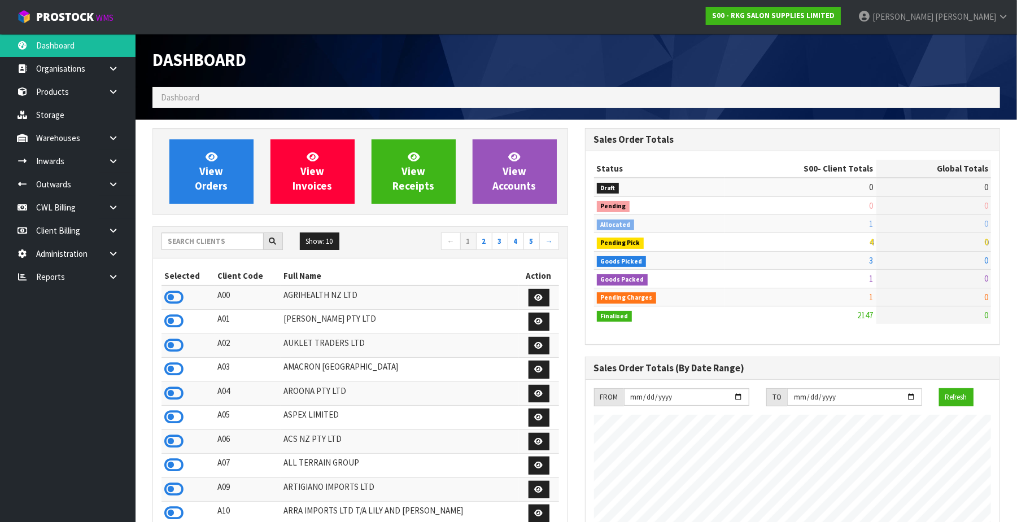
scroll to position [859, 432]
click at [66, 205] on link "CWL Billing" at bounding box center [67, 207] width 135 height 23
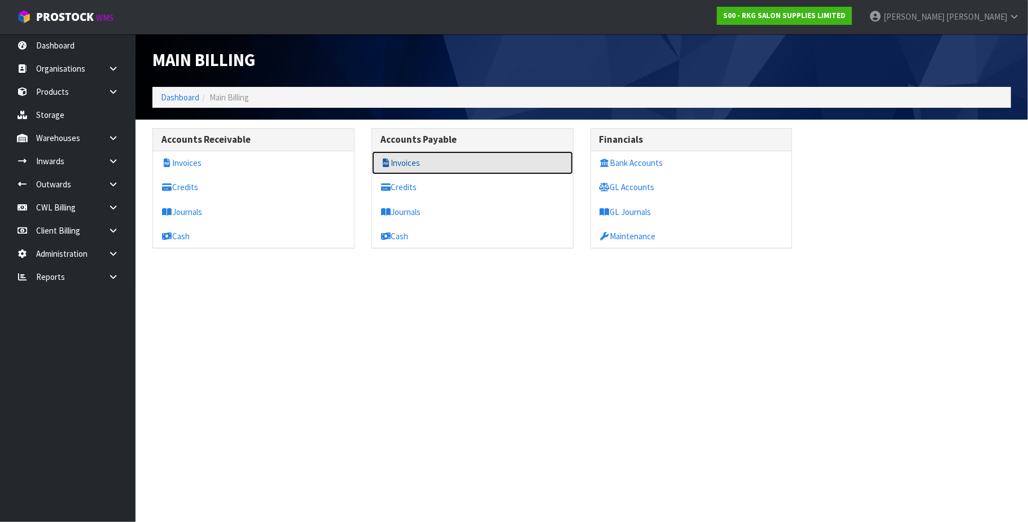
click at [424, 164] on link "Invoices" at bounding box center [472, 162] width 201 height 23
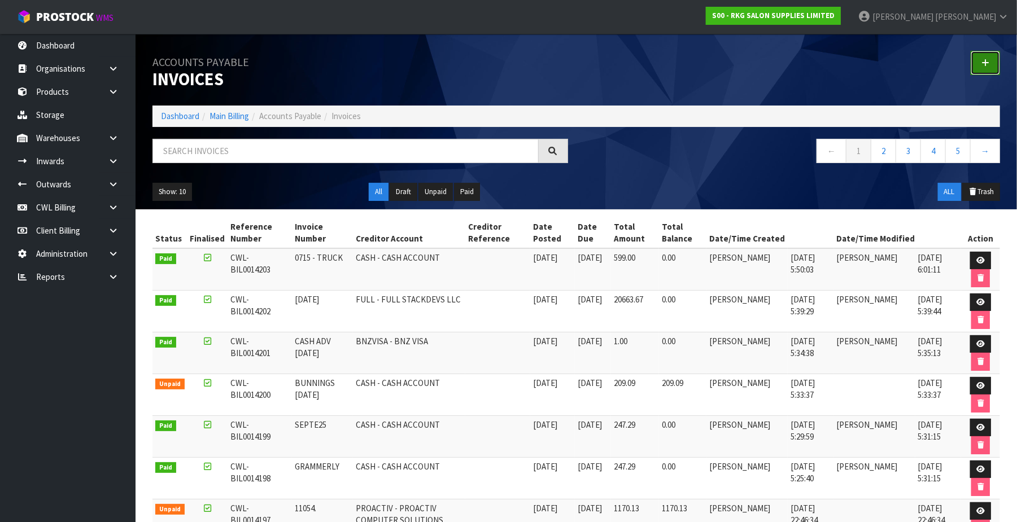
click at [986, 68] on link at bounding box center [984, 63] width 29 height 24
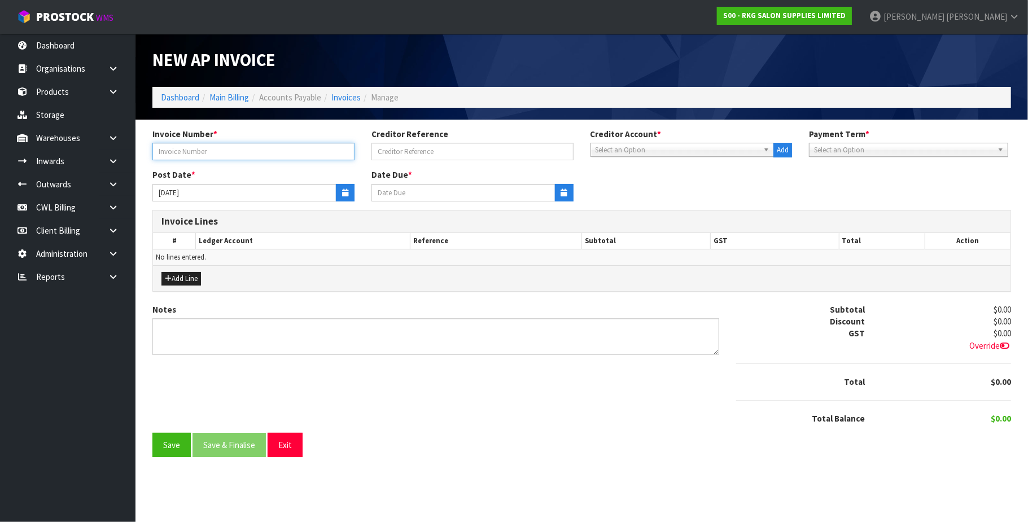
click at [210, 151] on input "text" at bounding box center [253, 151] width 202 height 17
paste input "654128153"
type input "654128153"
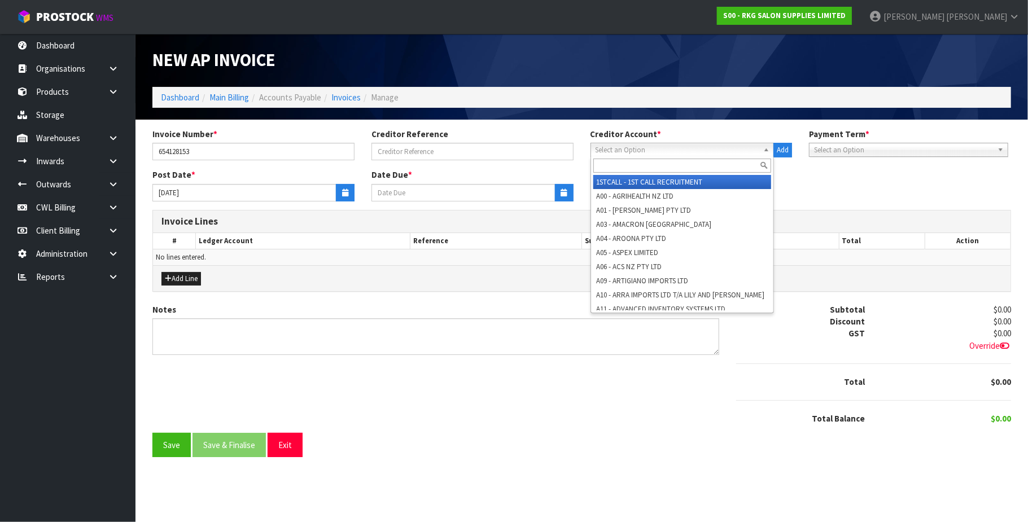
click at [630, 151] on span "Select an Option" at bounding box center [678, 150] width 164 height 14
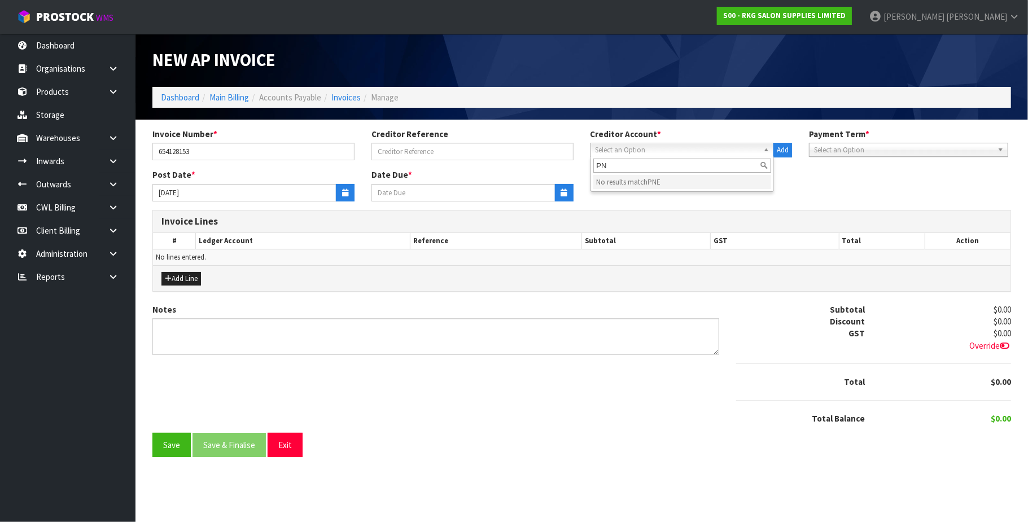
type input "P"
type input "ONE"
drag, startPoint x: 631, startPoint y: 182, endPoint x: 601, endPoint y: 175, distance: 30.7
click at [629, 181] on em "ONE" at bounding box center [630, 182] width 14 height 10
type input "20/11/2025"
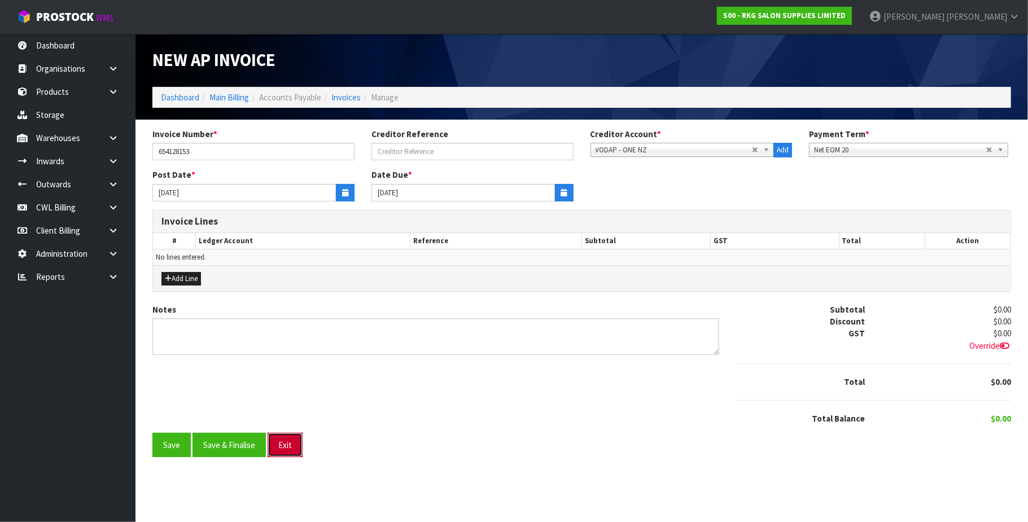
click at [292, 448] on button "Exit" at bounding box center [285, 445] width 35 height 24
